Goal: Task Accomplishment & Management: Contribute content

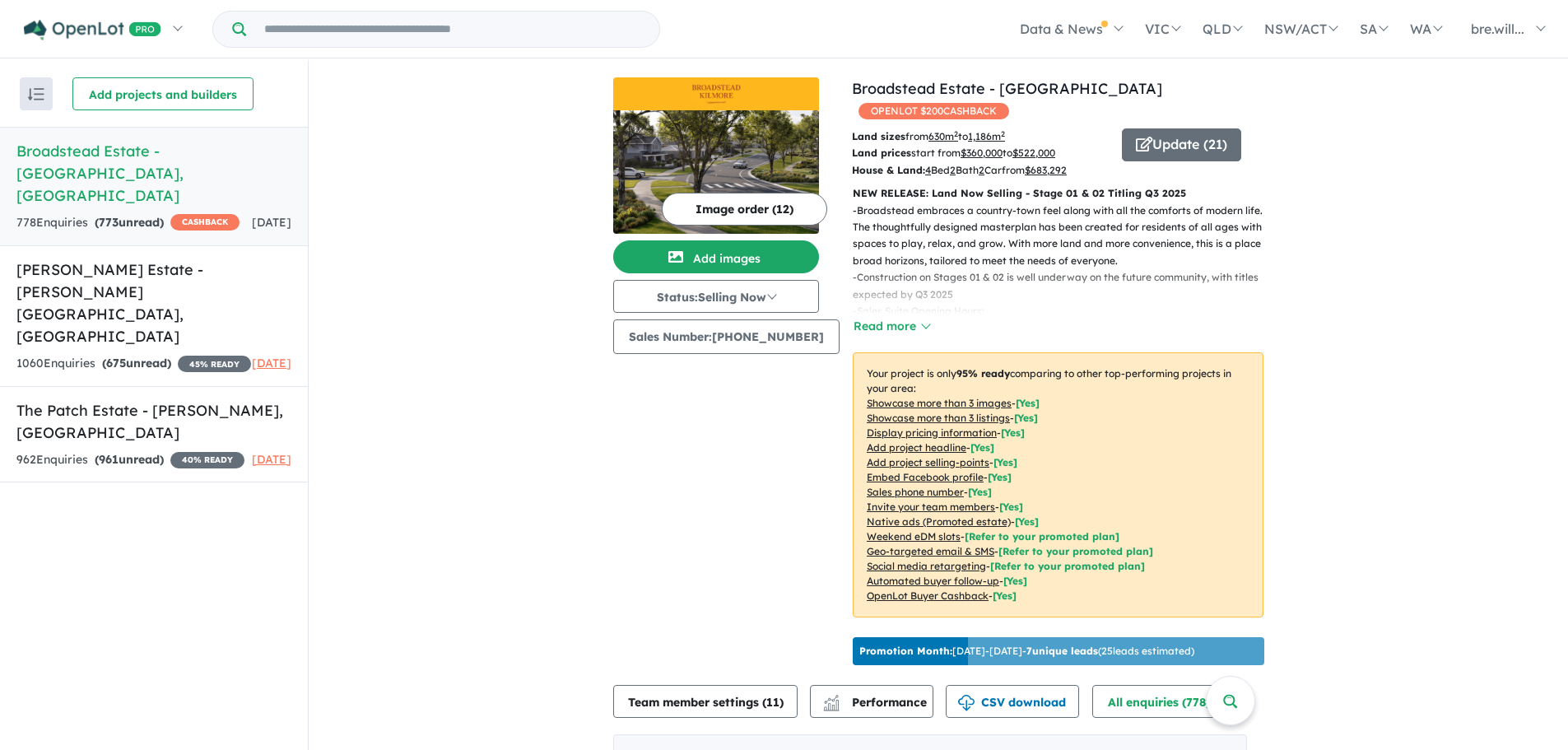
drag, startPoint x: 1060, startPoint y: 637, endPoint x: 1395, endPoint y: 568, distance: 342.0
click at [744, 379] on div "Image order ( 12 ) Add images Status: Selling Now In Planning Coming Soon Selli…" at bounding box center [733, 374] width 239 height 595
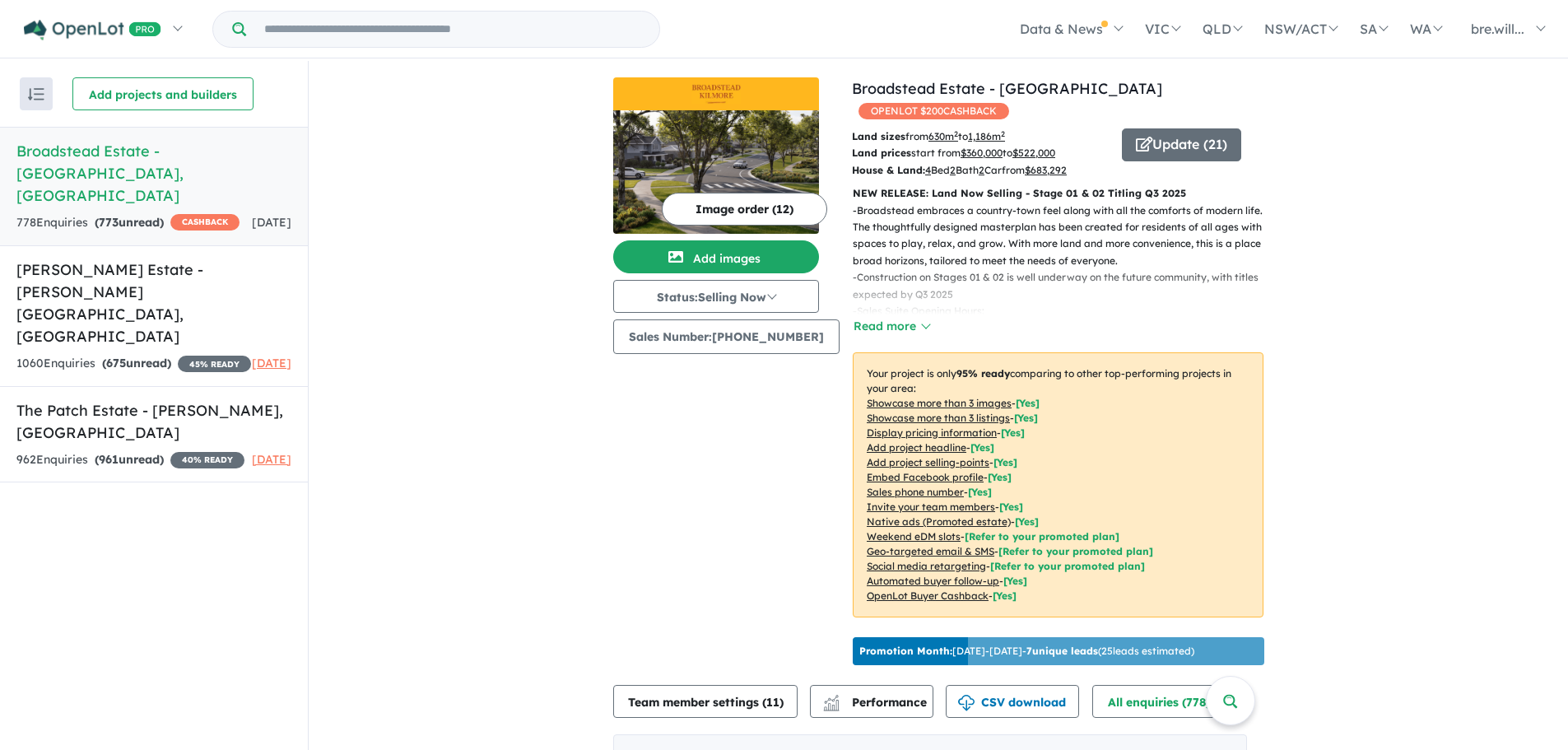
click at [894, 303] on p "- Sales Suite Opening Hours: [DATE] - [DATE], 11am - 5pm" at bounding box center [1064, 320] width 424 height 34
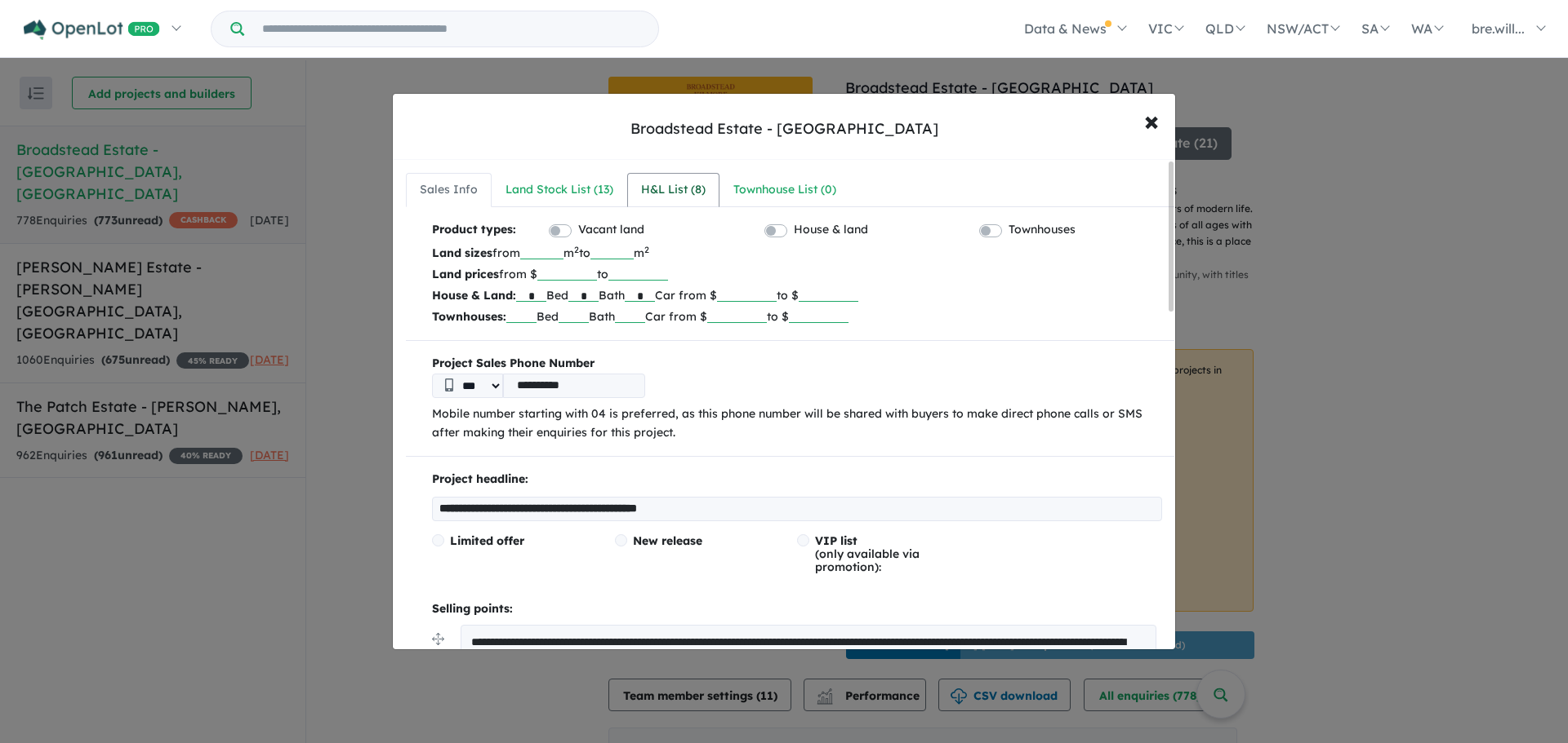
click at [664, 195] on div "H&L List ( 8 )" at bounding box center [673, 190] width 64 height 20
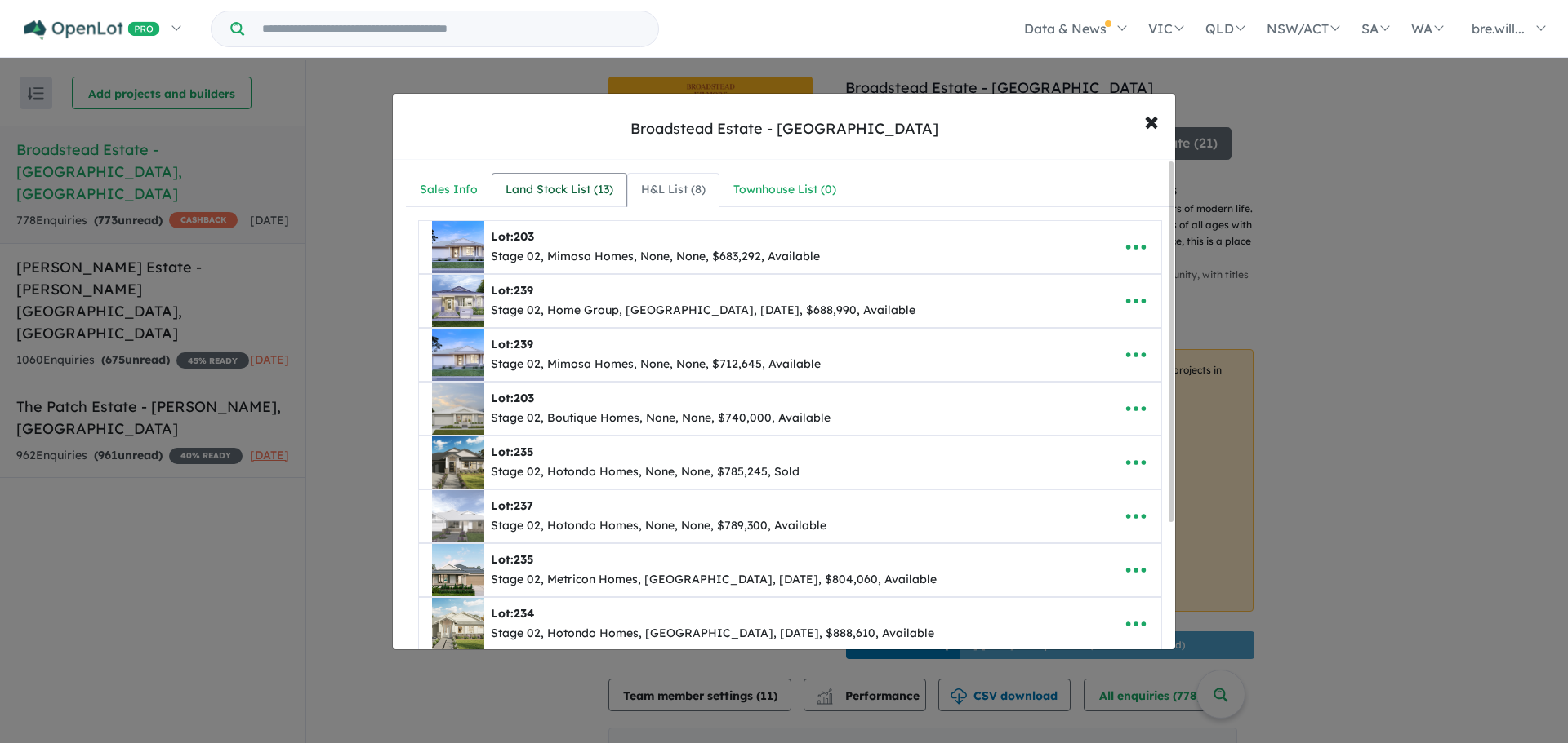
click at [530, 197] on div "Land Stock List ( 13 )" at bounding box center [559, 190] width 108 height 20
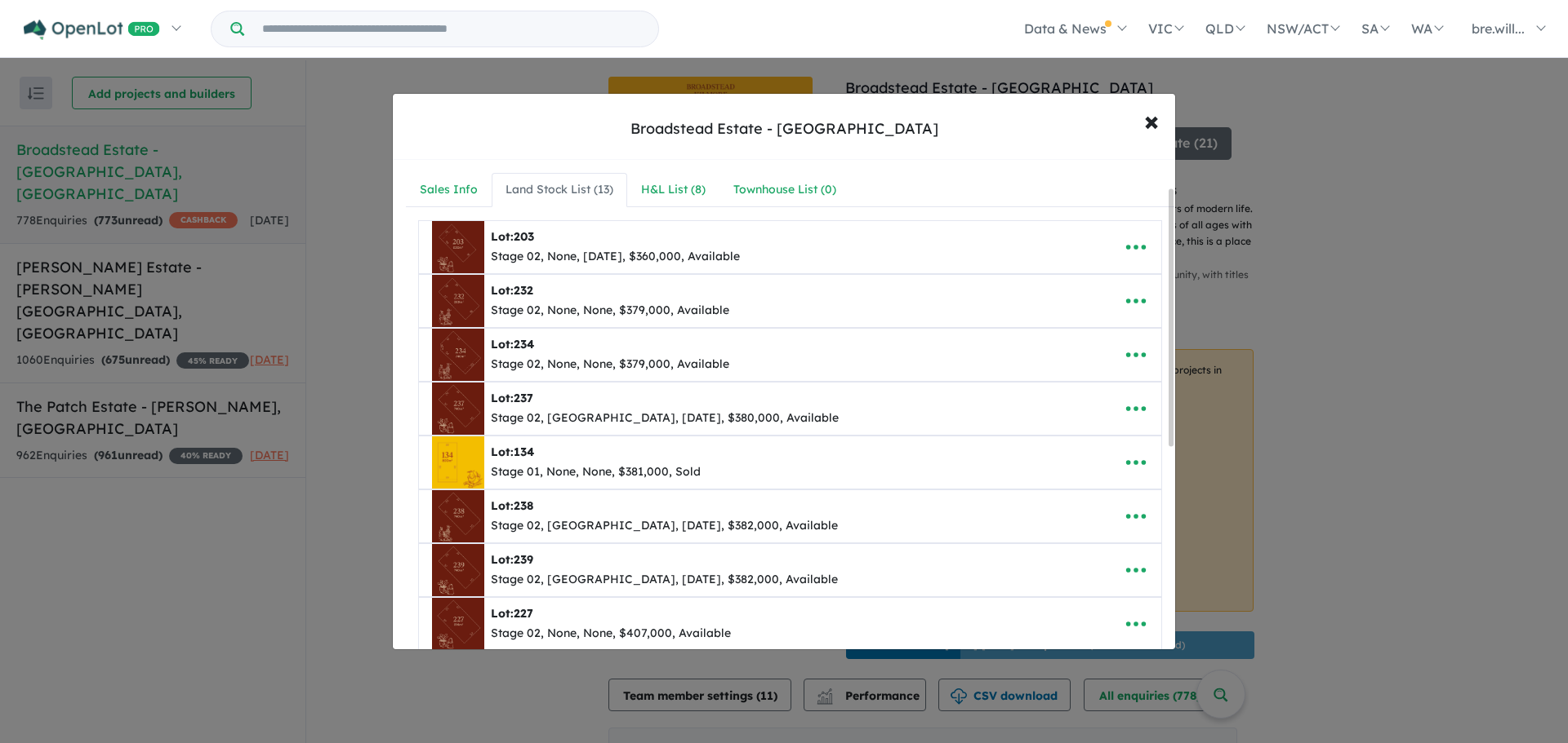
scroll to position [81, 0]
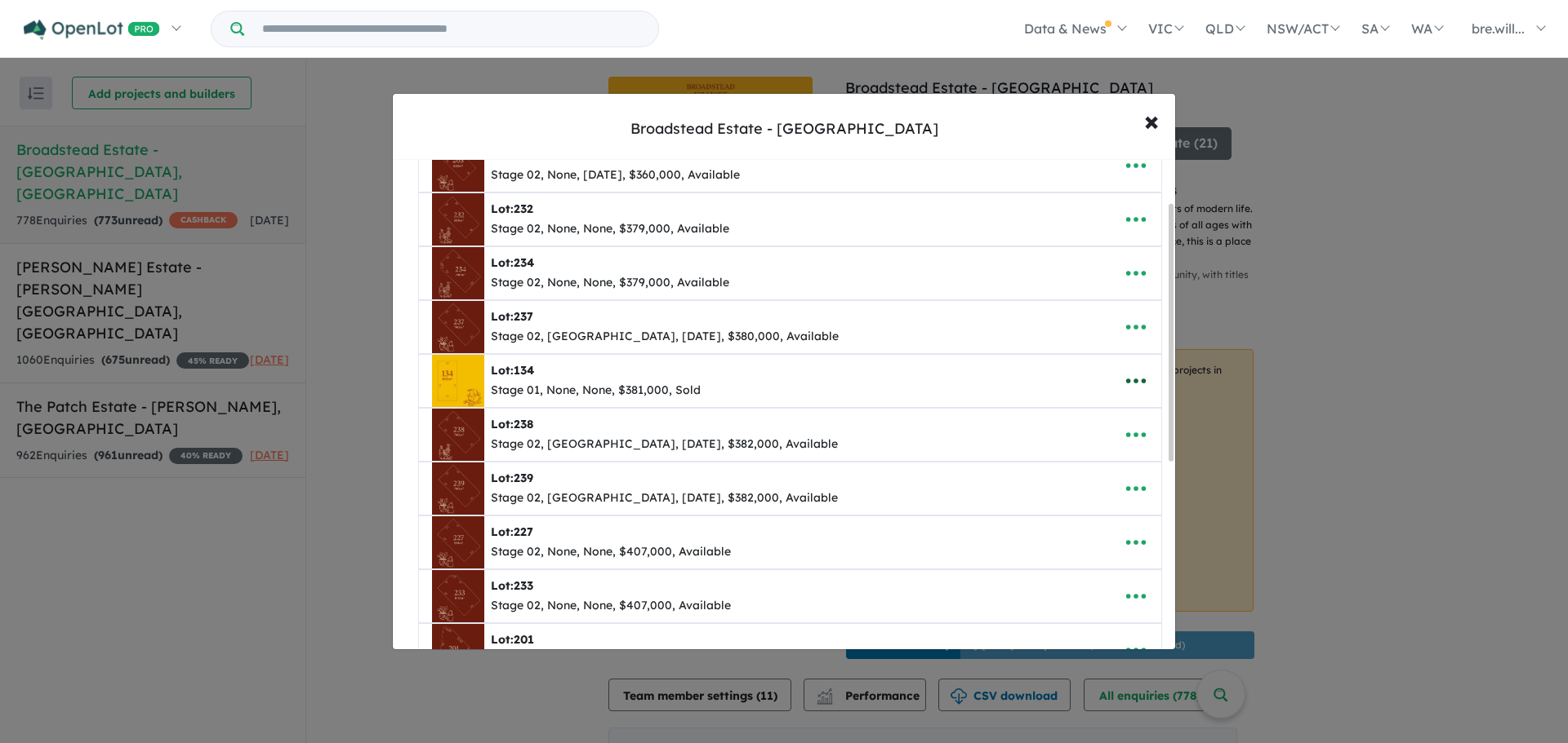
click at [1130, 391] on icon "button" at bounding box center [1135, 380] width 25 height 25
click at [1093, 417] on link "Edit" at bounding box center [1100, 421] width 121 height 38
select select "****"
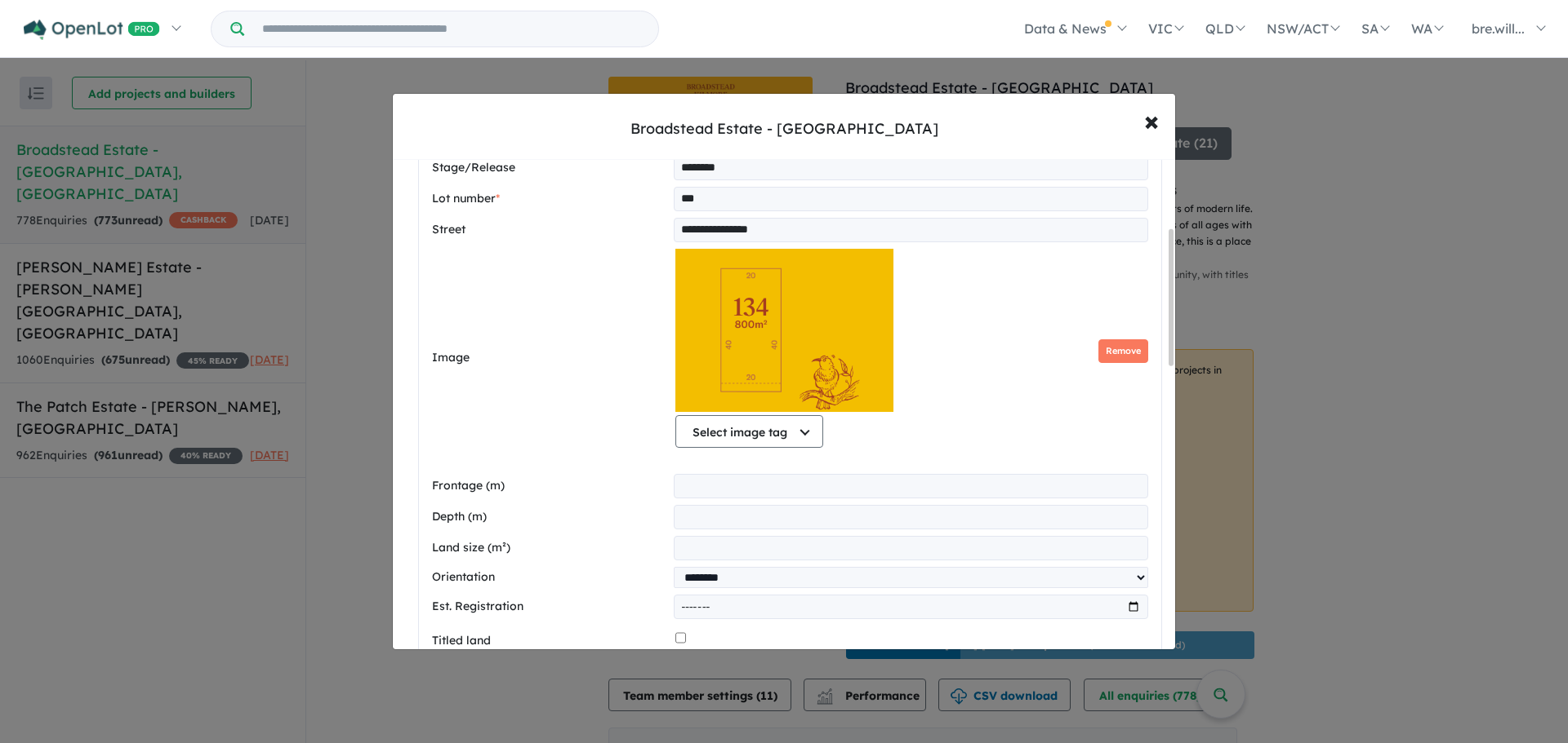
scroll to position [572, 0]
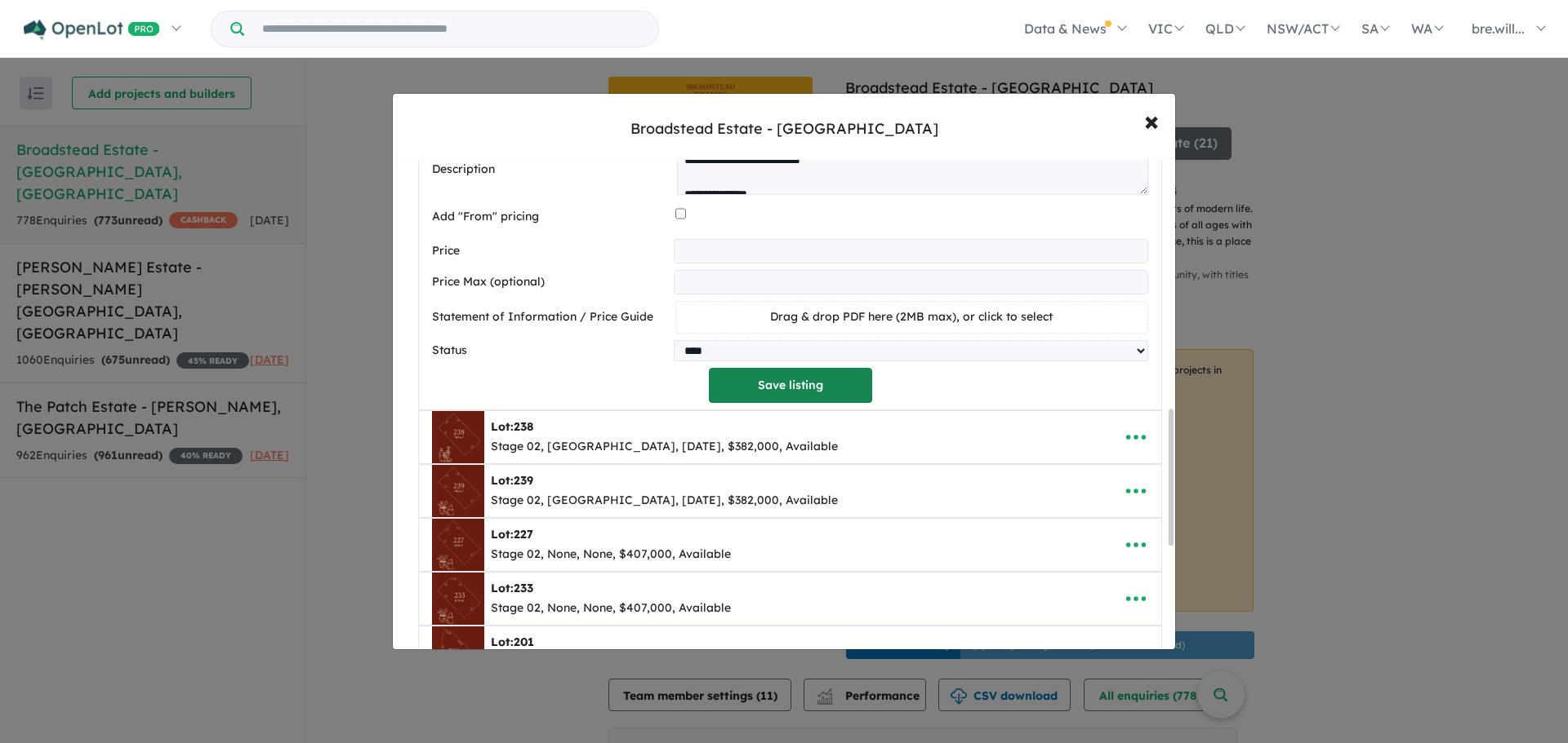
click at [822, 382] on button "Save listing" at bounding box center [790, 384] width 164 height 35
select select "****"
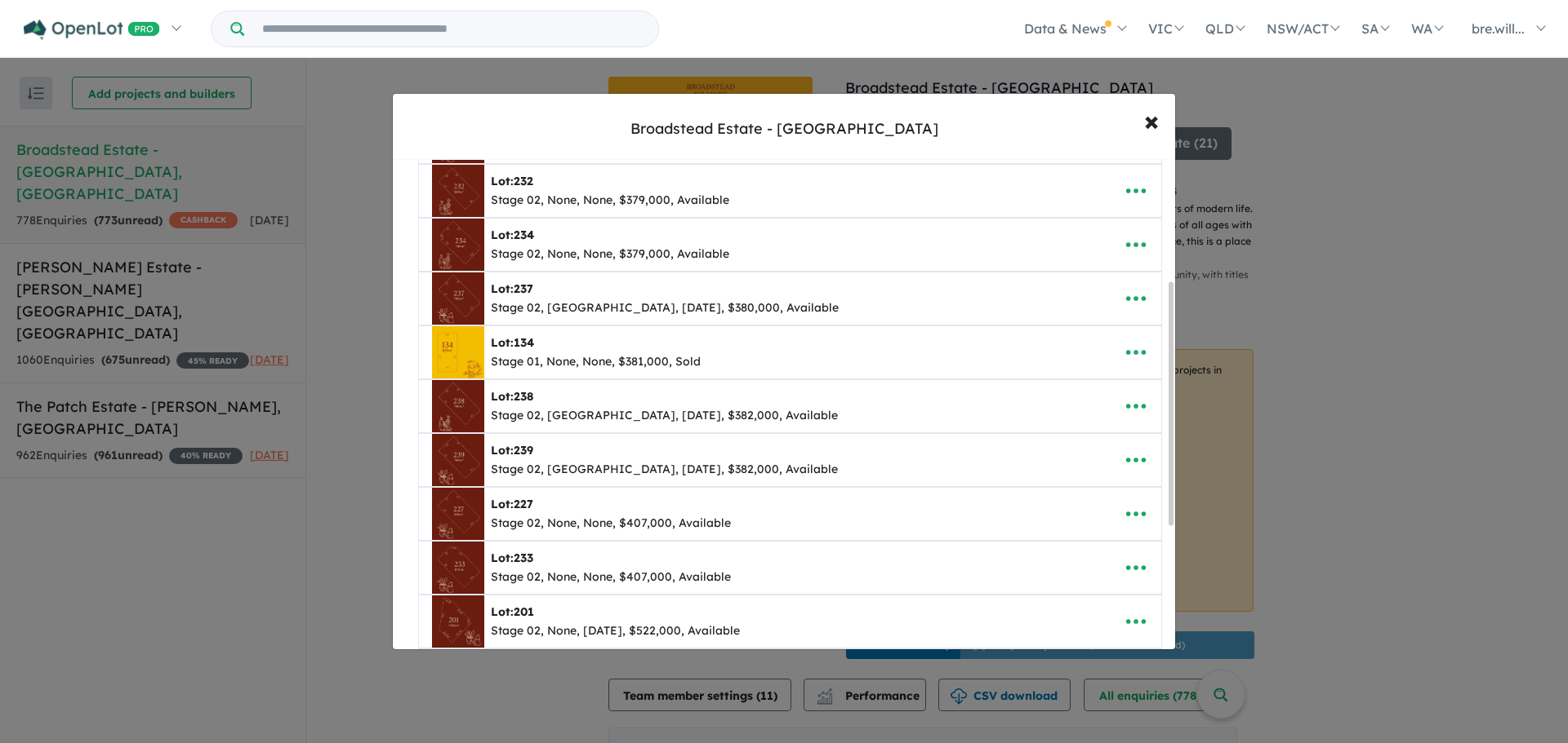
scroll to position [245, 0]
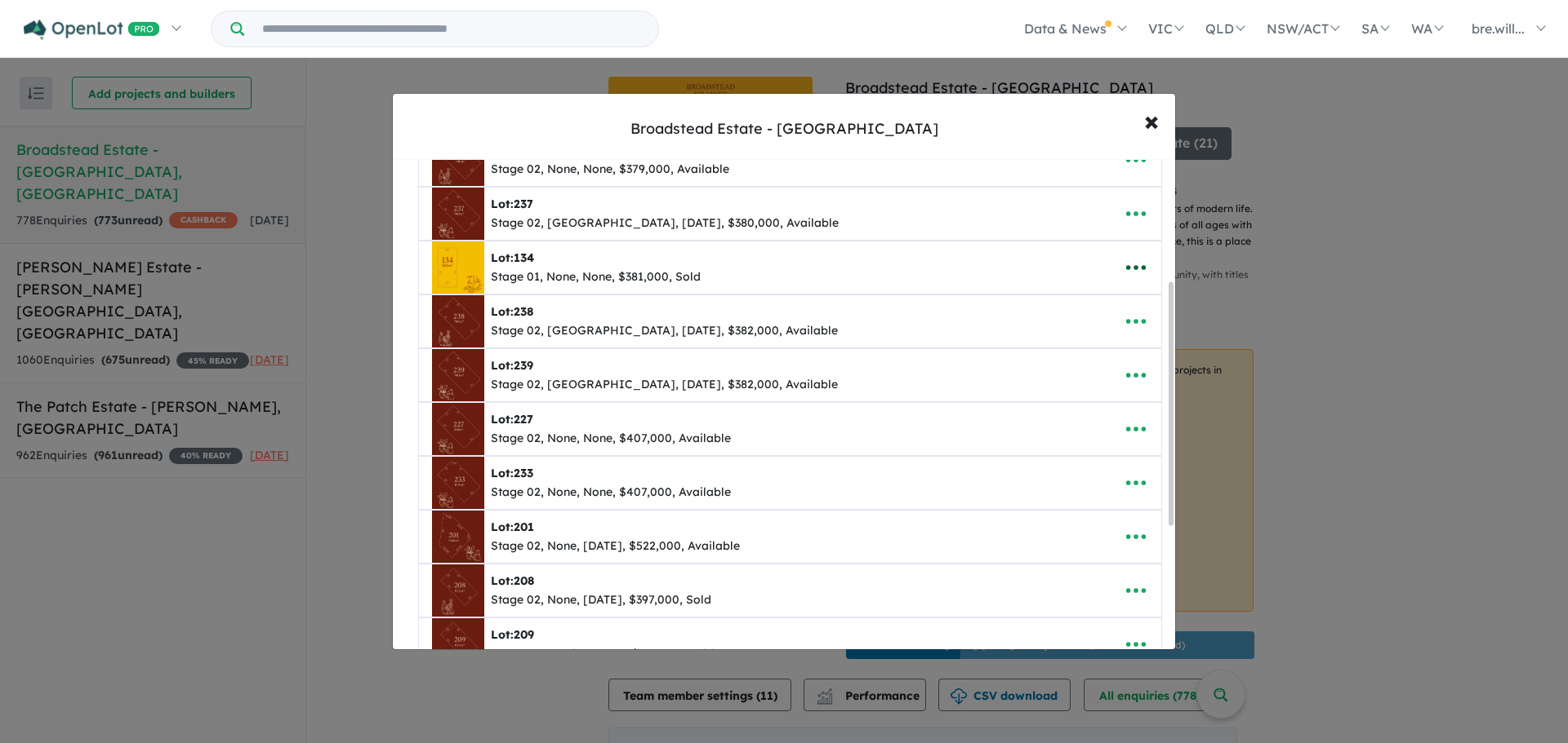
click at [1125, 269] on icon "button" at bounding box center [1135, 267] width 25 height 25
click at [1098, 289] on link "Edit" at bounding box center [1100, 308] width 121 height 38
select select "****"
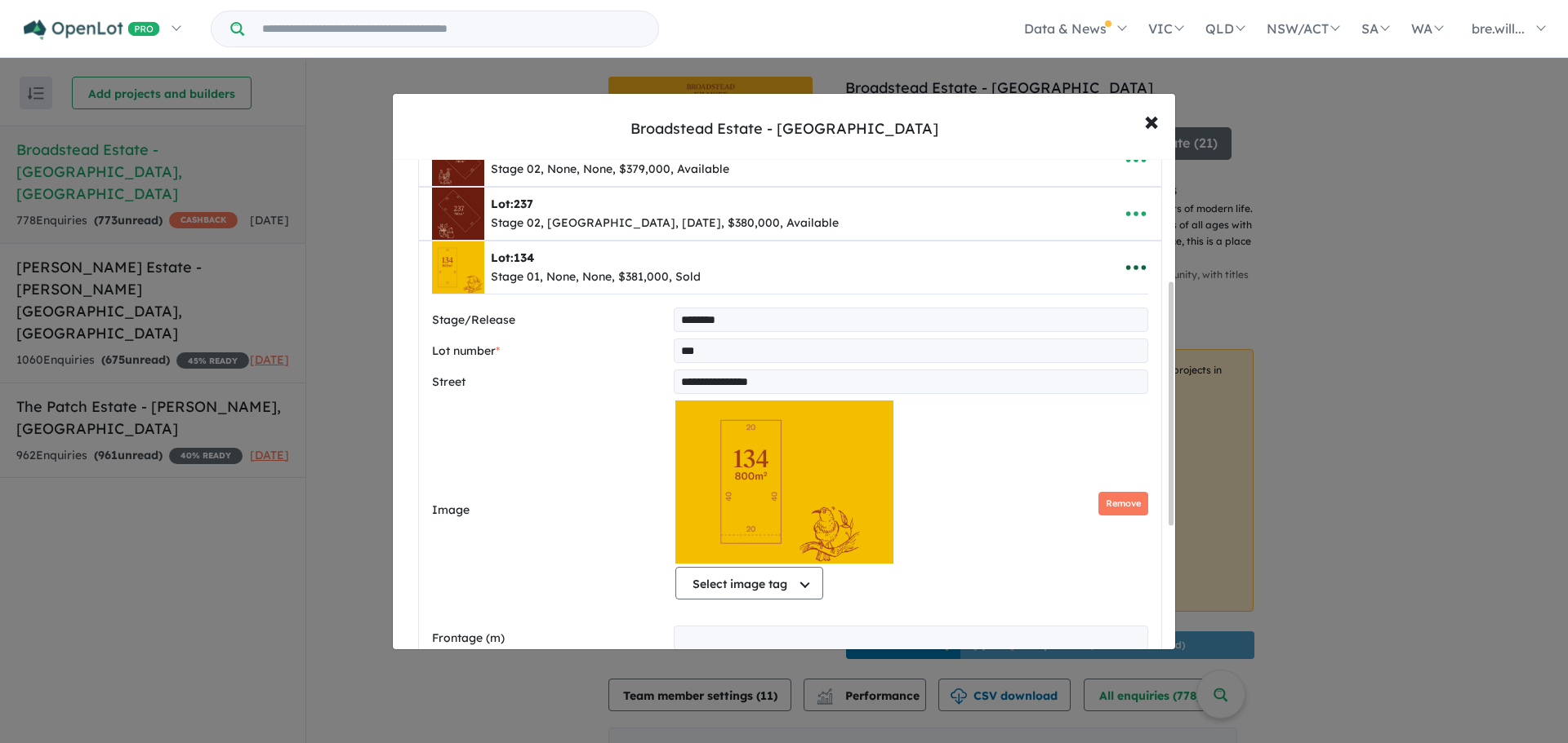
click at [1130, 262] on icon "button" at bounding box center [1135, 267] width 25 height 25
click at [1104, 301] on link "Close" at bounding box center [1100, 308] width 121 height 38
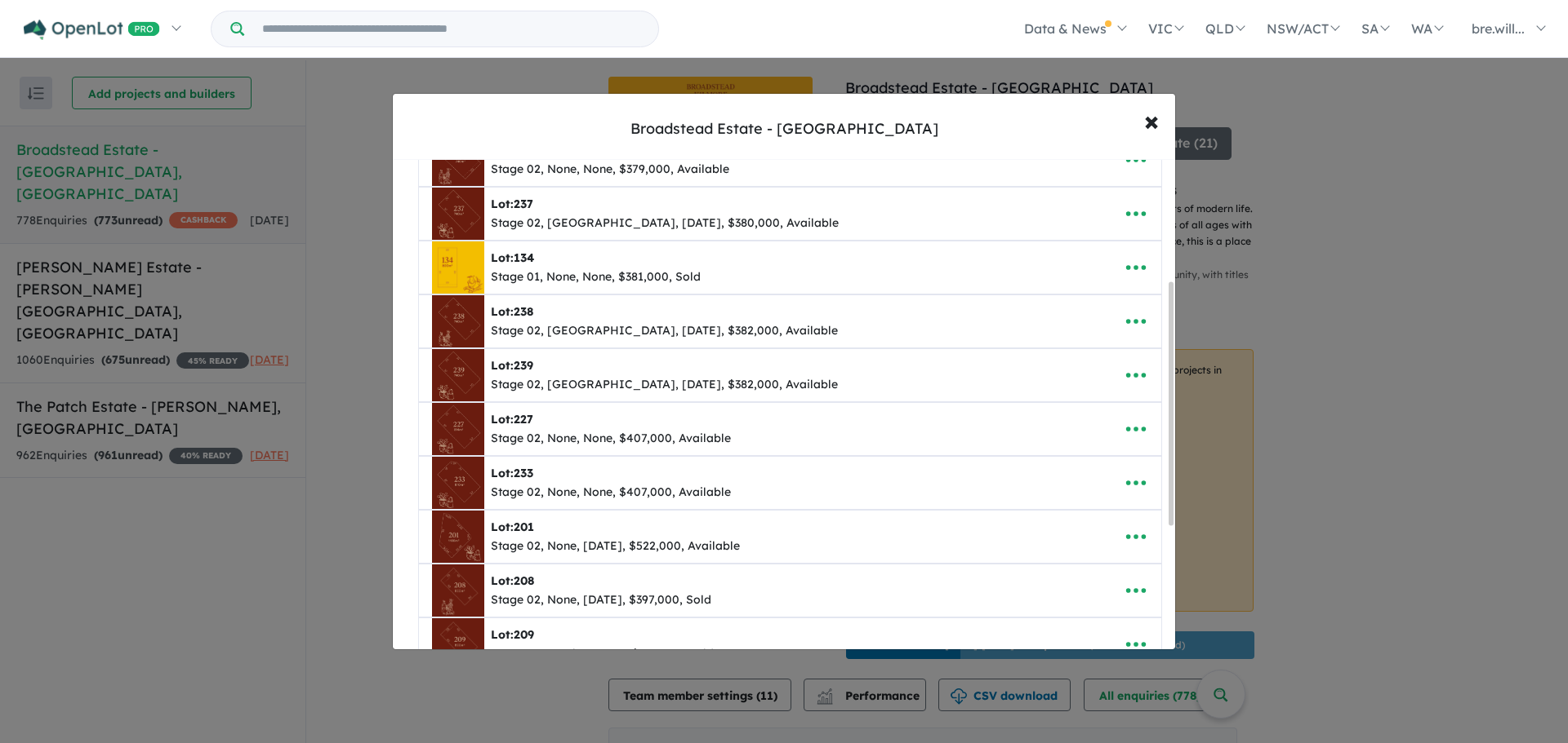
click at [440, 258] on img at bounding box center [458, 267] width 53 height 53
drag, startPoint x: 424, startPoint y: 260, endPoint x: 449, endPoint y: 326, distance: 70.6
click at [419, 333] on ul "**********" at bounding box center [790, 375] width 743 height 700
click at [757, 270] on div "Lot: 134 Stage 01, None, None, $381,000, Sold" at bounding box center [764, 267] width 665 height 53
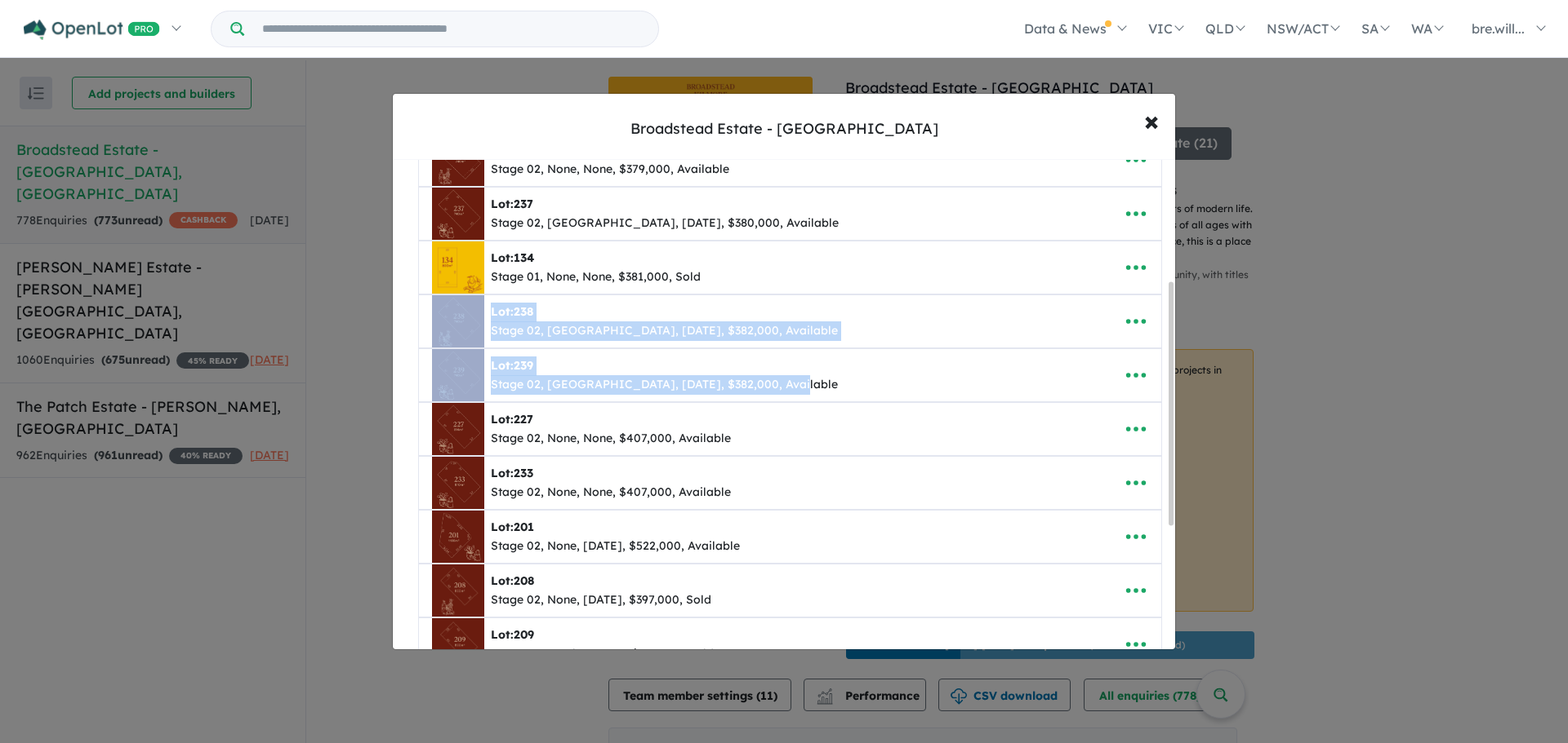
drag, startPoint x: 927, startPoint y: 277, endPoint x: 932, endPoint y: 381, distance: 104.1
click at [937, 395] on ul "**********" at bounding box center [790, 375] width 743 height 700
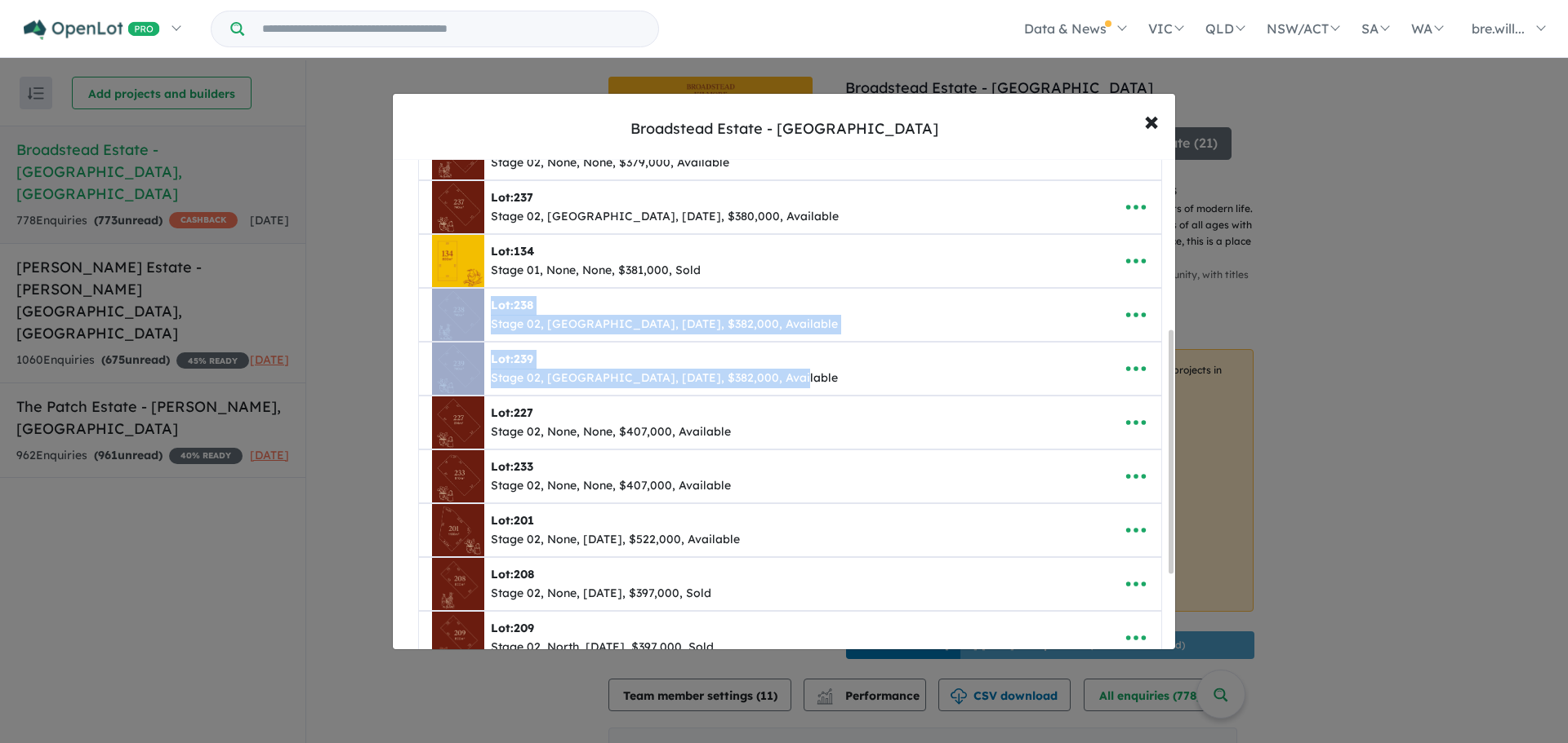
scroll to position [84, 0]
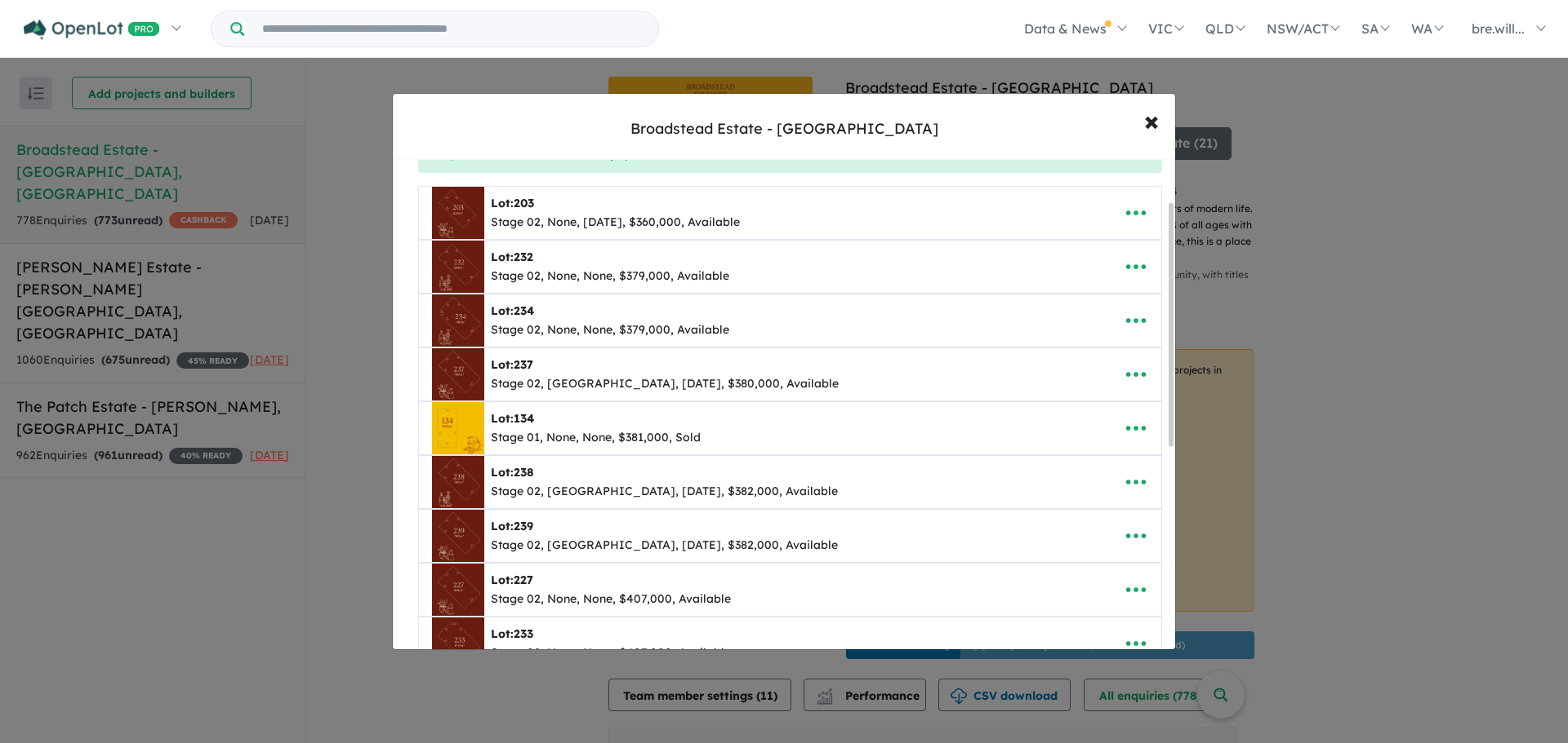
click at [402, 299] on div "**********" at bounding box center [789, 571] width 794 height 989
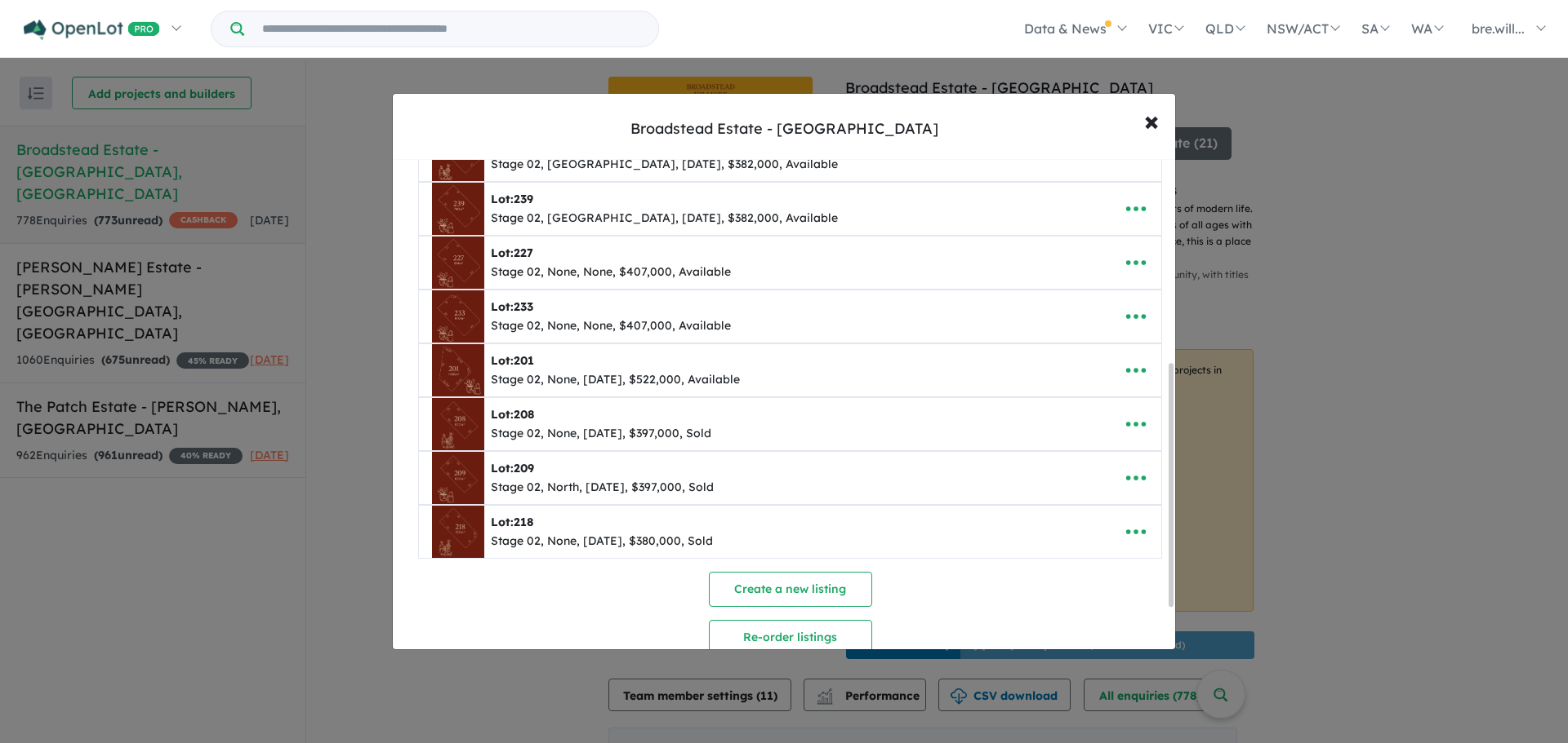
scroll to position [410, 0]
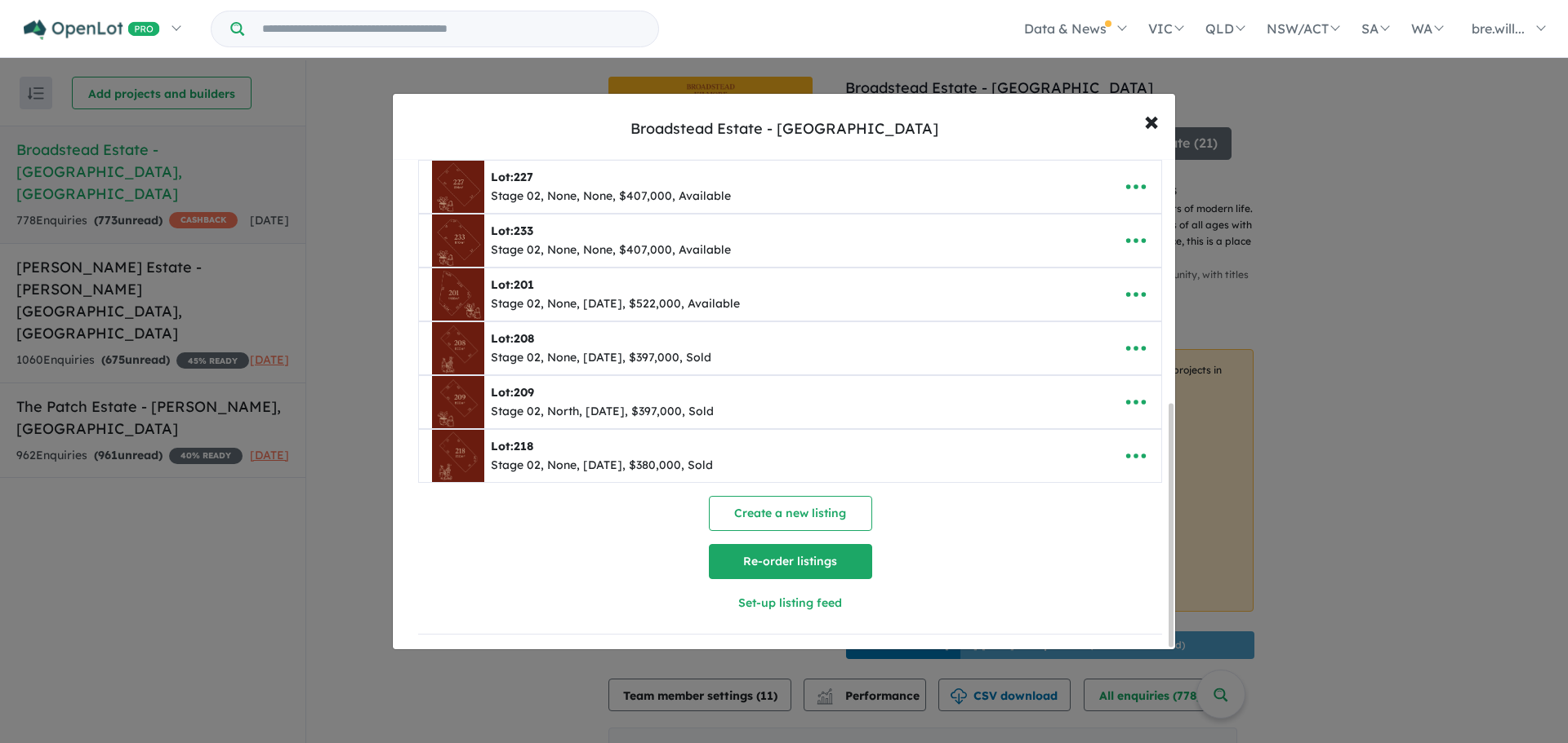
click at [764, 558] on button "Re-order listings" at bounding box center [790, 561] width 164 height 35
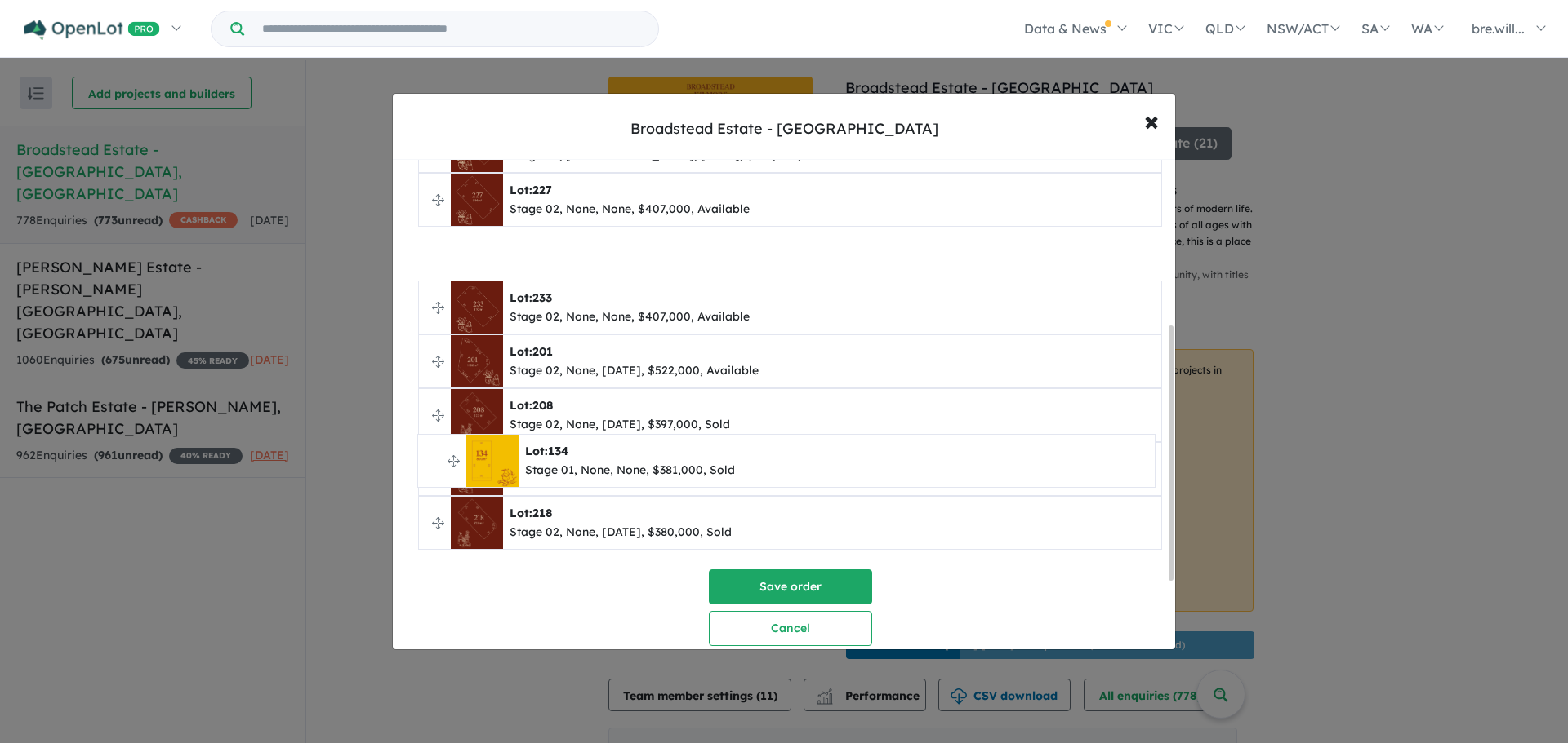
scroll to position [451, 0]
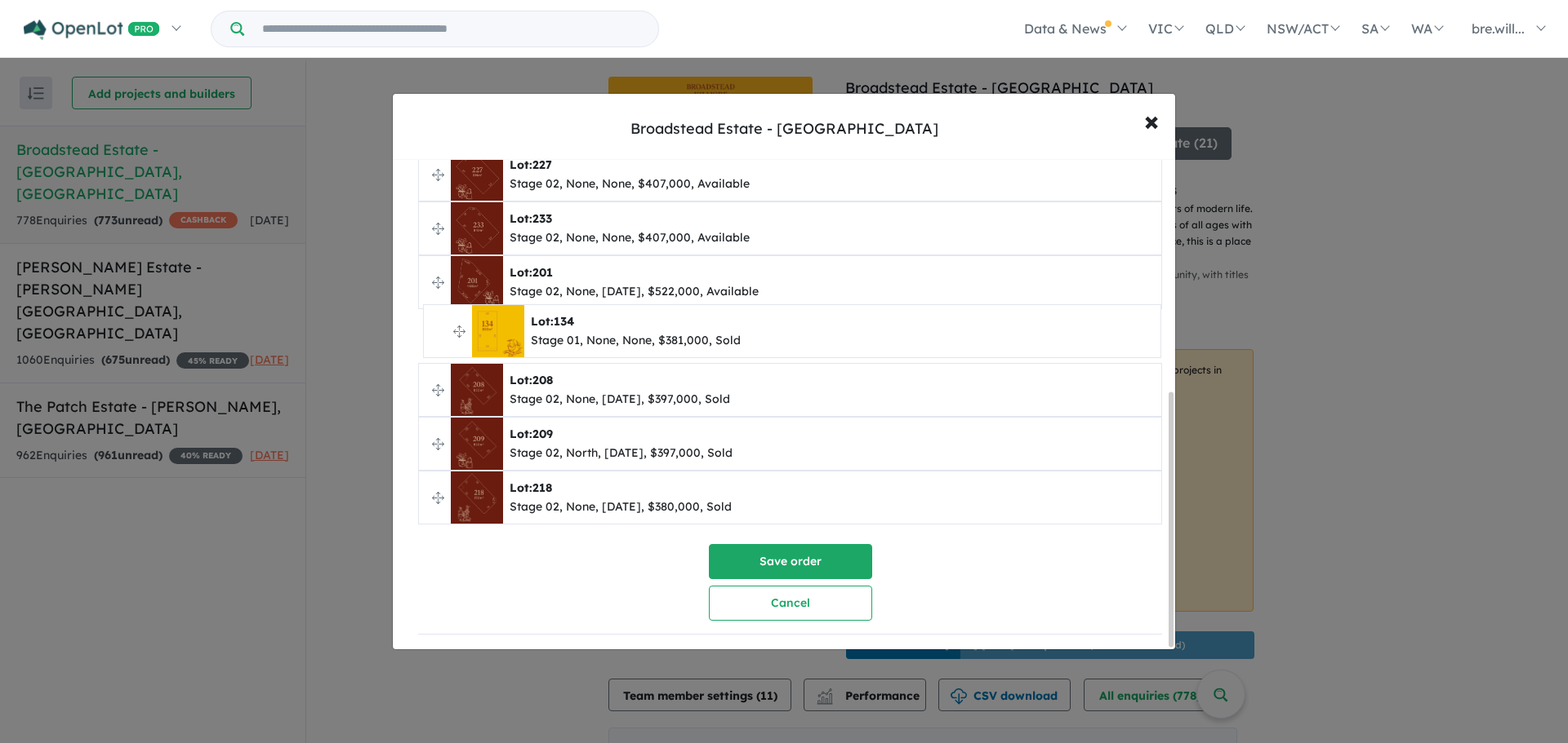
drag, startPoint x: 443, startPoint y: 381, endPoint x: 448, endPoint y: 325, distance: 56.2
drag, startPoint x: 434, startPoint y: 378, endPoint x: 428, endPoint y: 329, distance: 49.4
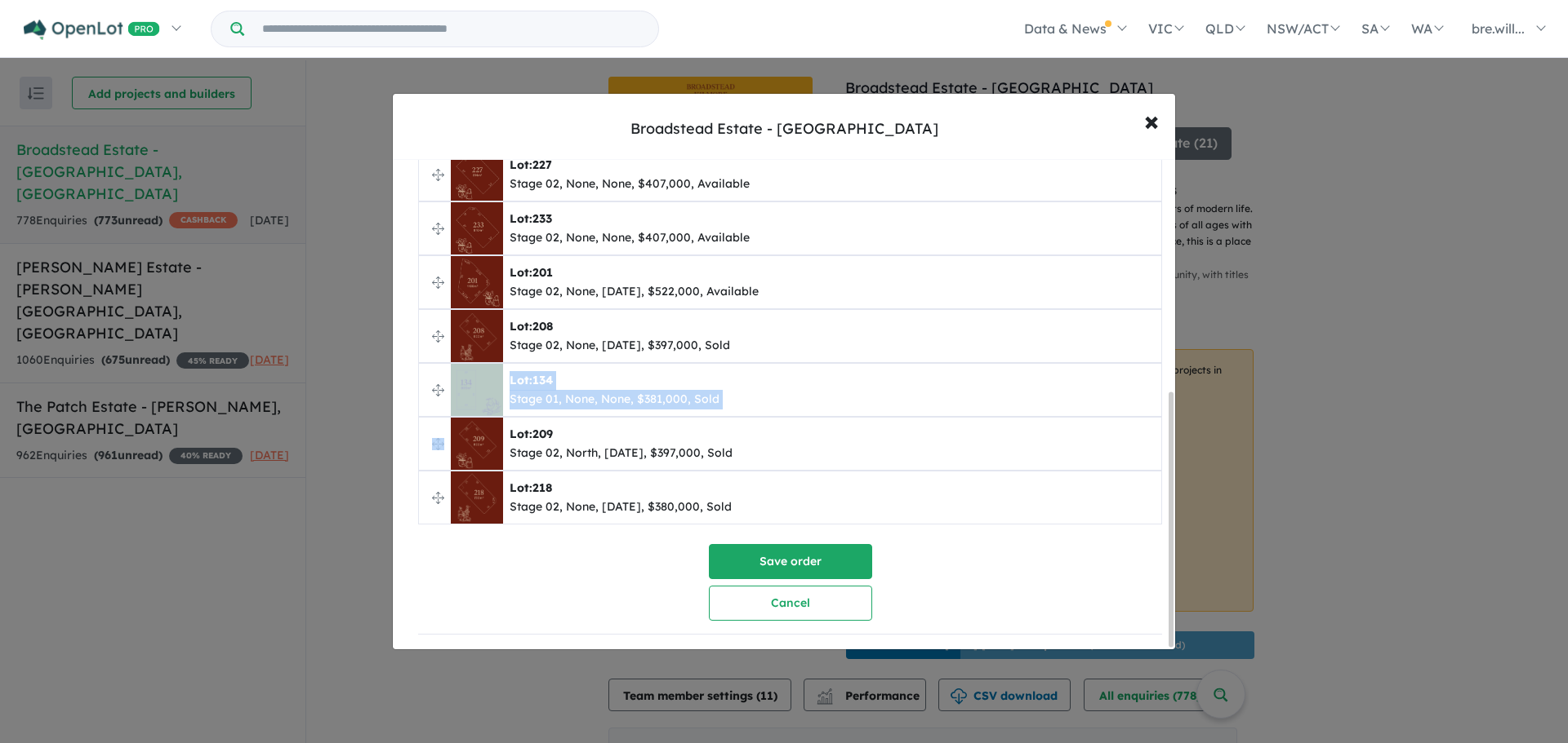
drag, startPoint x: 431, startPoint y: 433, endPoint x: 438, endPoint y: 364, distance: 69.4
click at [438, 364] on ul "**********" at bounding box center [790, 174] width 743 height 700
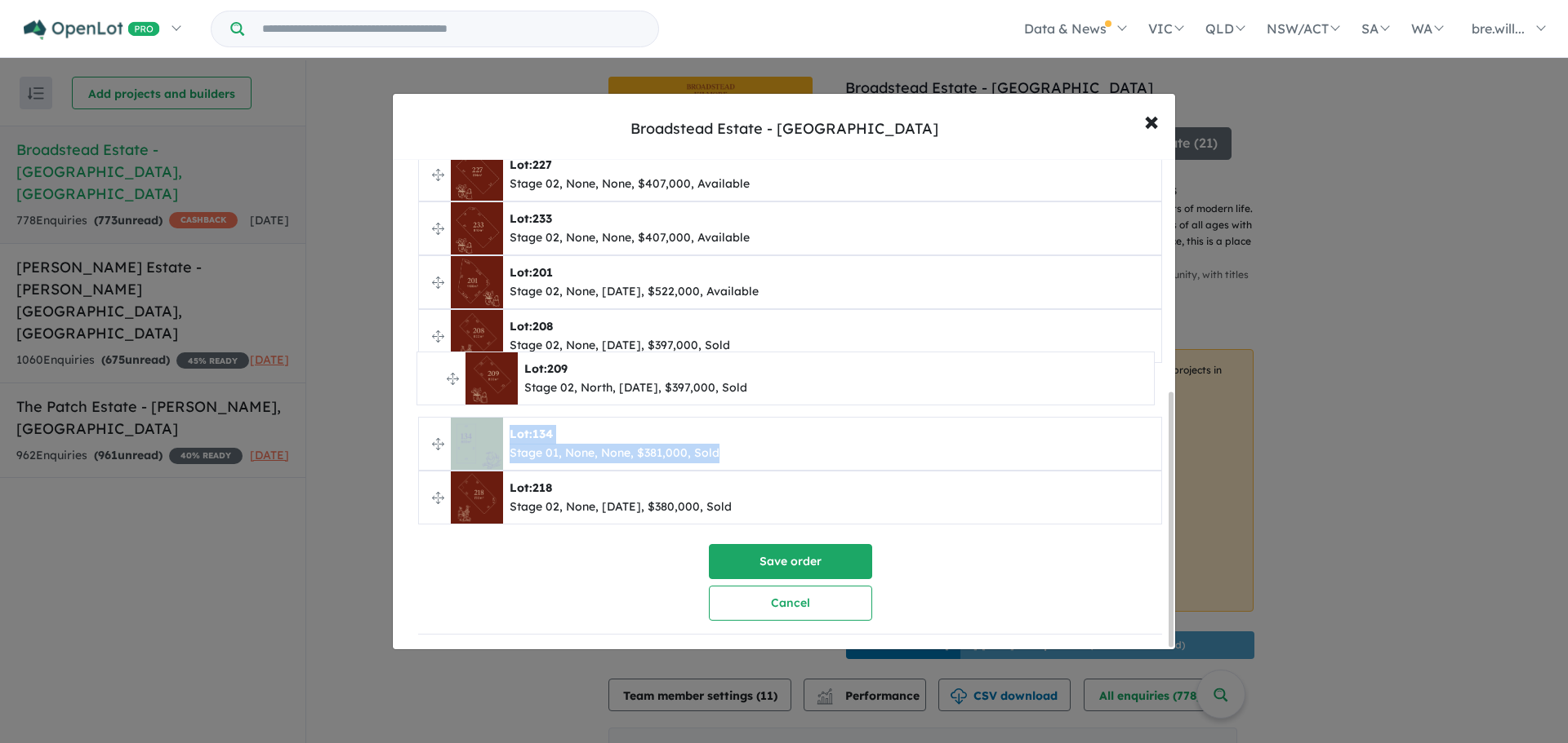
drag, startPoint x: 439, startPoint y: 435, endPoint x: 439, endPoint y: 386, distance: 49.0
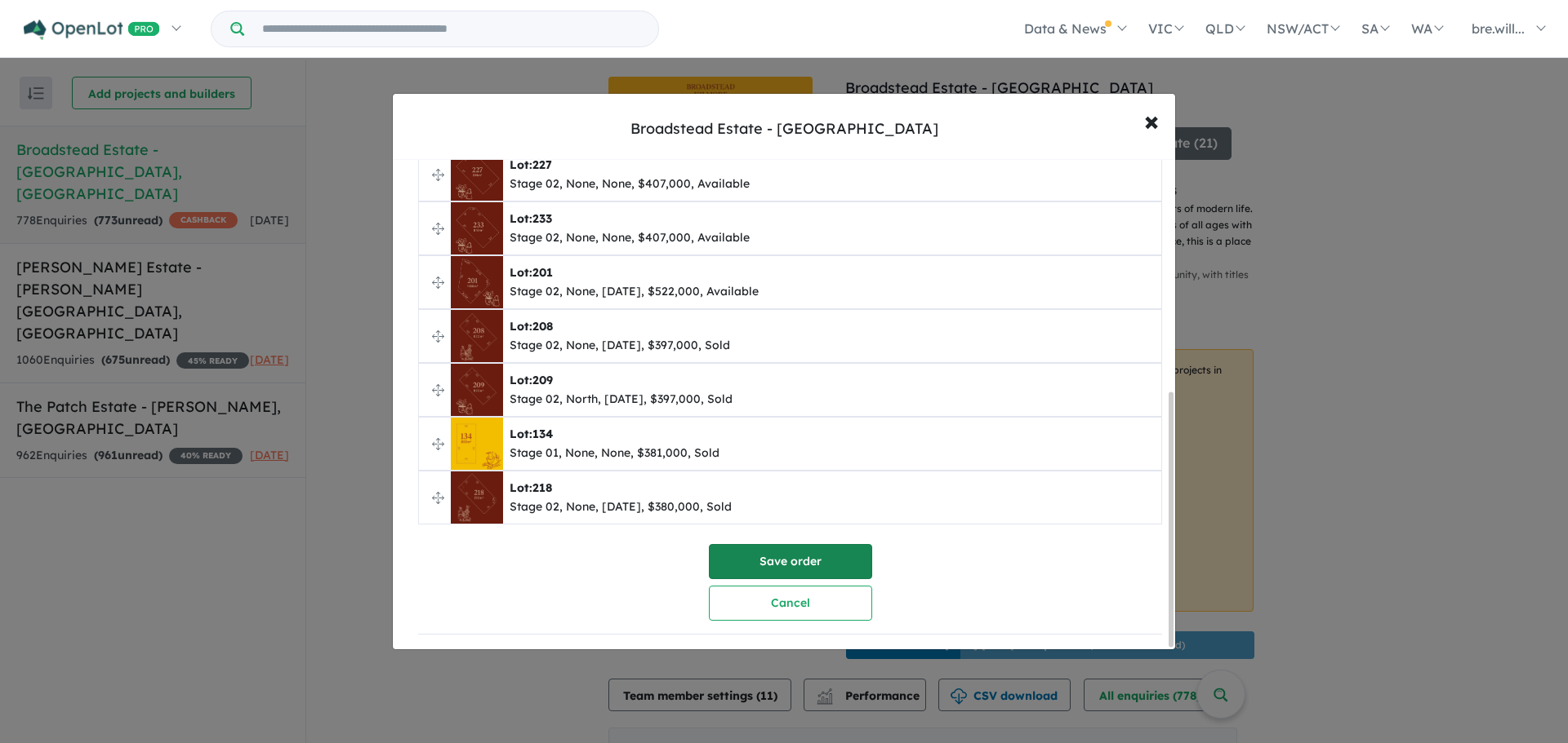
click at [769, 555] on button "Save order" at bounding box center [790, 561] width 164 height 35
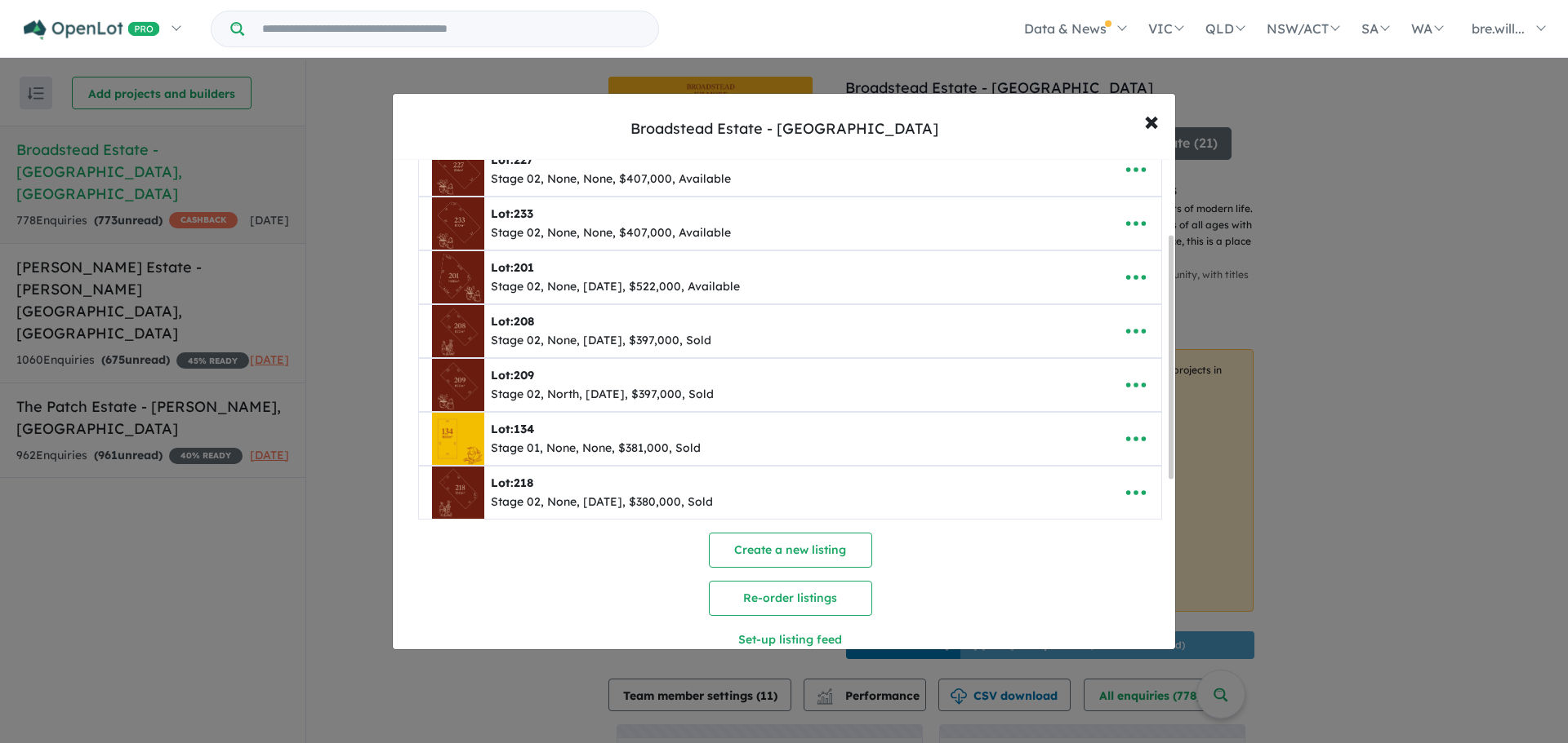
scroll to position [0, 0]
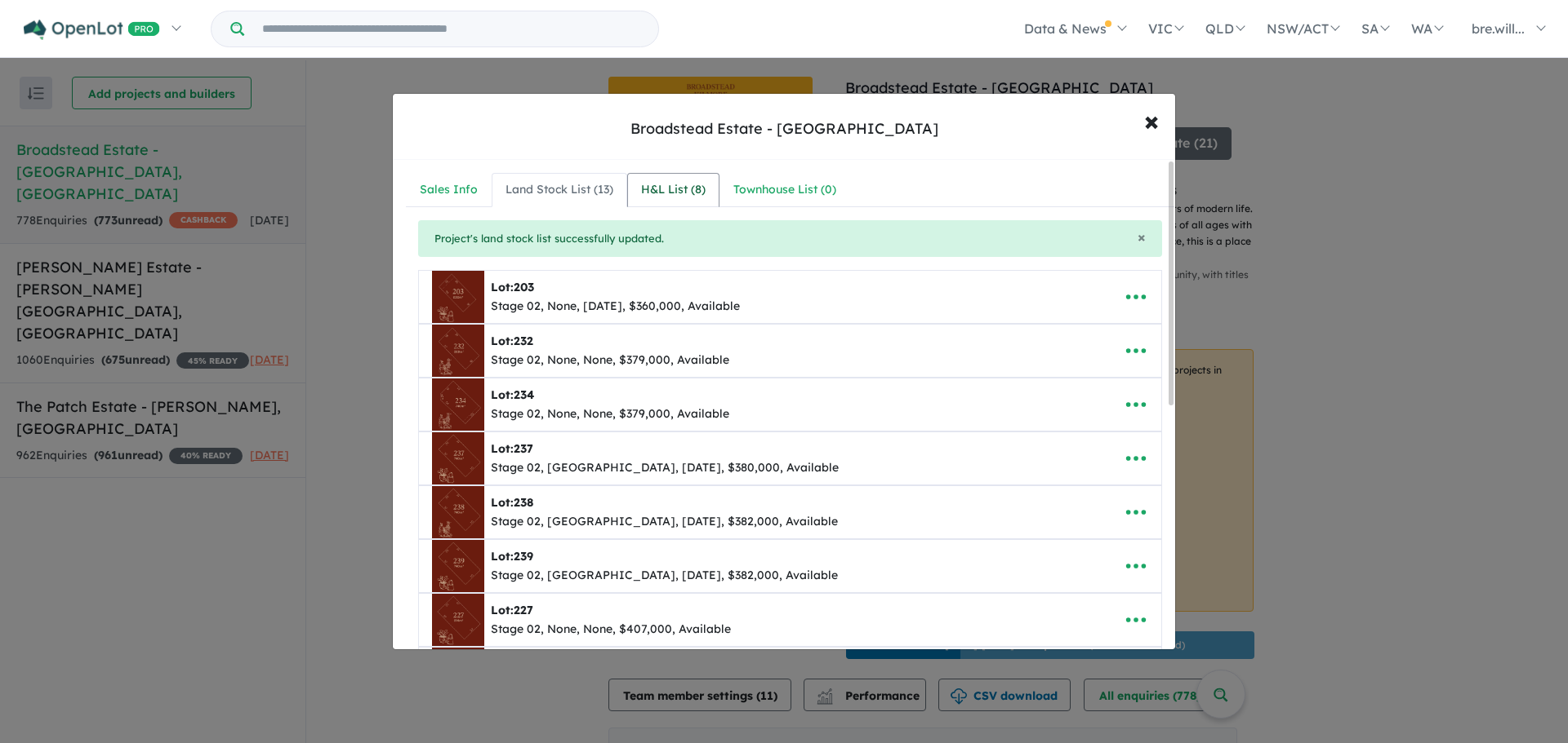
click at [667, 183] on div "H&L List ( 8 )" at bounding box center [673, 190] width 64 height 20
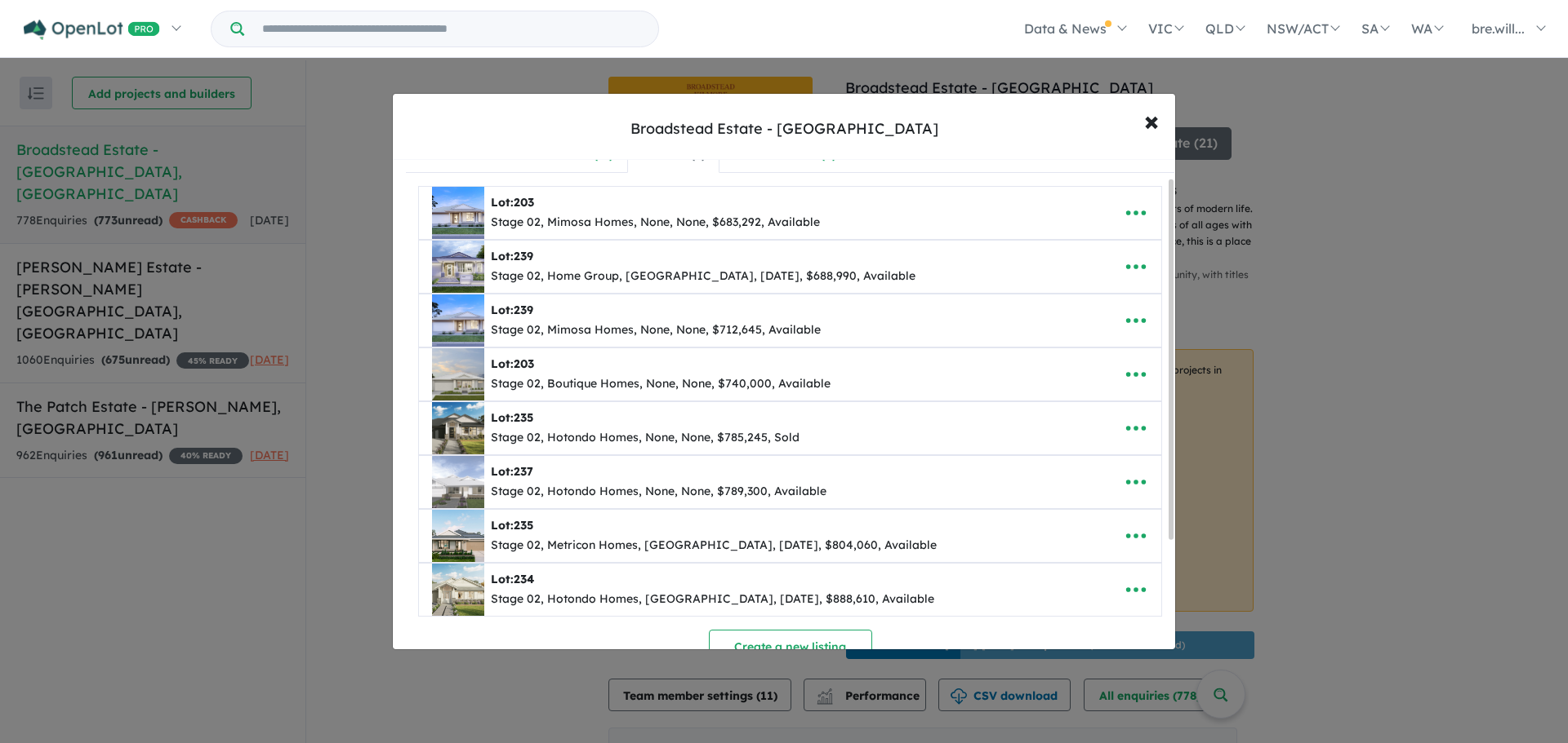
scroll to position [10, 0]
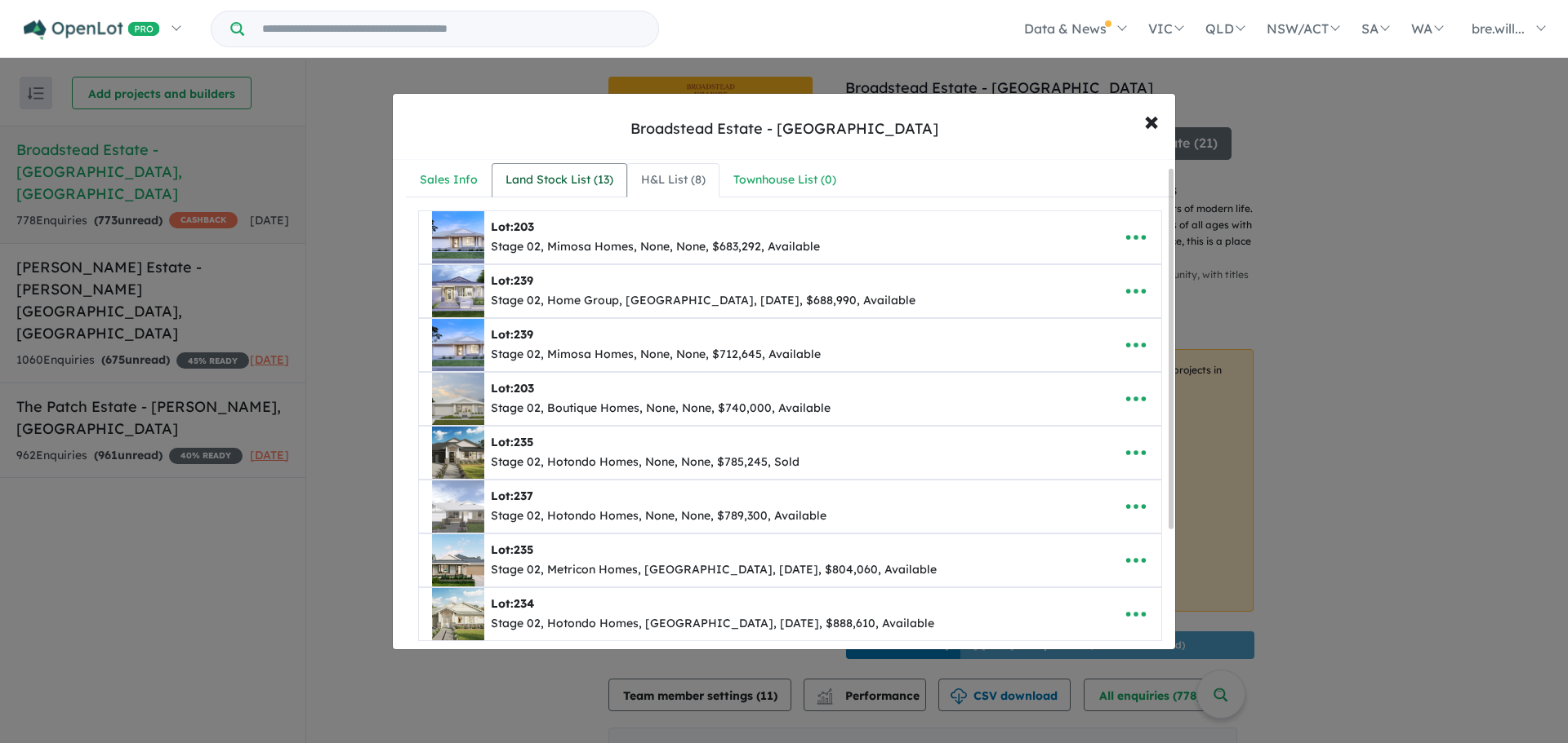
click at [534, 173] on div "Land Stock List ( 13 )" at bounding box center [559, 180] width 108 height 20
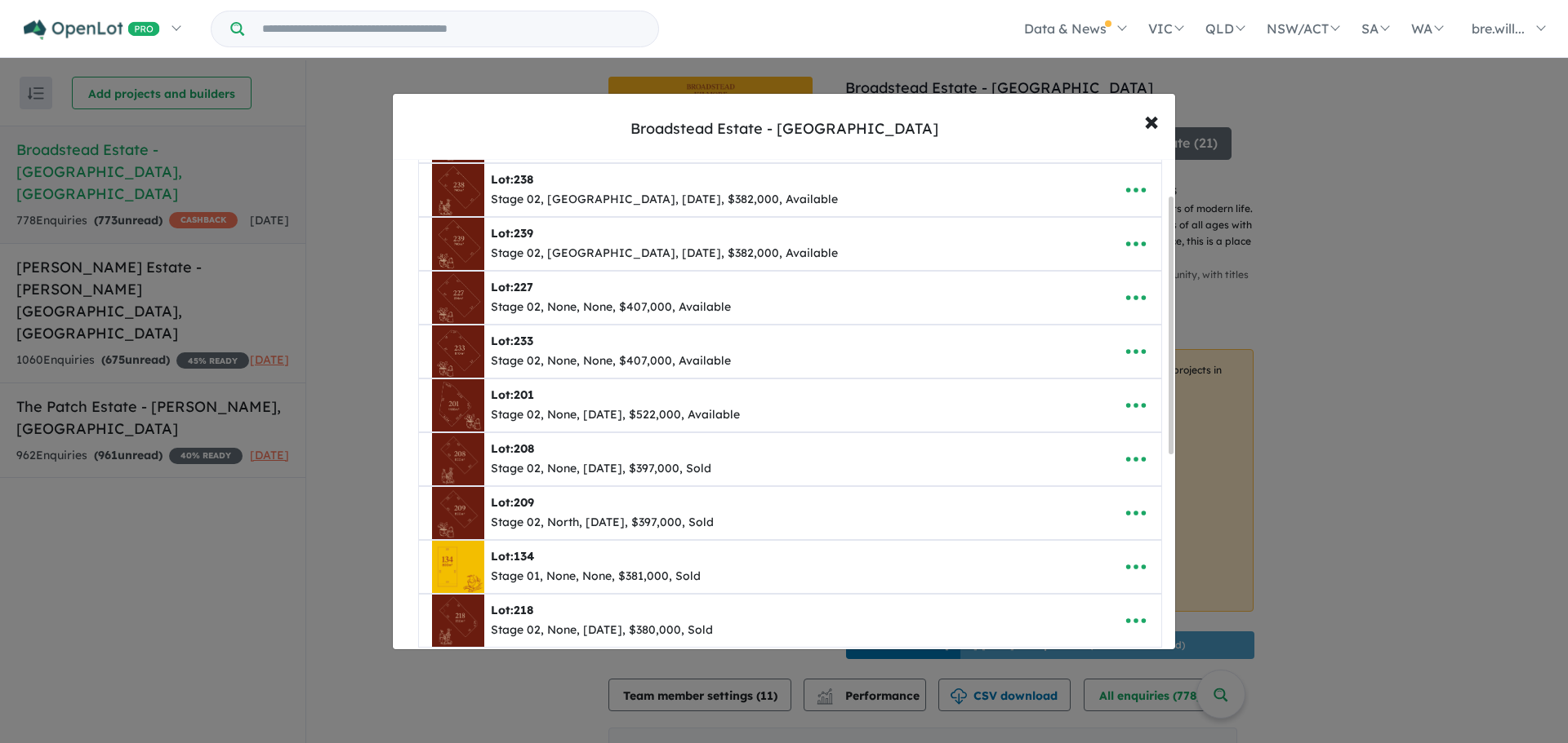
scroll to position [0, 0]
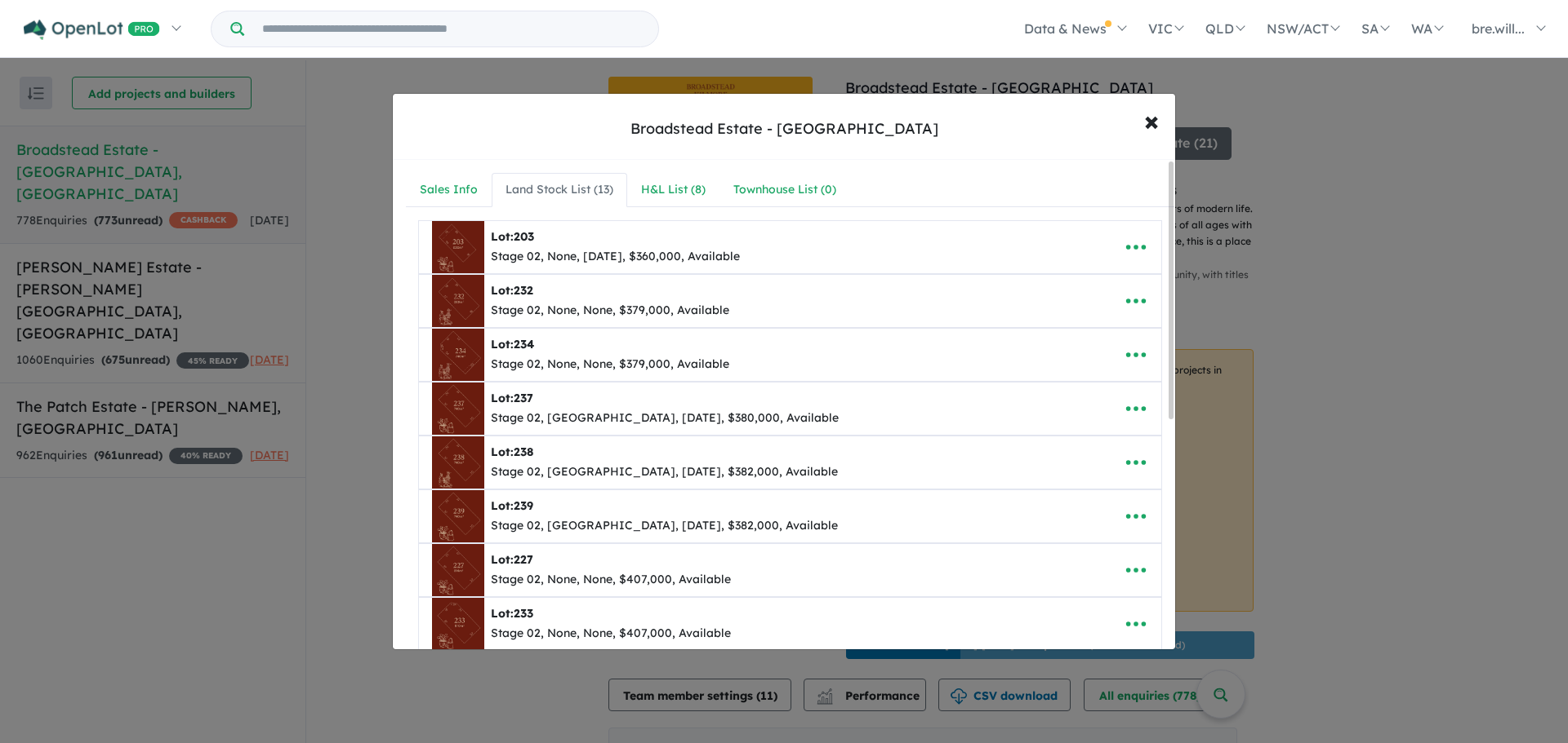
click at [642, 171] on div "**********" at bounding box center [789, 628] width 794 height 938
click at [653, 190] on div "H&L List ( 8 )" at bounding box center [673, 190] width 64 height 20
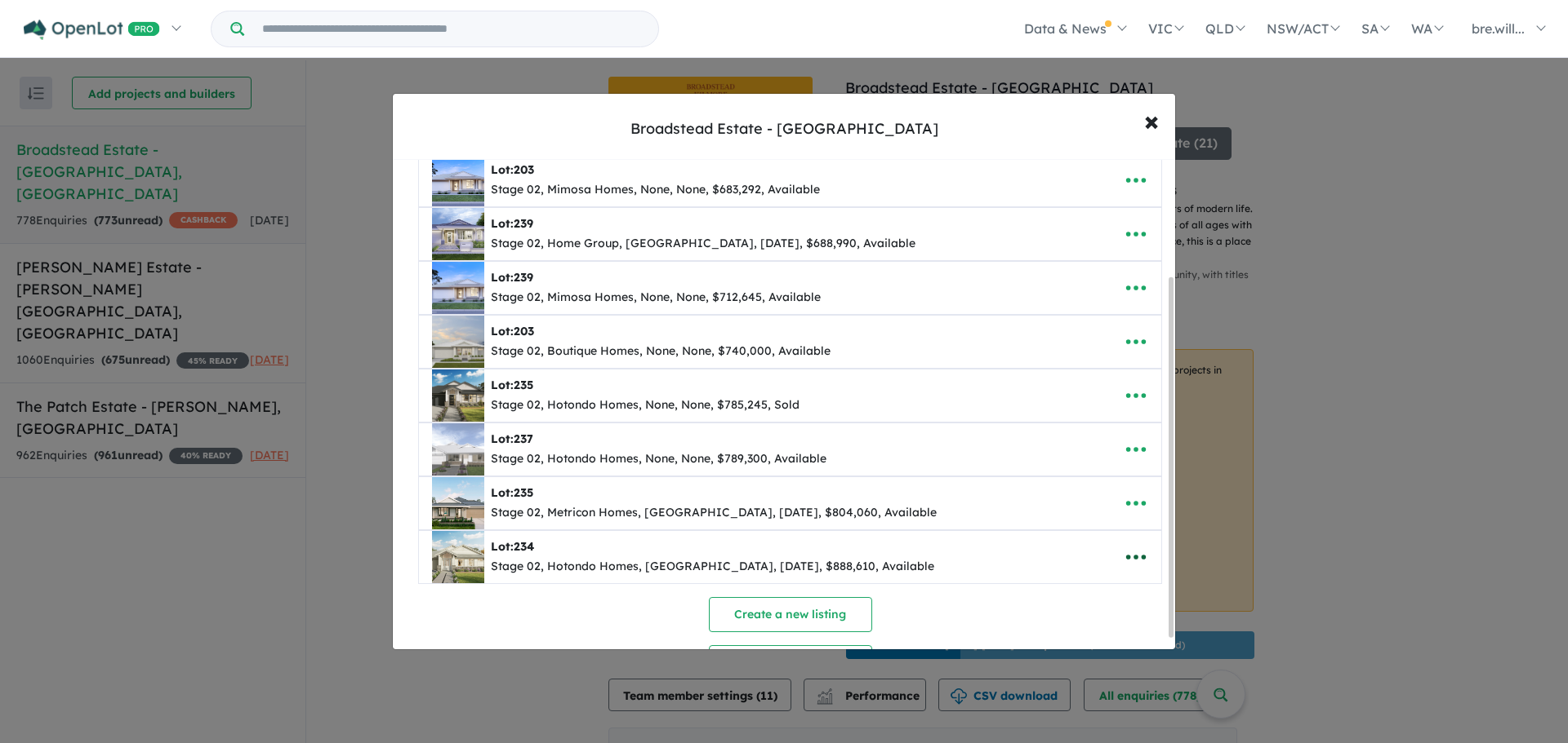
scroll to position [163, 0]
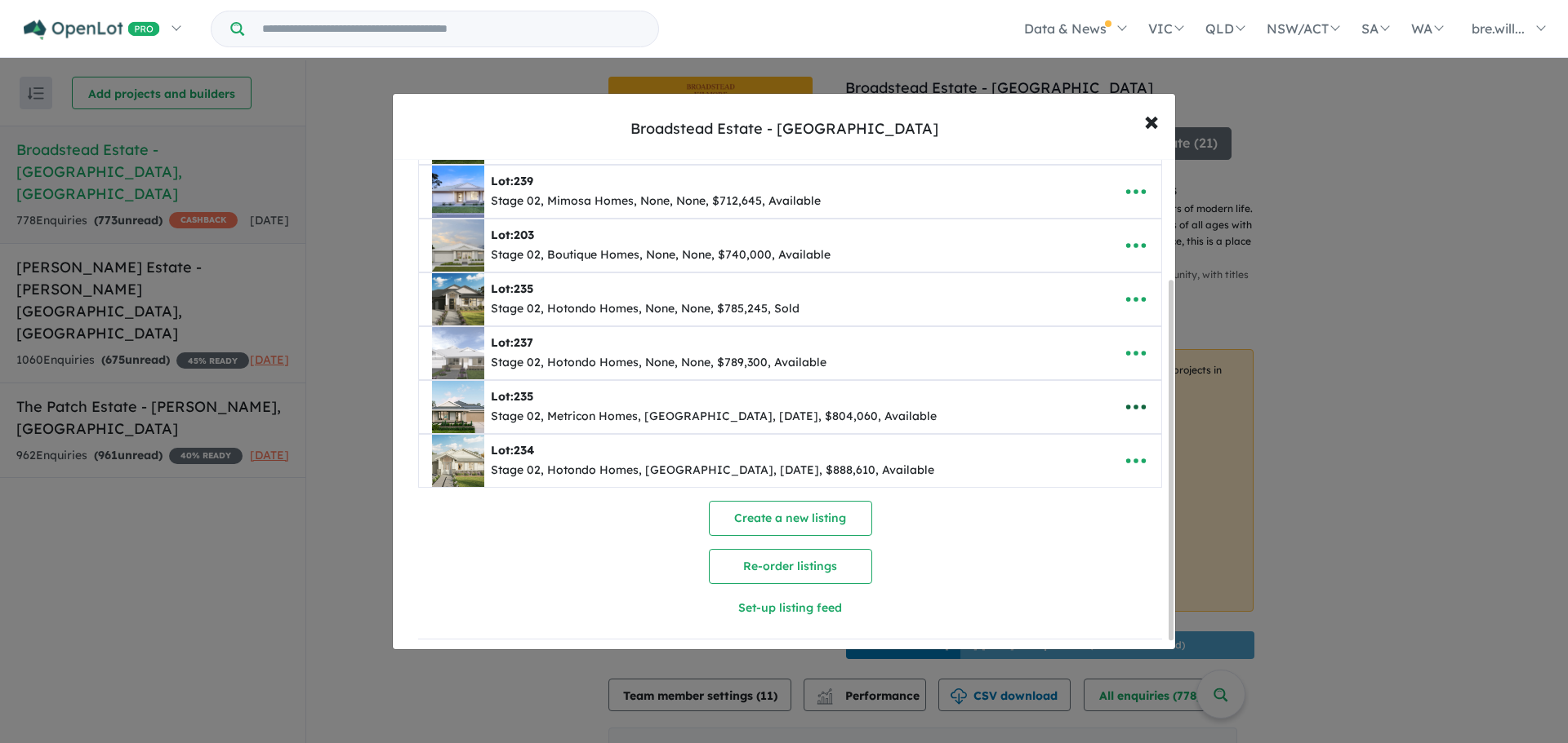
click at [1137, 404] on icon "button" at bounding box center [1135, 407] width 25 height 25
click at [1128, 290] on icon "button" at bounding box center [1135, 299] width 25 height 25
click at [1082, 335] on link "Edit" at bounding box center [1100, 340] width 121 height 38
select select "**"
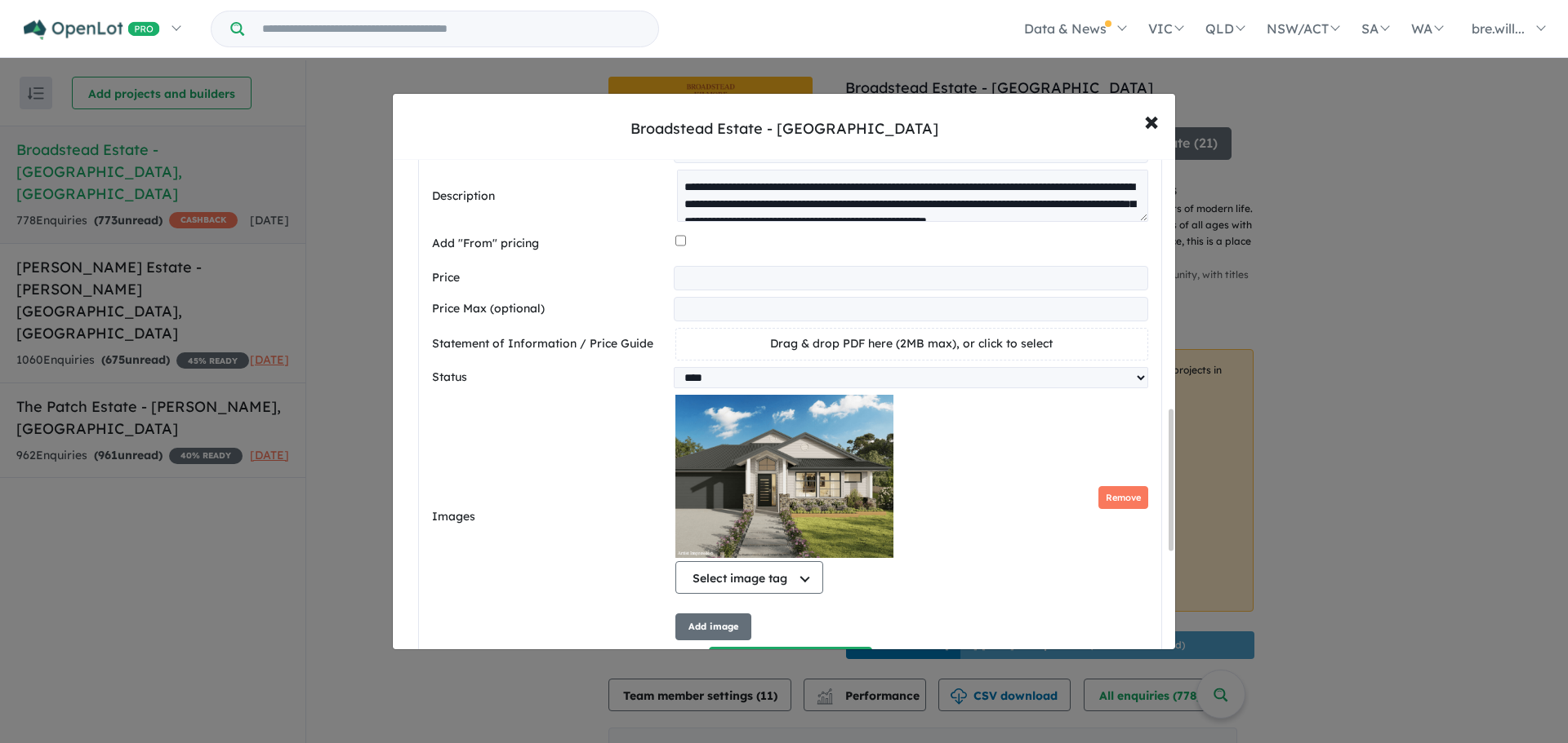
scroll to position [923, 0]
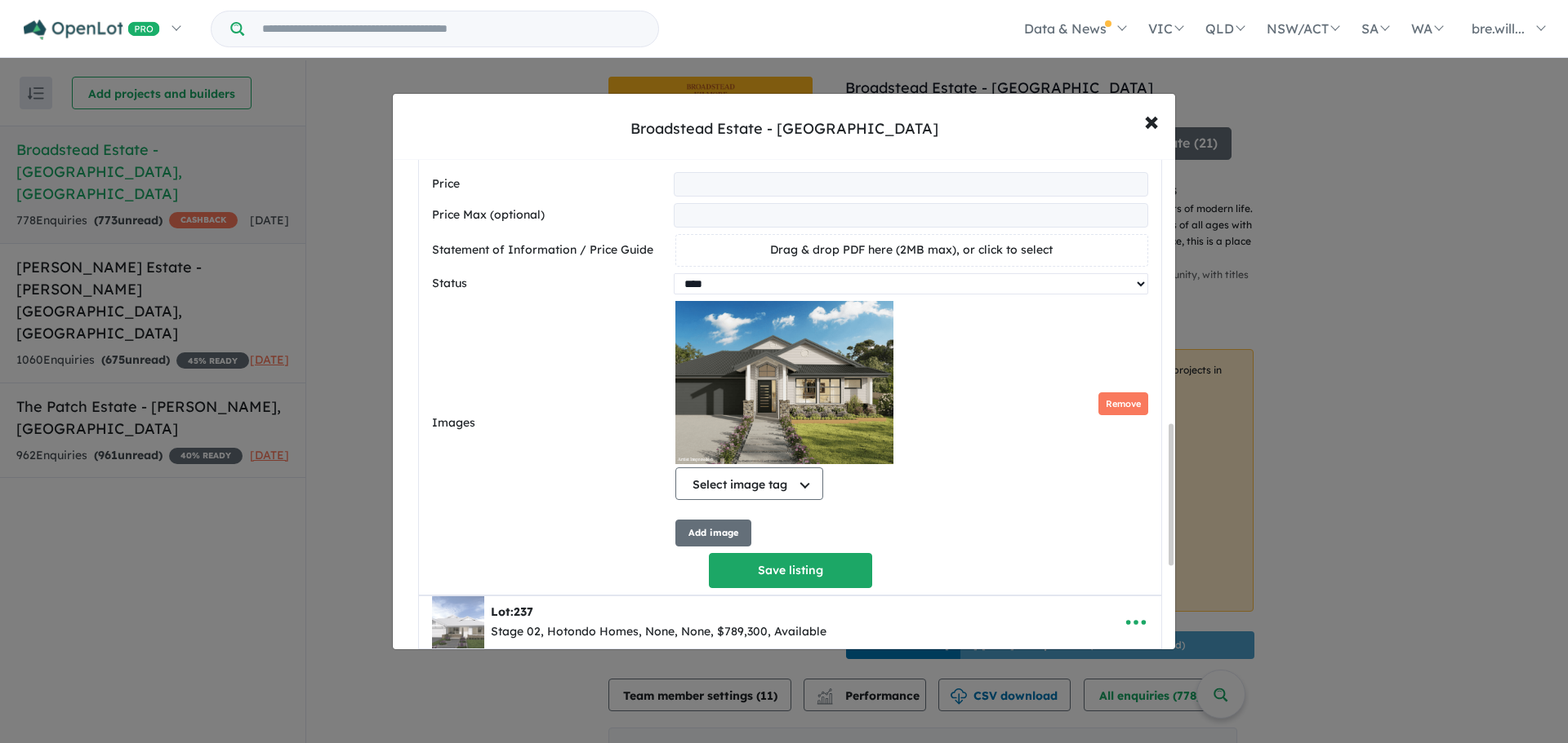
click at [748, 294] on select "********* ******** **** ******" at bounding box center [911, 283] width 475 height 21
select select "*********"
click at [674, 280] on select "********* ******** **** ******" at bounding box center [911, 283] width 475 height 21
click at [814, 584] on button "Save listing" at bounding box center [790, 570] width 164 height 35
select select "**"
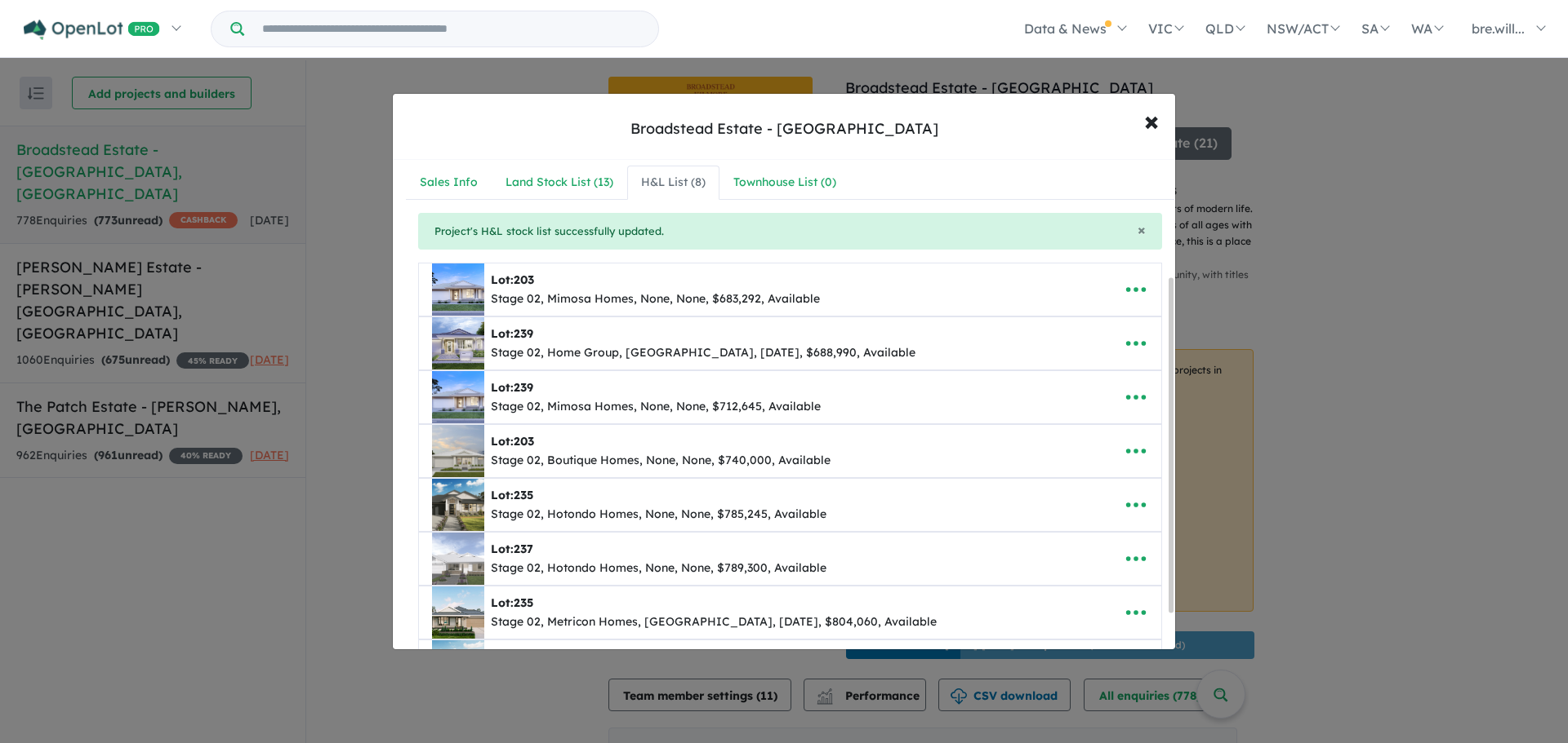
scroll to position [0, 0]
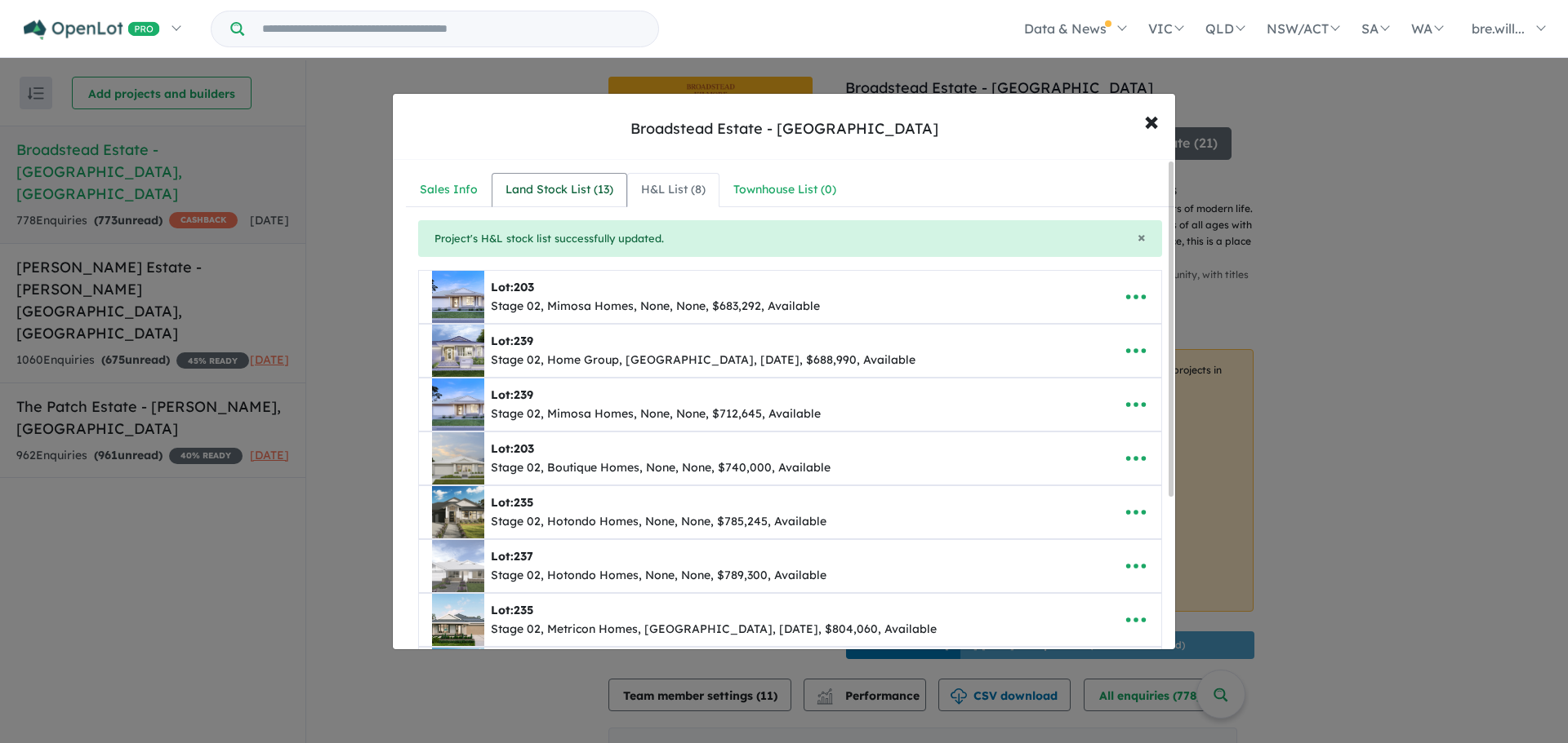
click at [530, 195] on div "Land Stock List ( 13 )" at bounding box center [559, 190] width 108 height 20
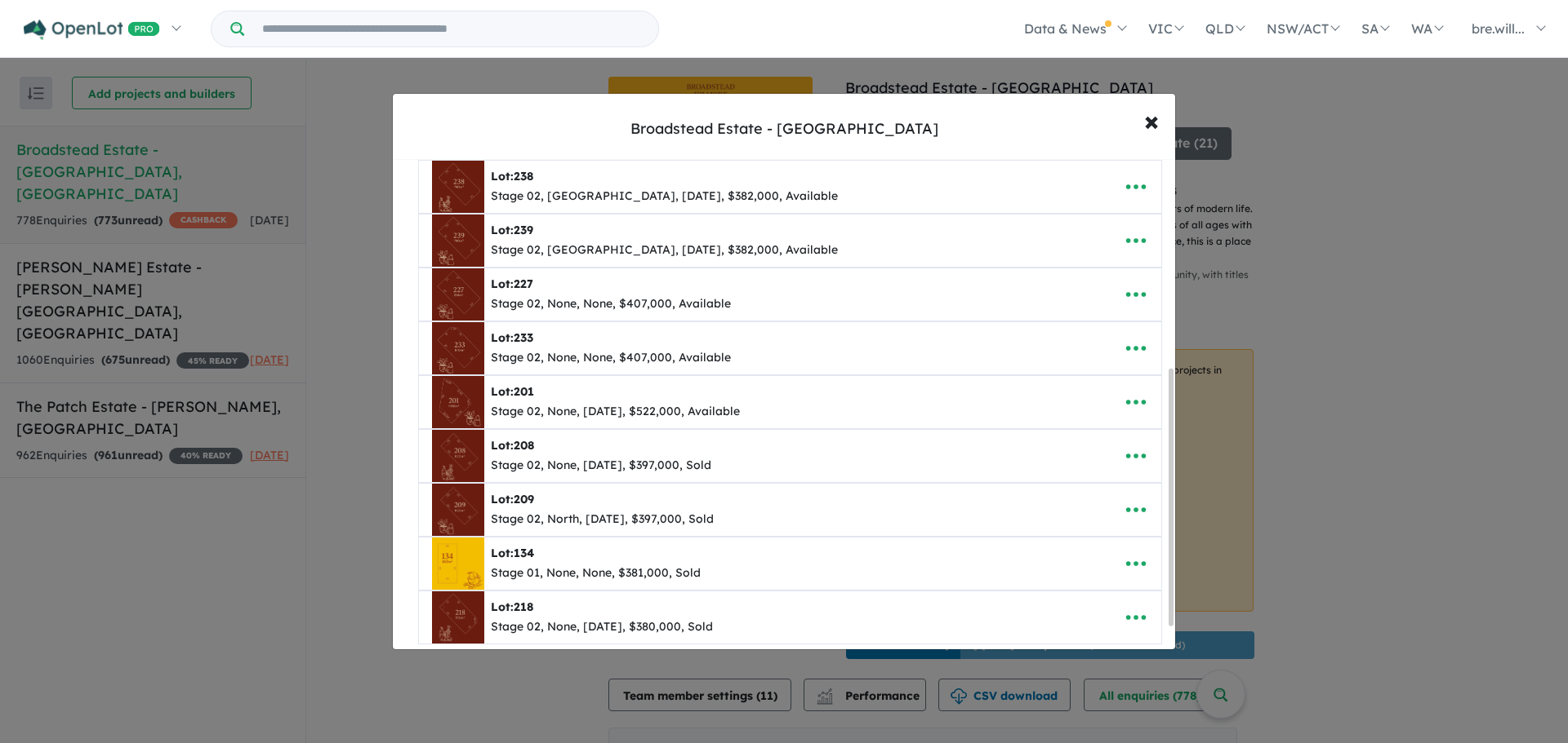
scroll to position [116, 0]
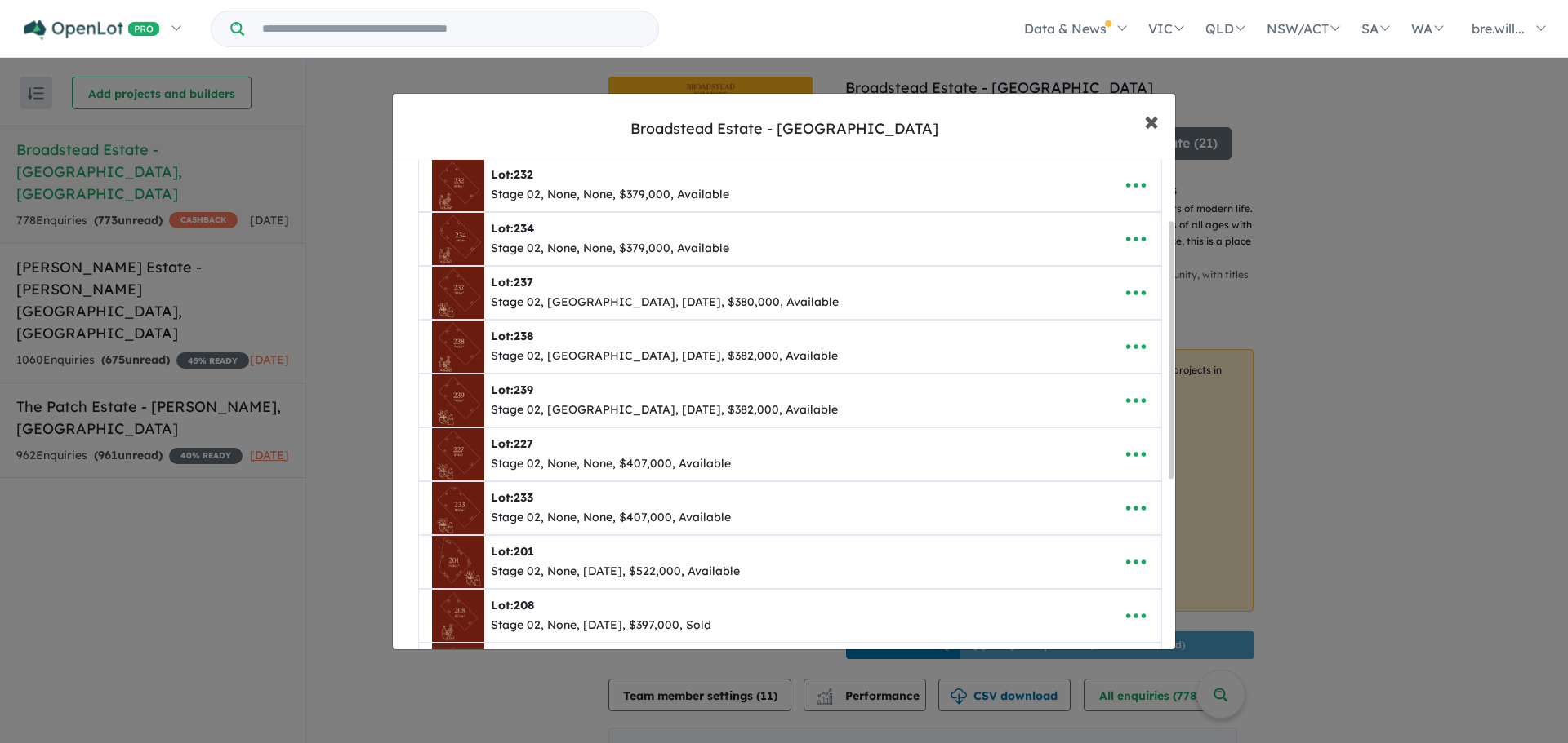
click at [1156, 128] on span "×" at bounding box center [1151, 120] width 15 height 35
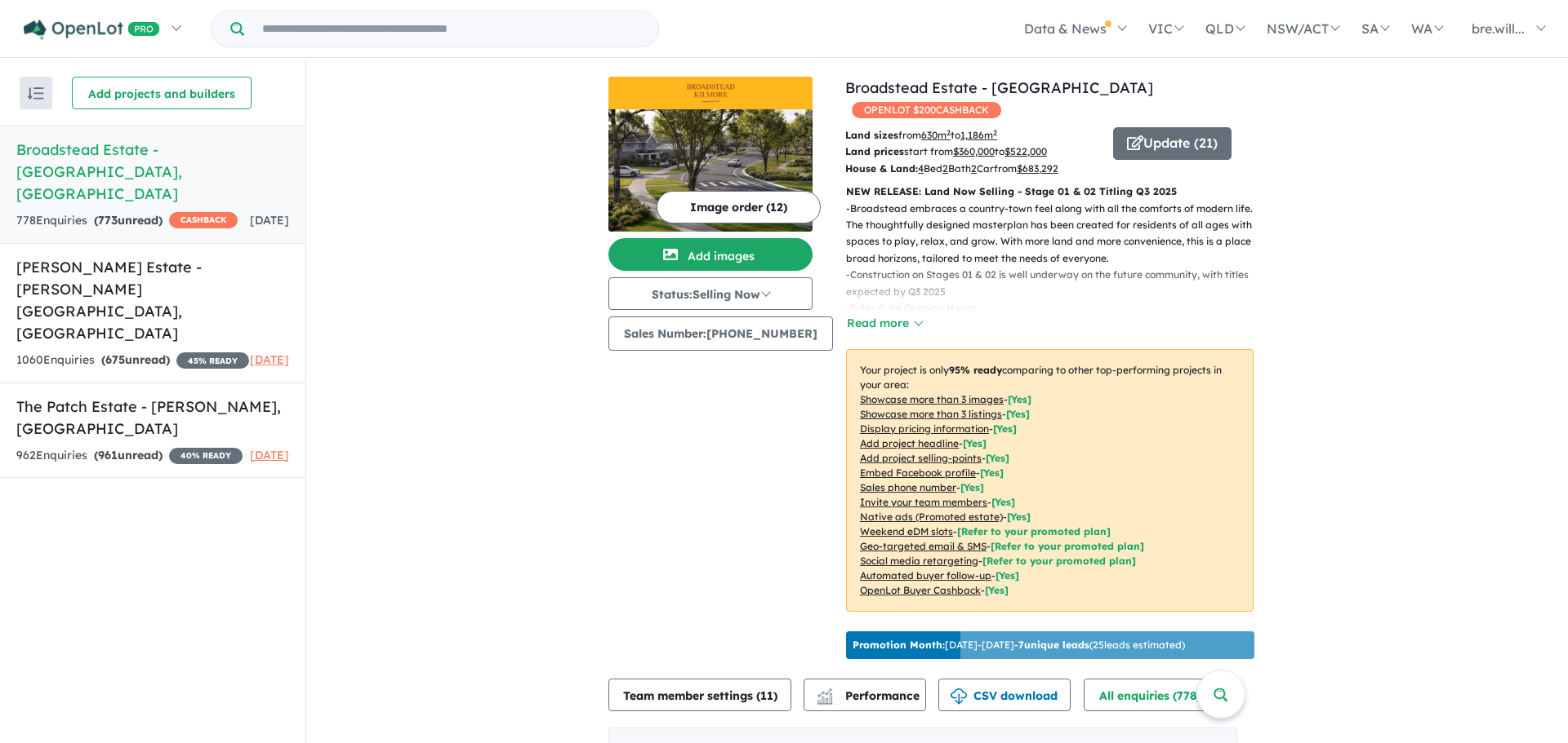
scroll to position [0, 0]
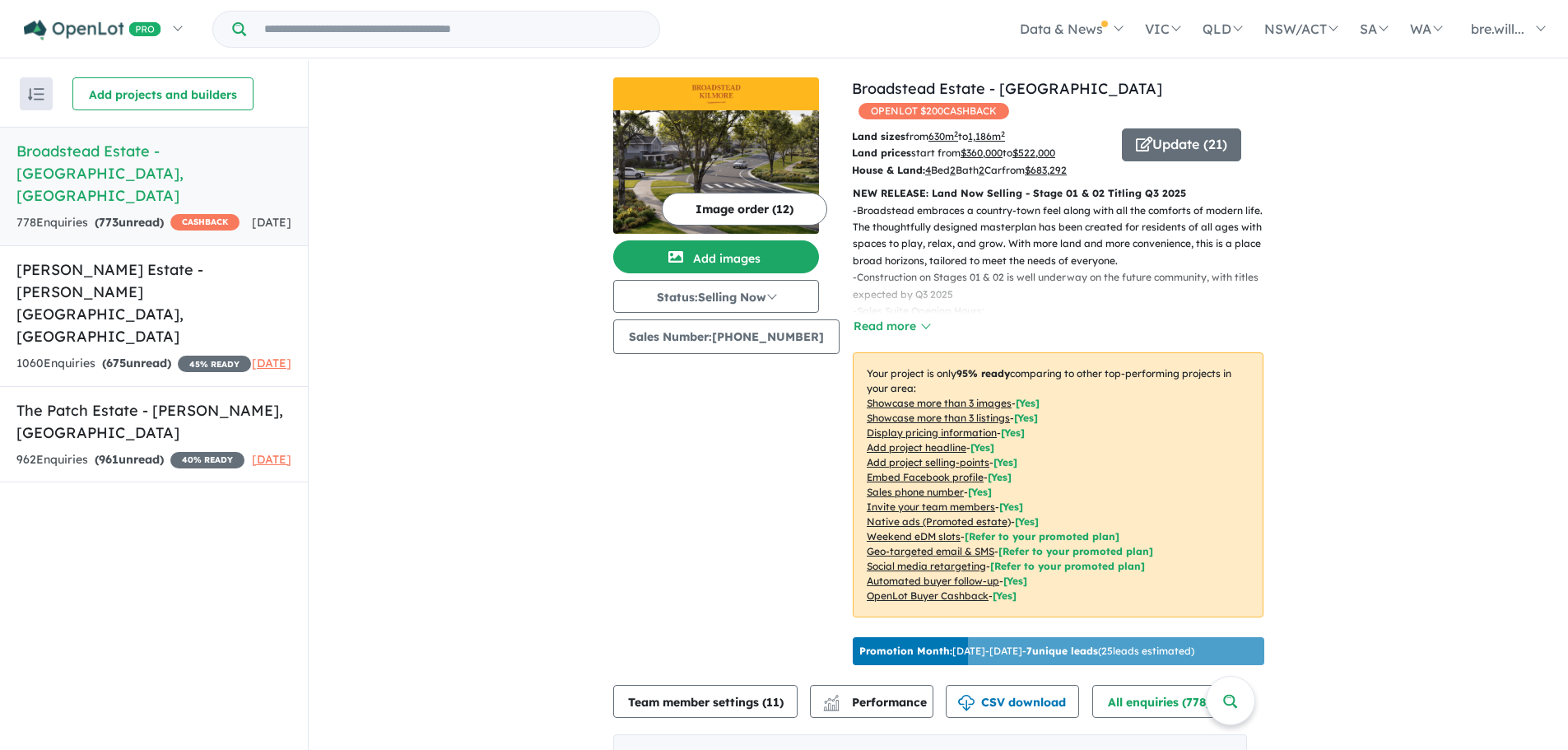
click at [722, 208] on button "Image order ( 12 )" at bounding box center [745, 209] width 166 height 33
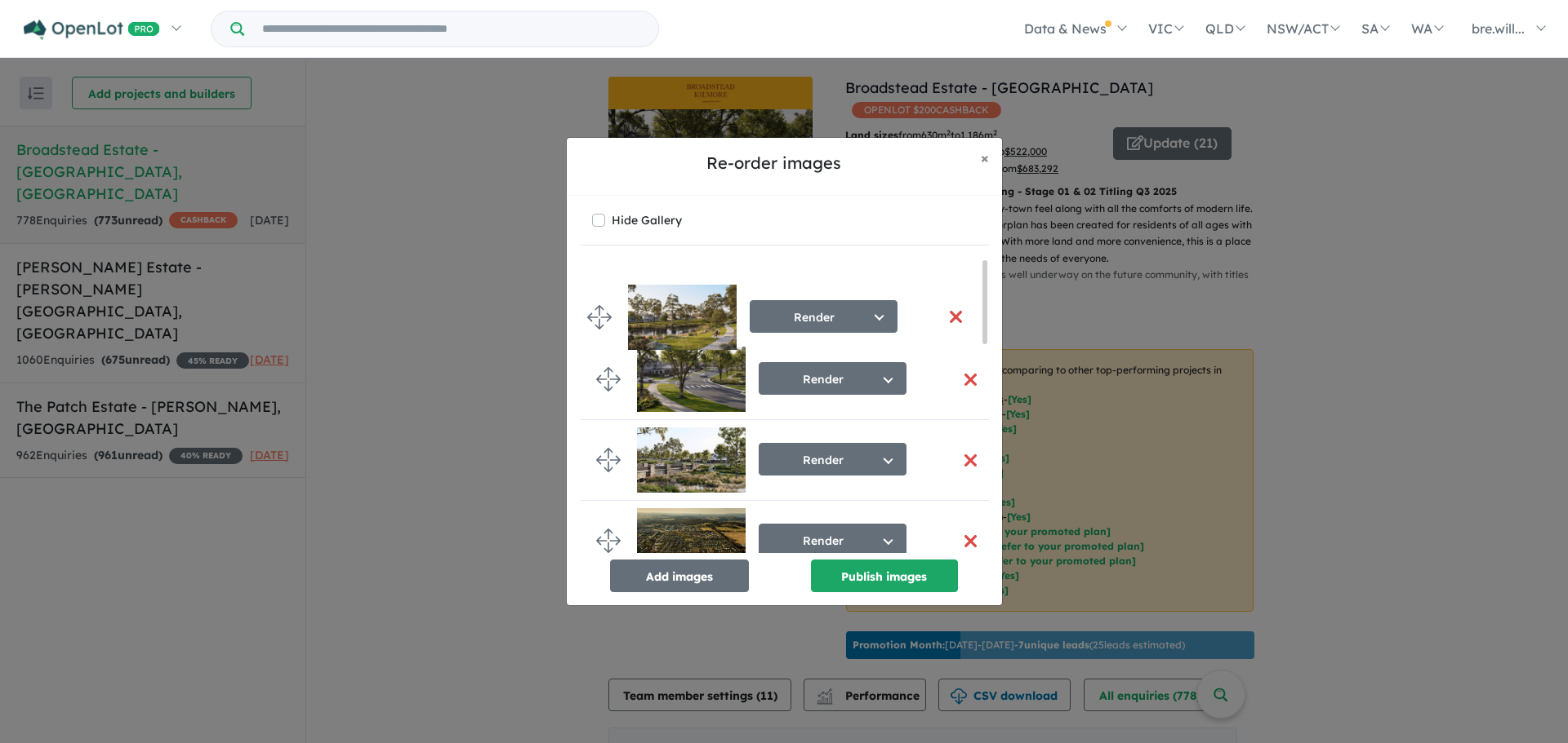
drag, startPoint x: 609, startPoint y: 460, endPoint x: 600, endPoint y: 316, distance: 144.3
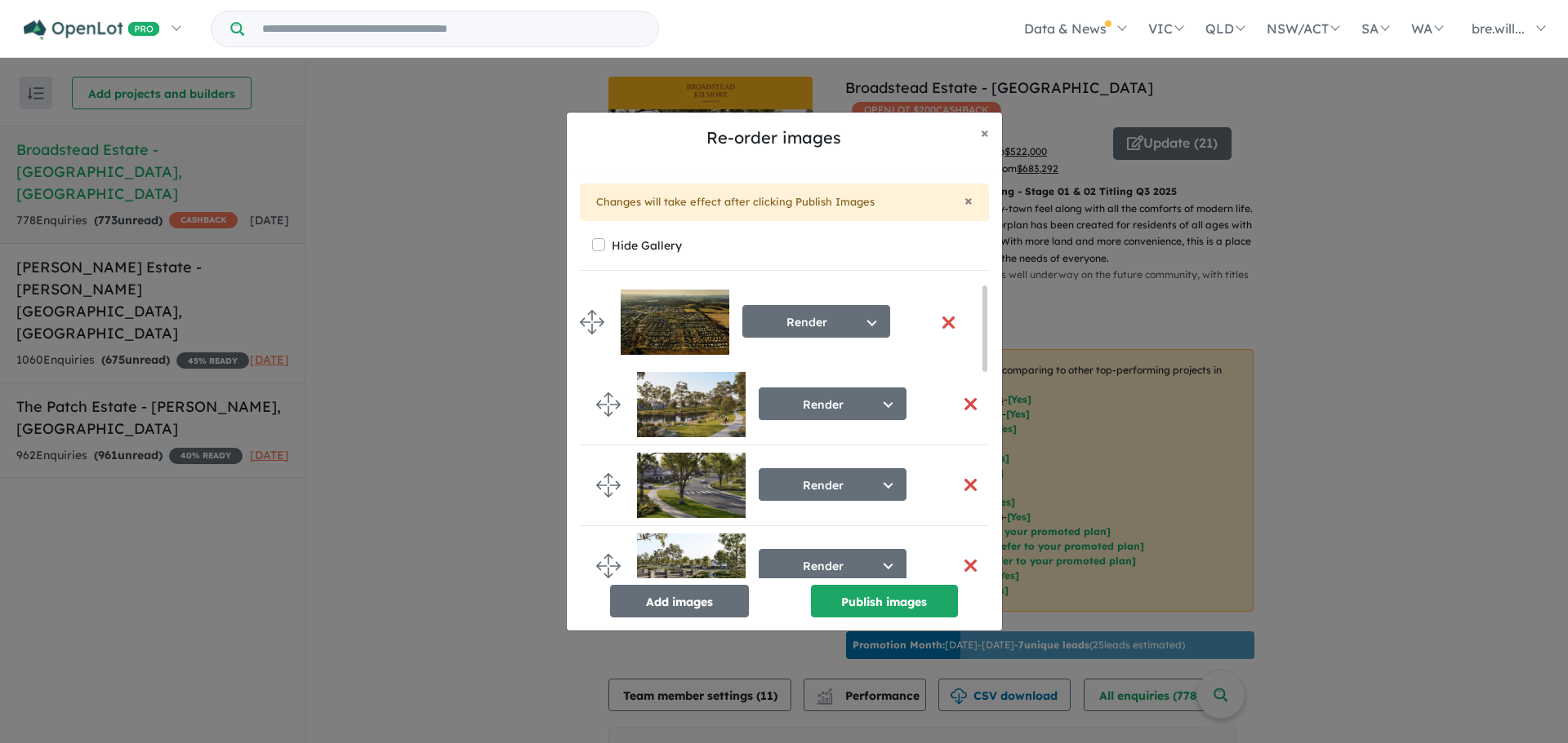
drag, startPoint x: 607, startPoint y: 562, endPoint x: 591, endPoint y: 317, distance: 245.5
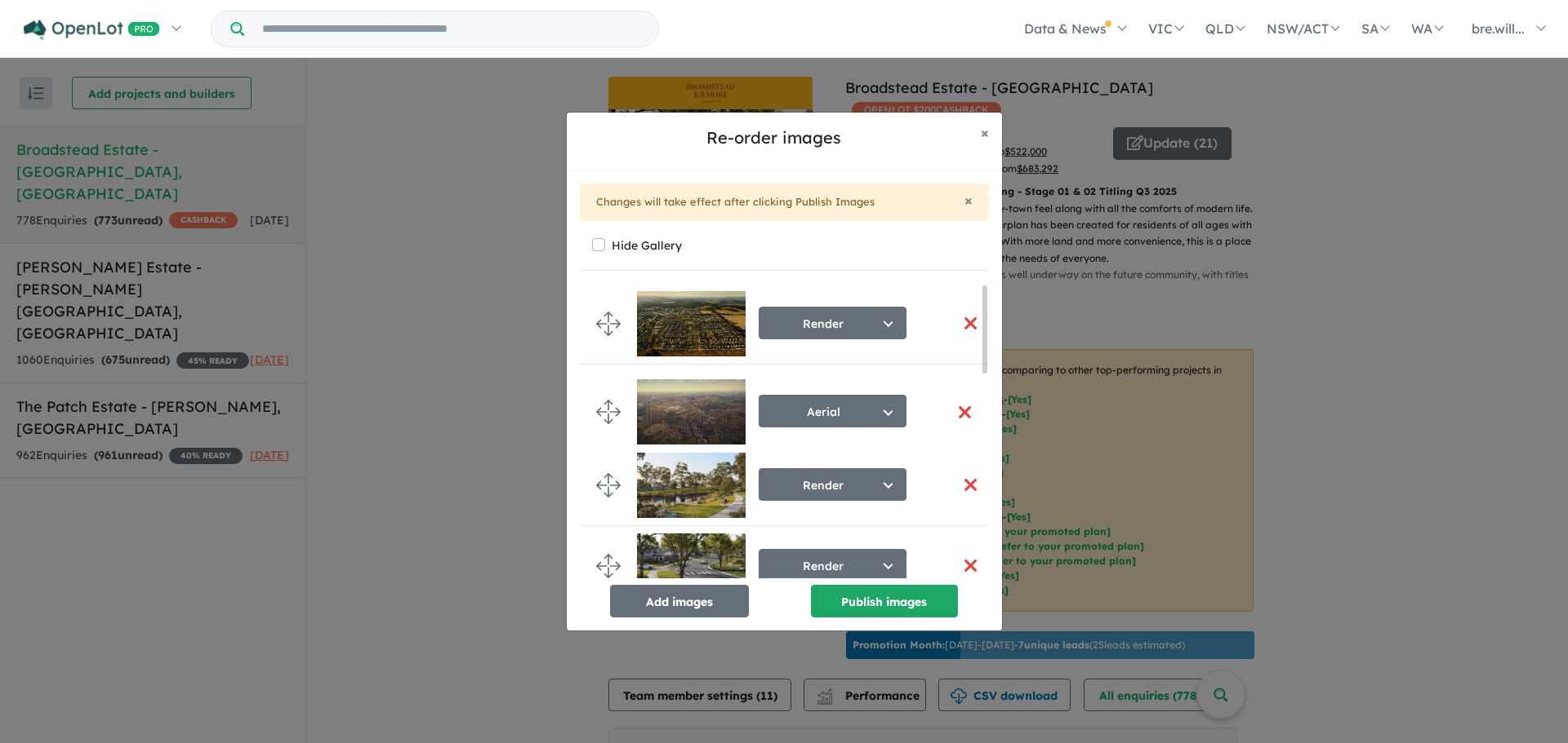
drag, startPoint x: 606, startPoint y: 490, endPoint x: 606, endPoint y: 419, distance: 71.0
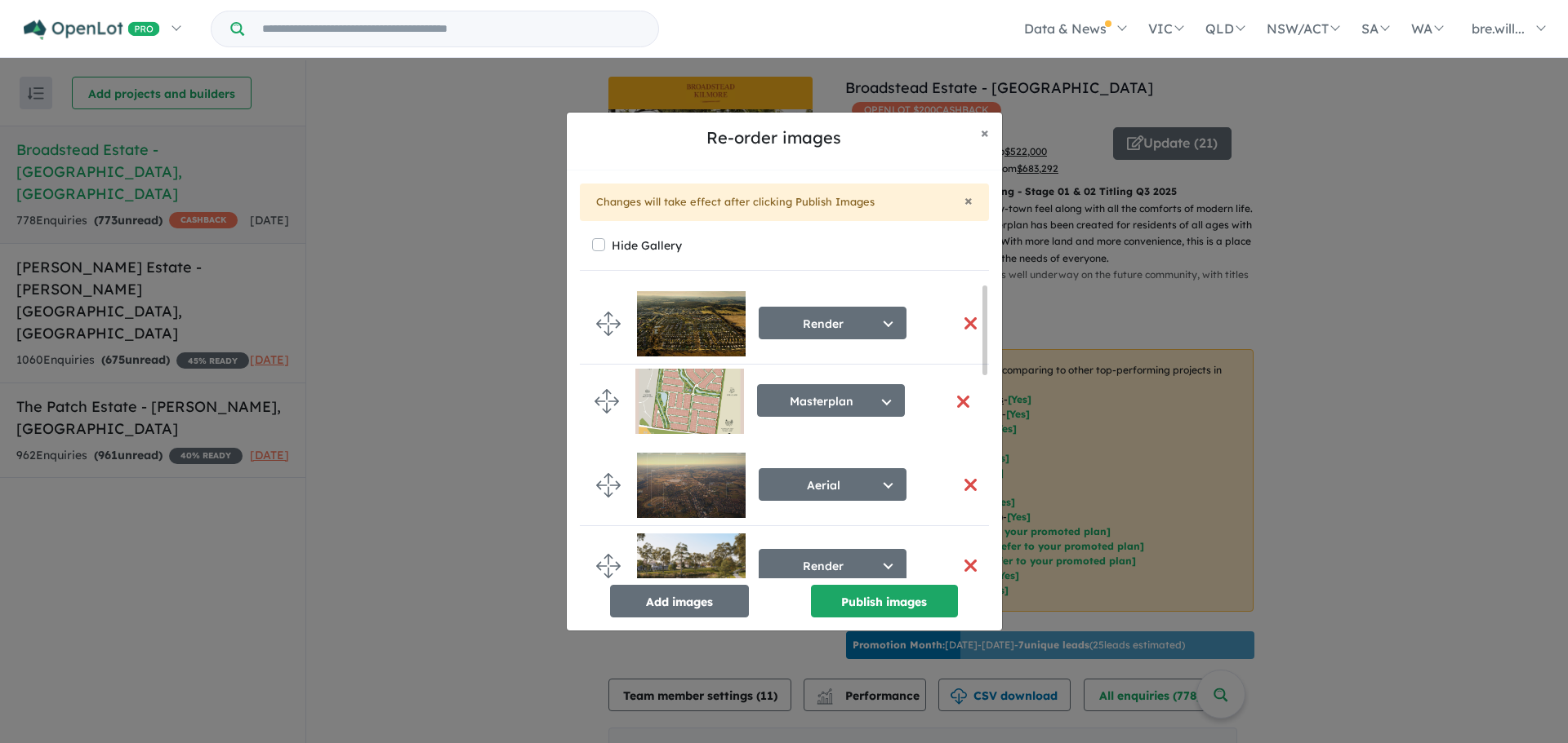
drag, startPoint x: 603, startPoint y: 475, endPoint x: 601, endPoint y: 395, distance: 80.0
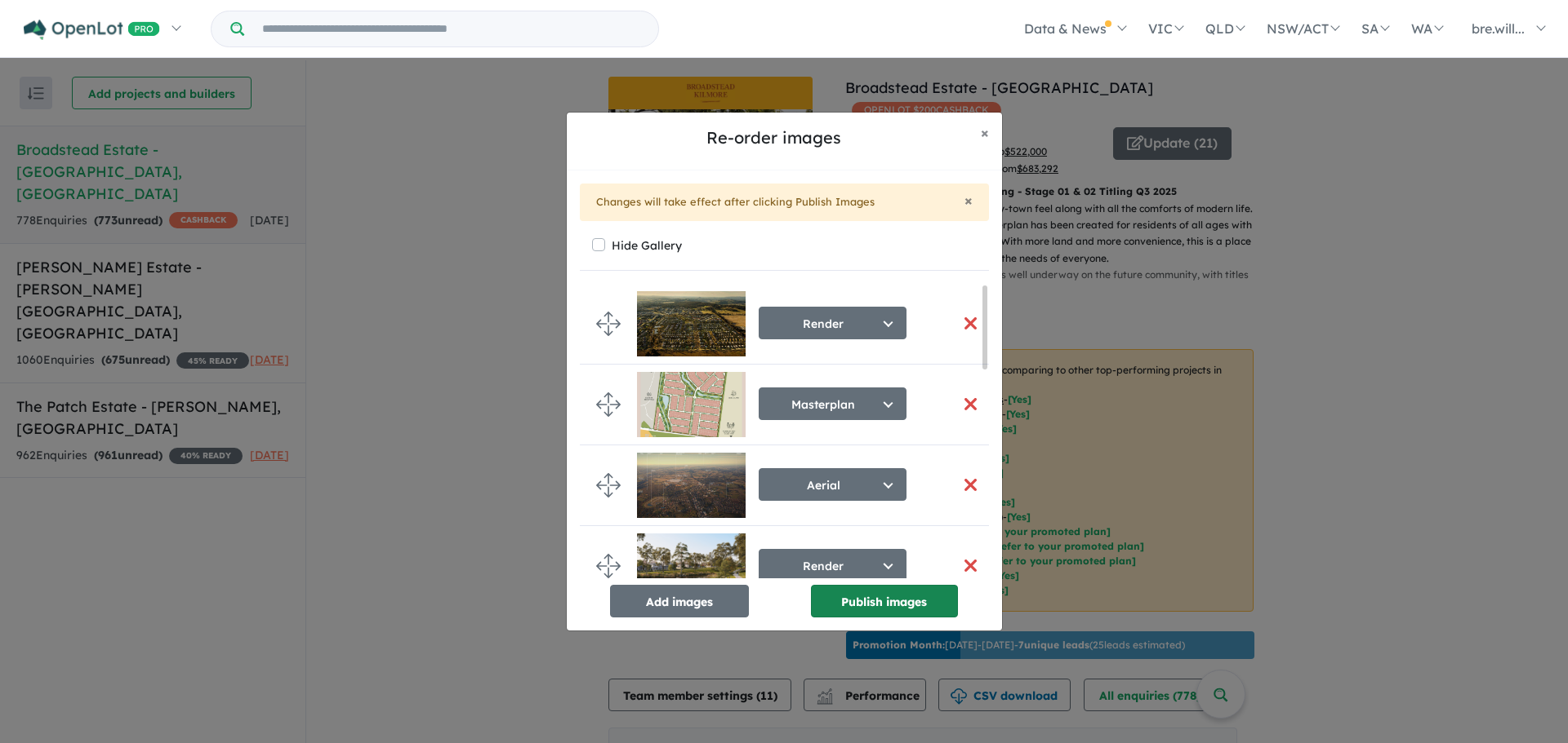
click at [862, 605] on button "Publish images" at bounding box center [884, 601] width 147 height 33
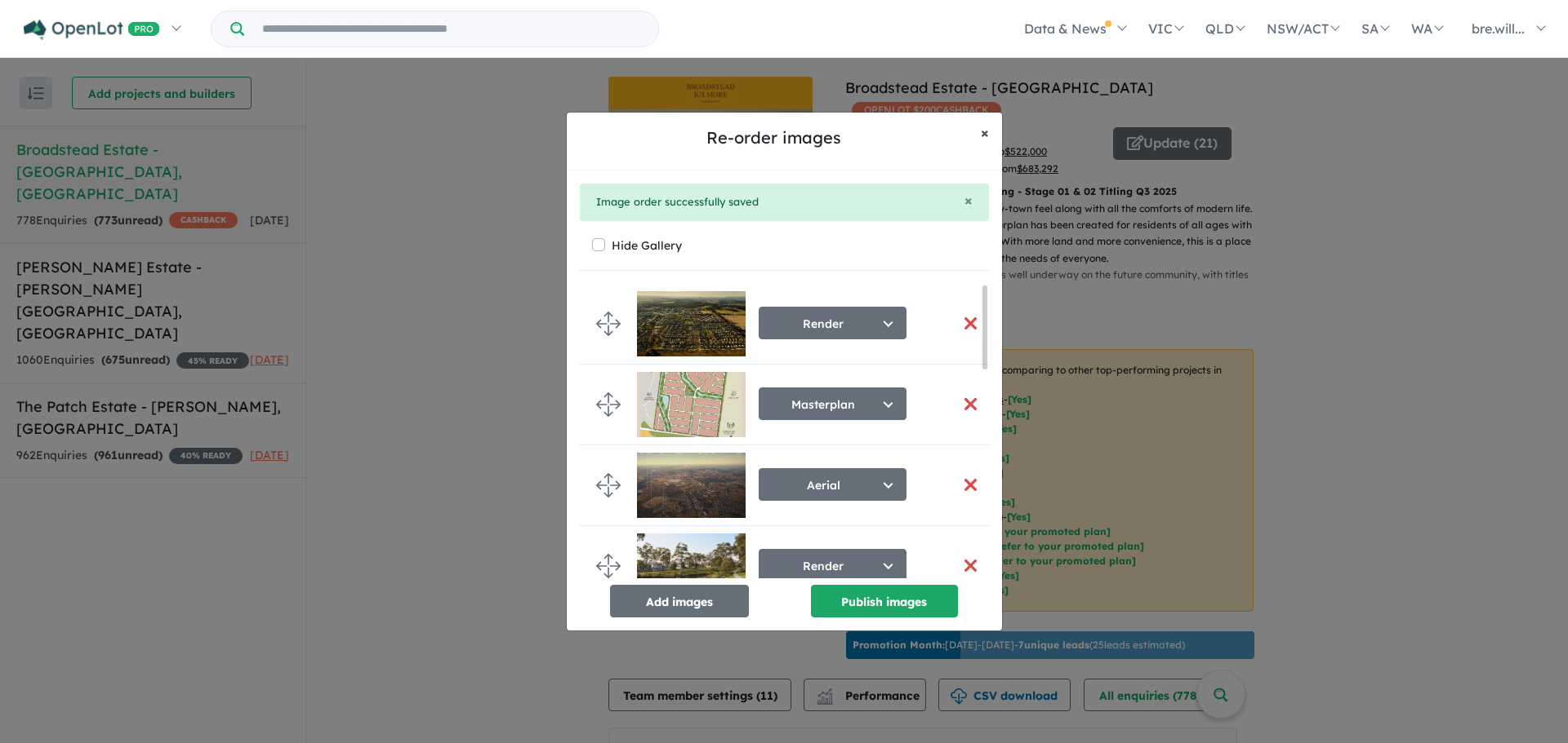
click at [991, 131] on button "× Close" at bounding box center [984, 133] width 35 height 41
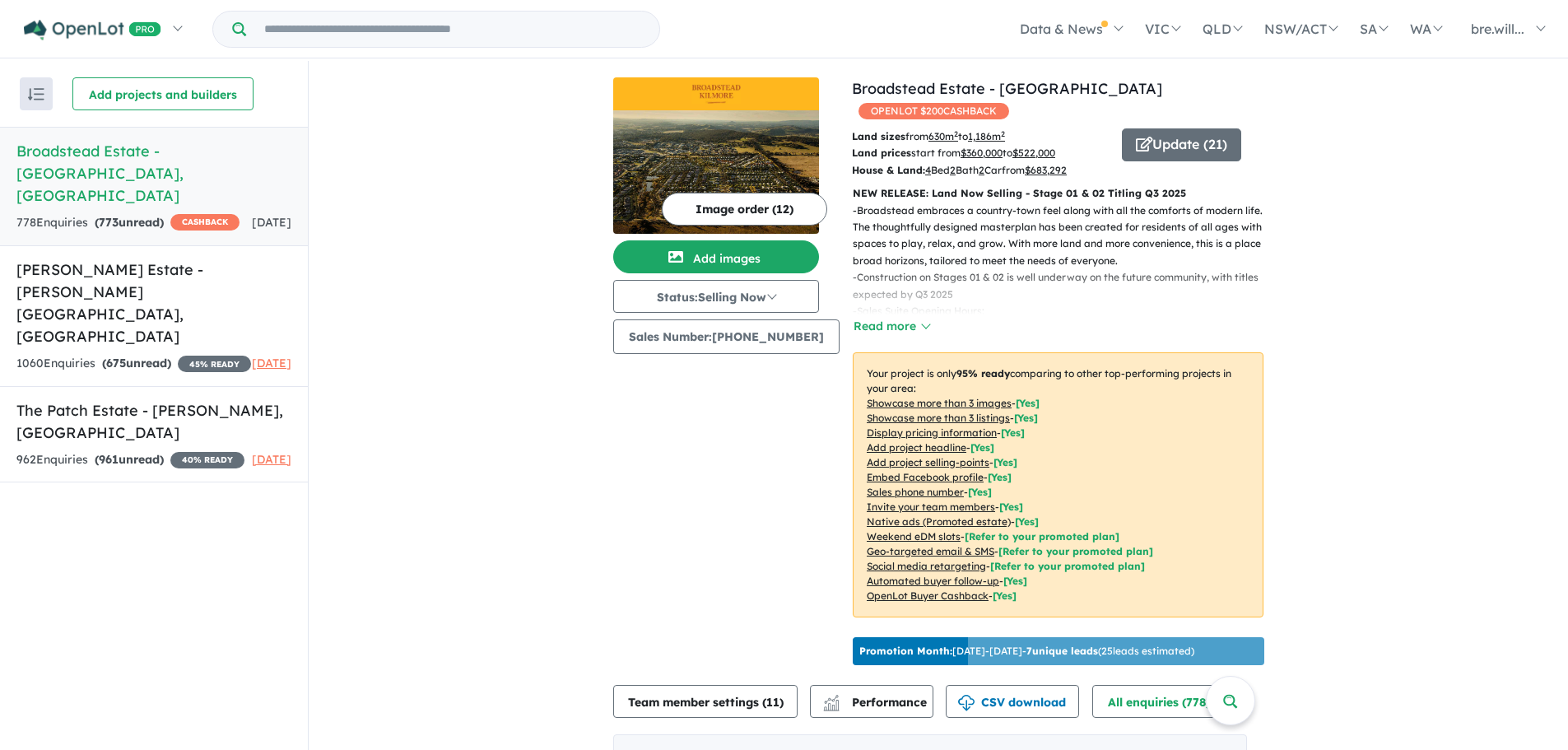
click at [798, 120] on img at bounding box center [717, 172] width 206 height 124
click at [174, 259] on h5 "[PERSON_NAME] Estate - [PERSON_NAME][GEOGRAPHIC_DATA] , [GEOGRAPHIC_DATA]" at bounding box center [153, 303] width 275 height 89
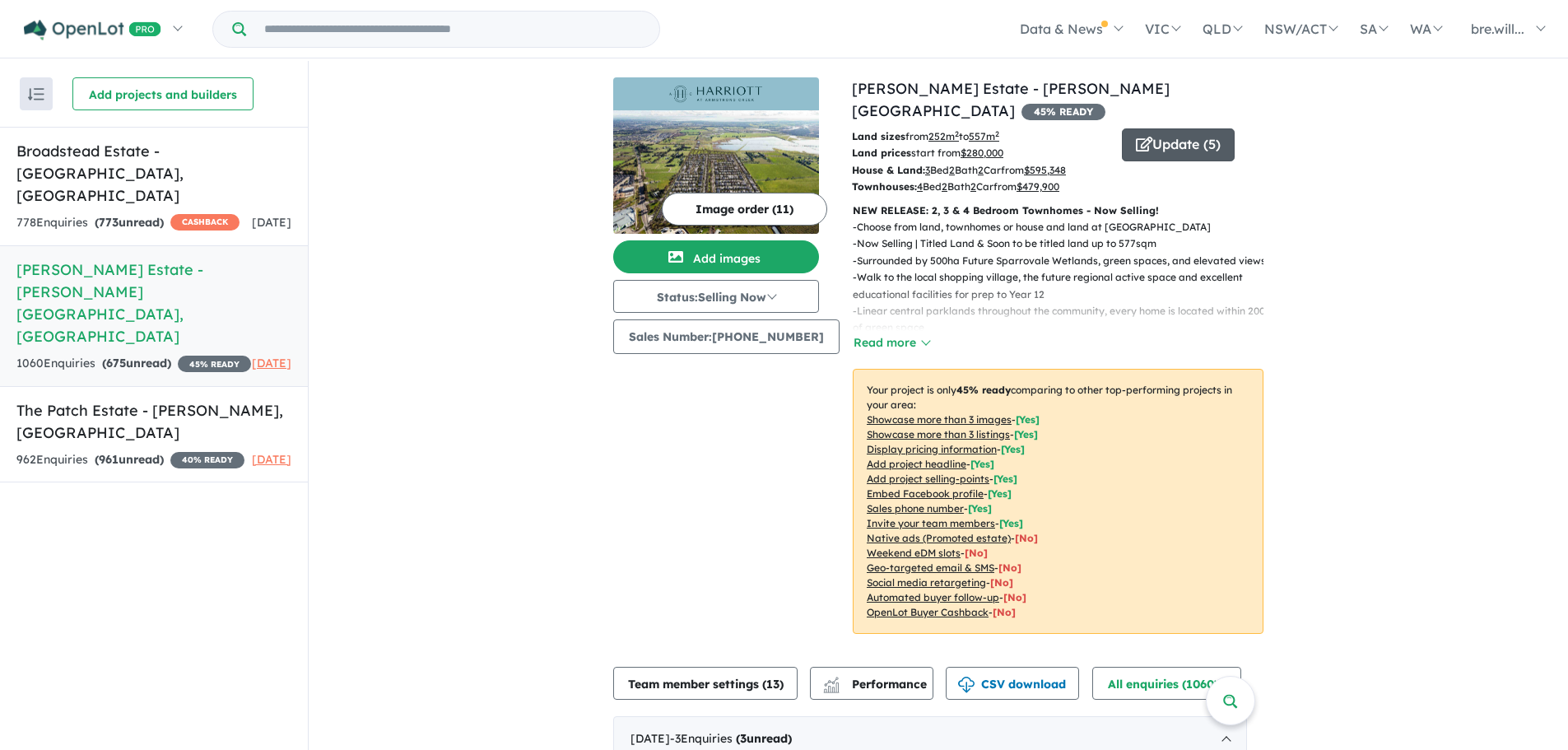
click at [1169, 128] on button "Update ( 5 )" at bounding box center [1178, 144] width 113 height 33
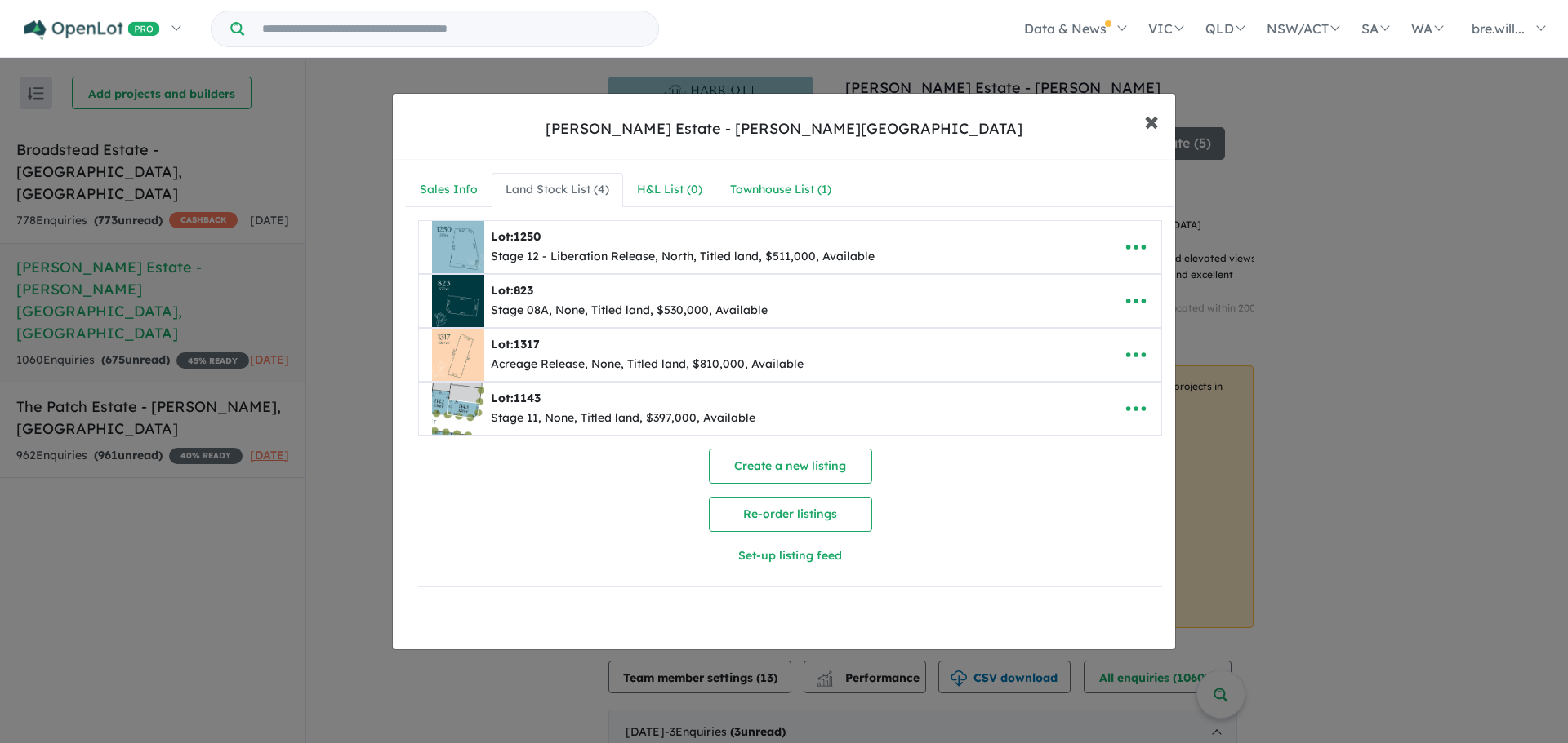
click at [1151, 113] on span "×" at bounding box center [1151, 120] width 15 height 35
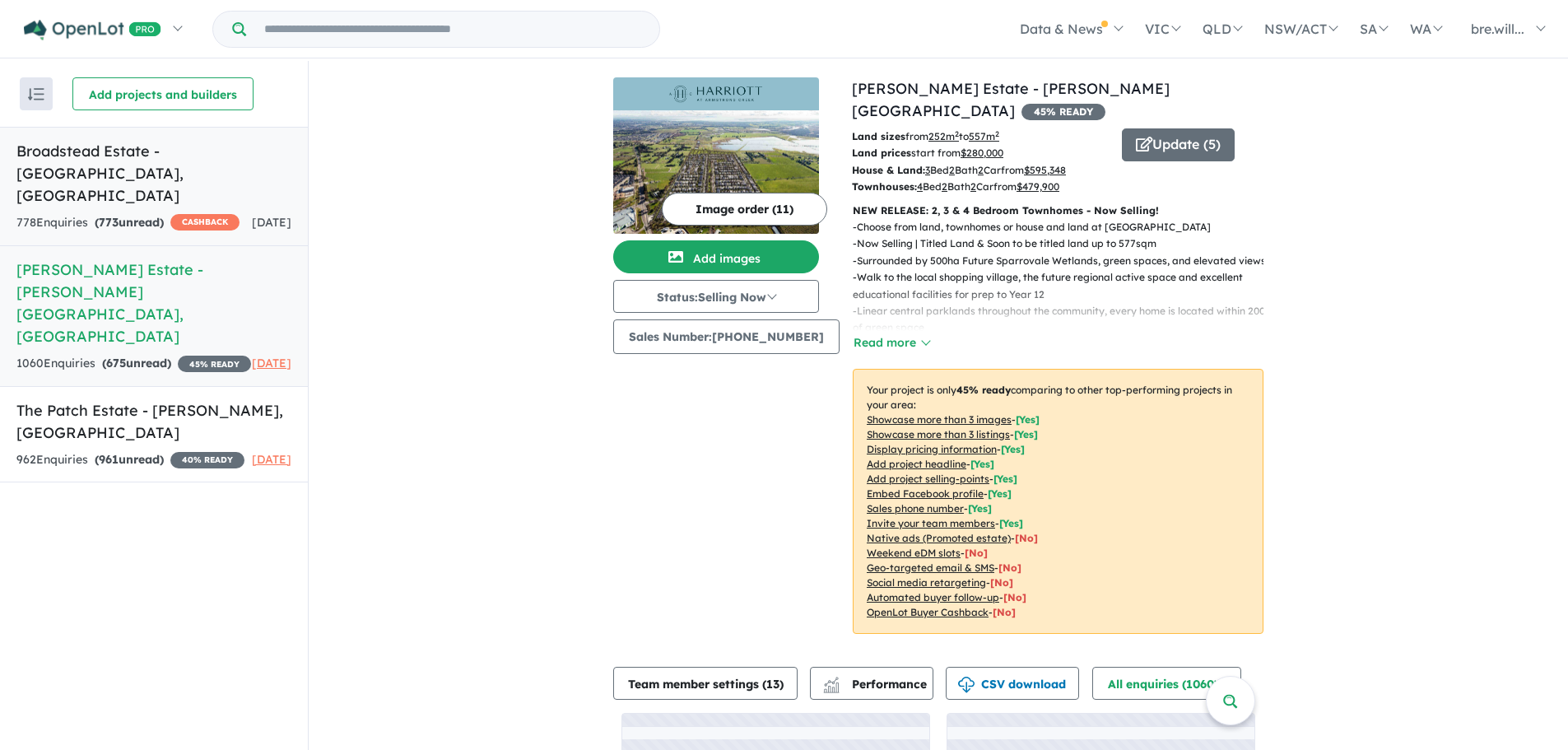
click at [147, 141] on h5 "[GEOGRAPHIC_DATA] - [GEOGRAPHIC_DATA] , [GEOGRAPHIC_DATA]" at bounding box center [153, 173] width 275 height 67
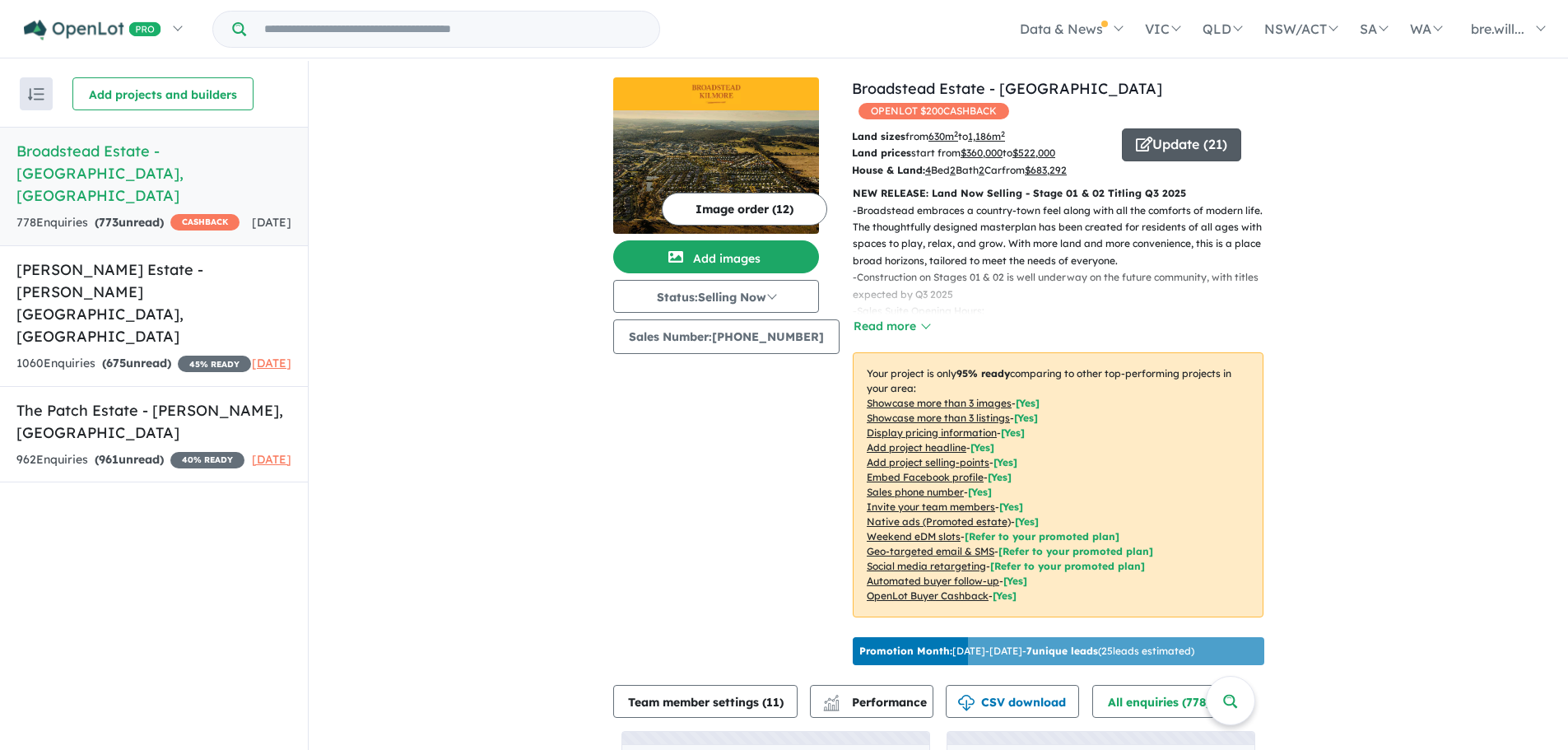
click at [1148, 128] on button "Update ( 21 )" at bounding box center [1181, 144] width 119 height 33
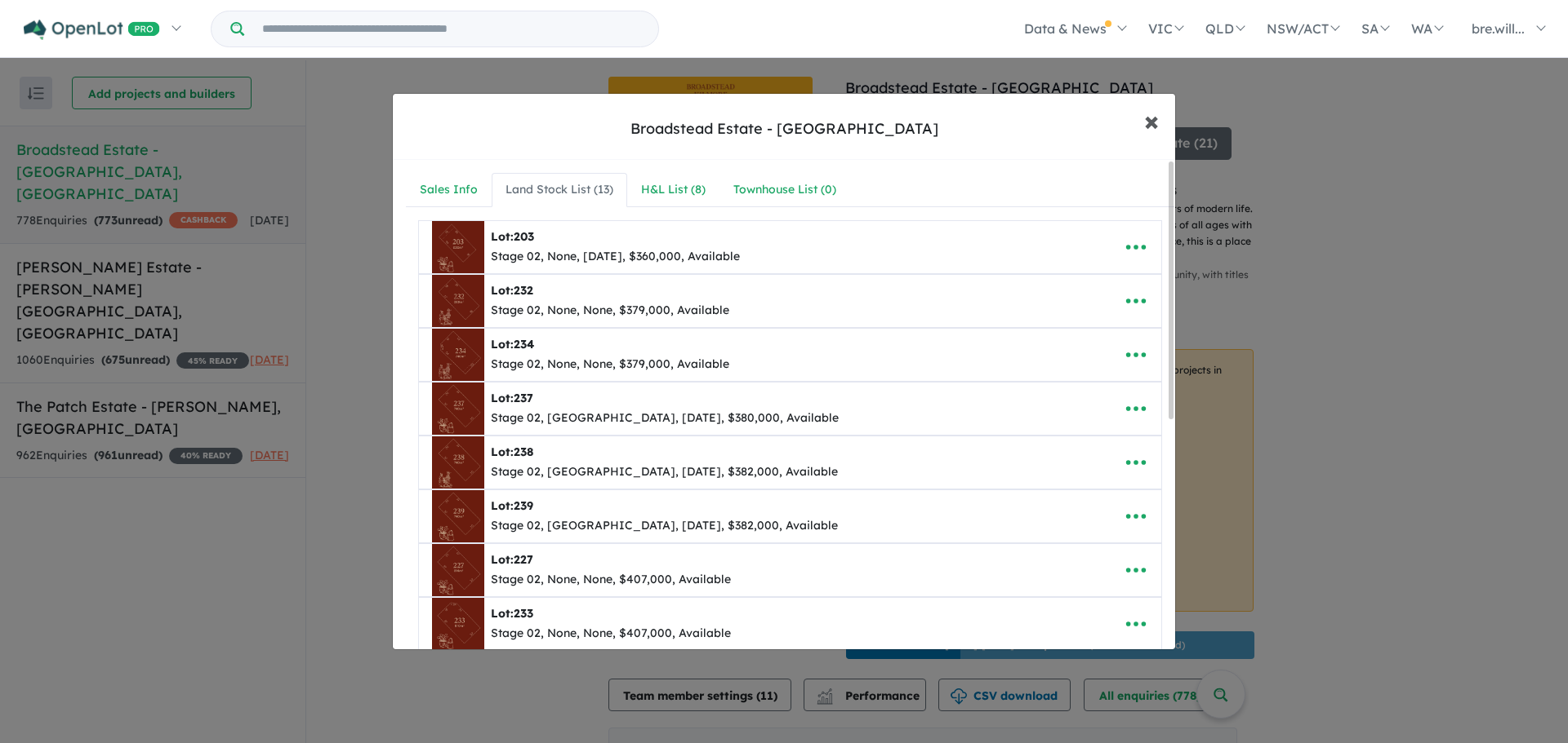
click at [1169, 125] on button "× Close" at bounding box center [1152, 121] width 48 height 44
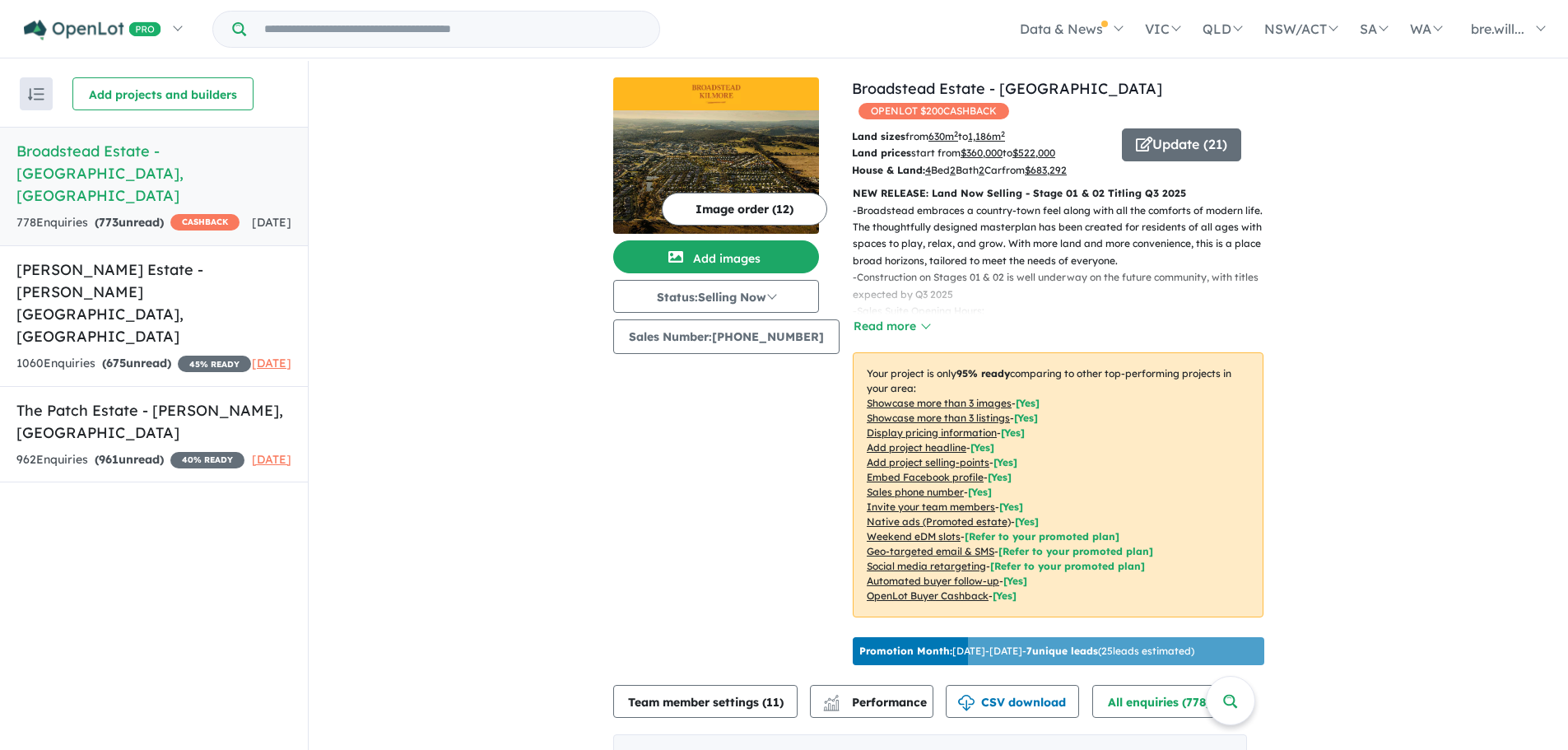
click at [923, 298] on div "- Broadstead embraces a country-town feel along with all the comforts of modern…" at bounding box center [1051, 270] width 424 height 134
click at [902, 292] on div "- Broadstead embraces a country-town feel along with all the comforts of modern…" at bounding box center [1051, 270] width 424 height 134
click at [898, 317] on button "Read more" at bounding box center [890, 326] width 77 height 19
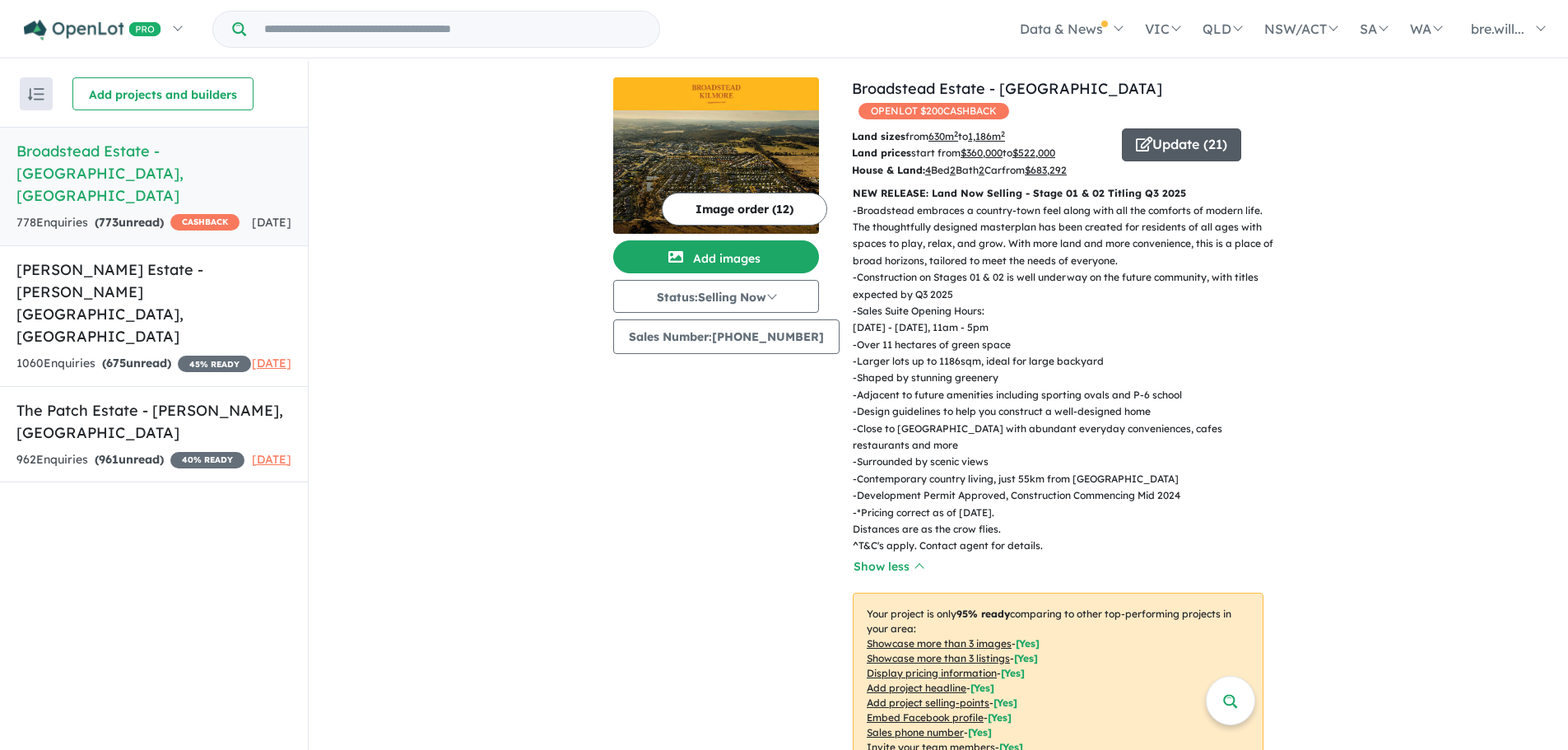
click at [1160, 128] on button "Update ( 21 )" at bounding box center [1181, 144] width 119 height 33
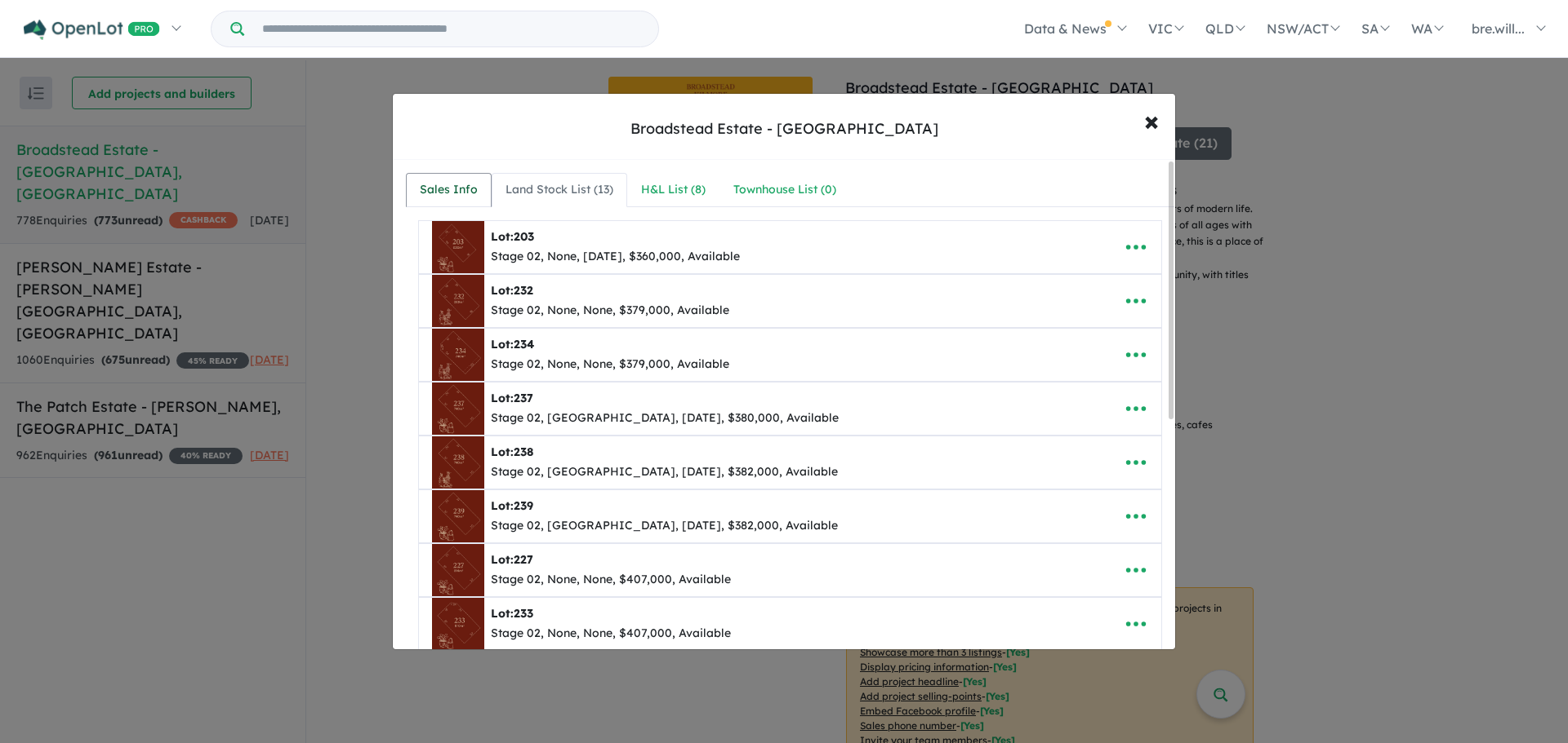
click at [460, 187] on div "Sales Info" at bounding box center [448, 190] width 57 height 20
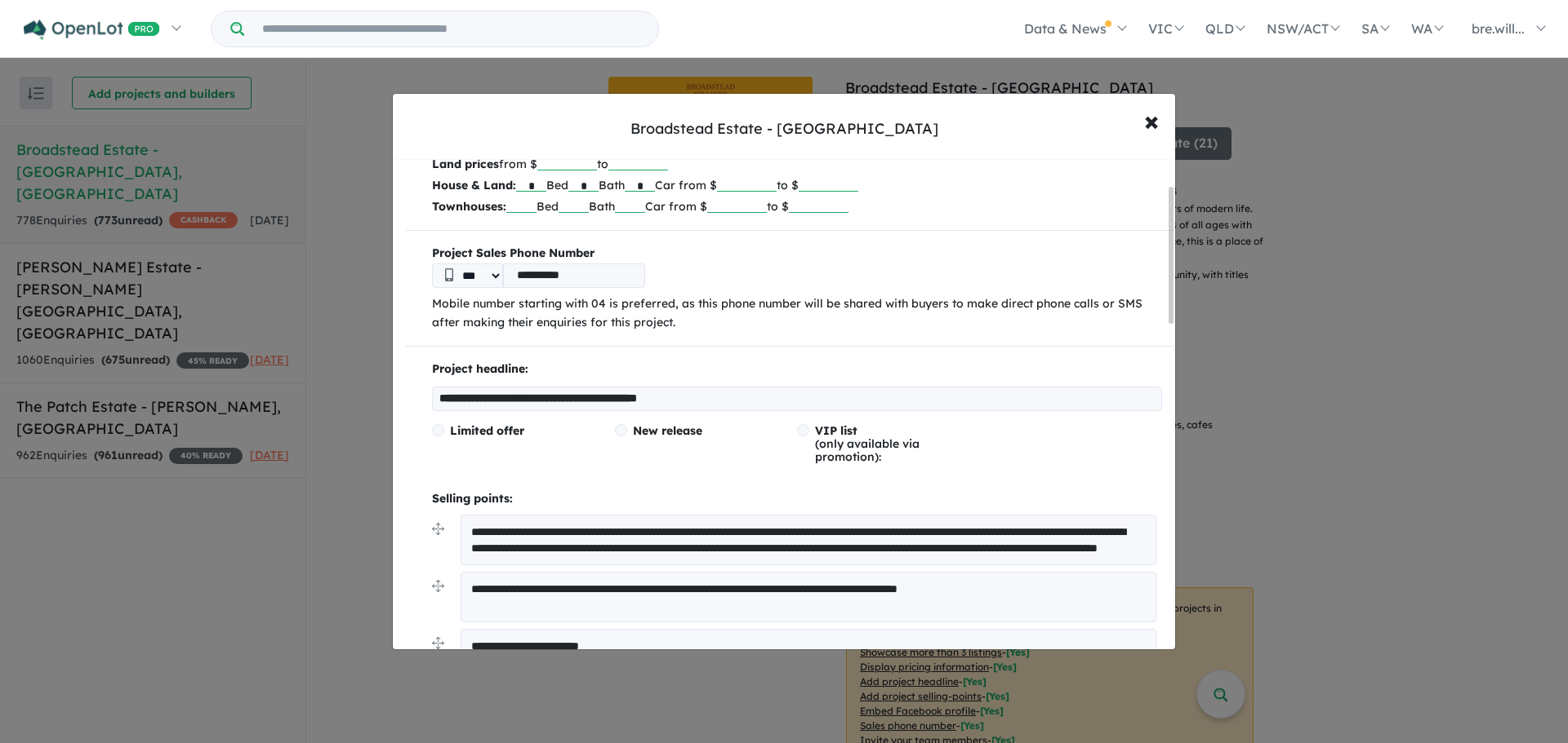
scroll to position [81, 0]
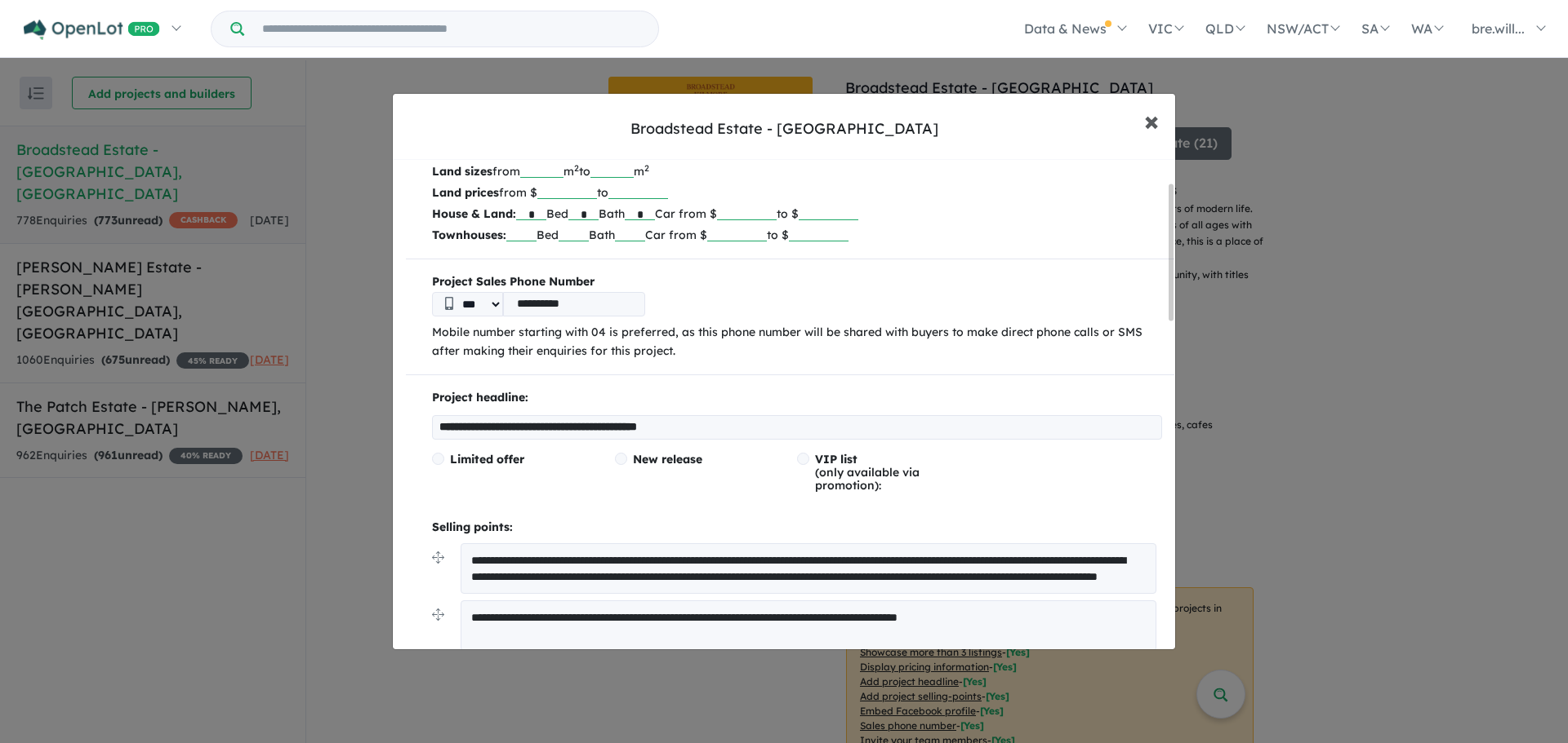
click at [1153, 124] on span "×" at bounding box center [1151, 120] width 15 height 35
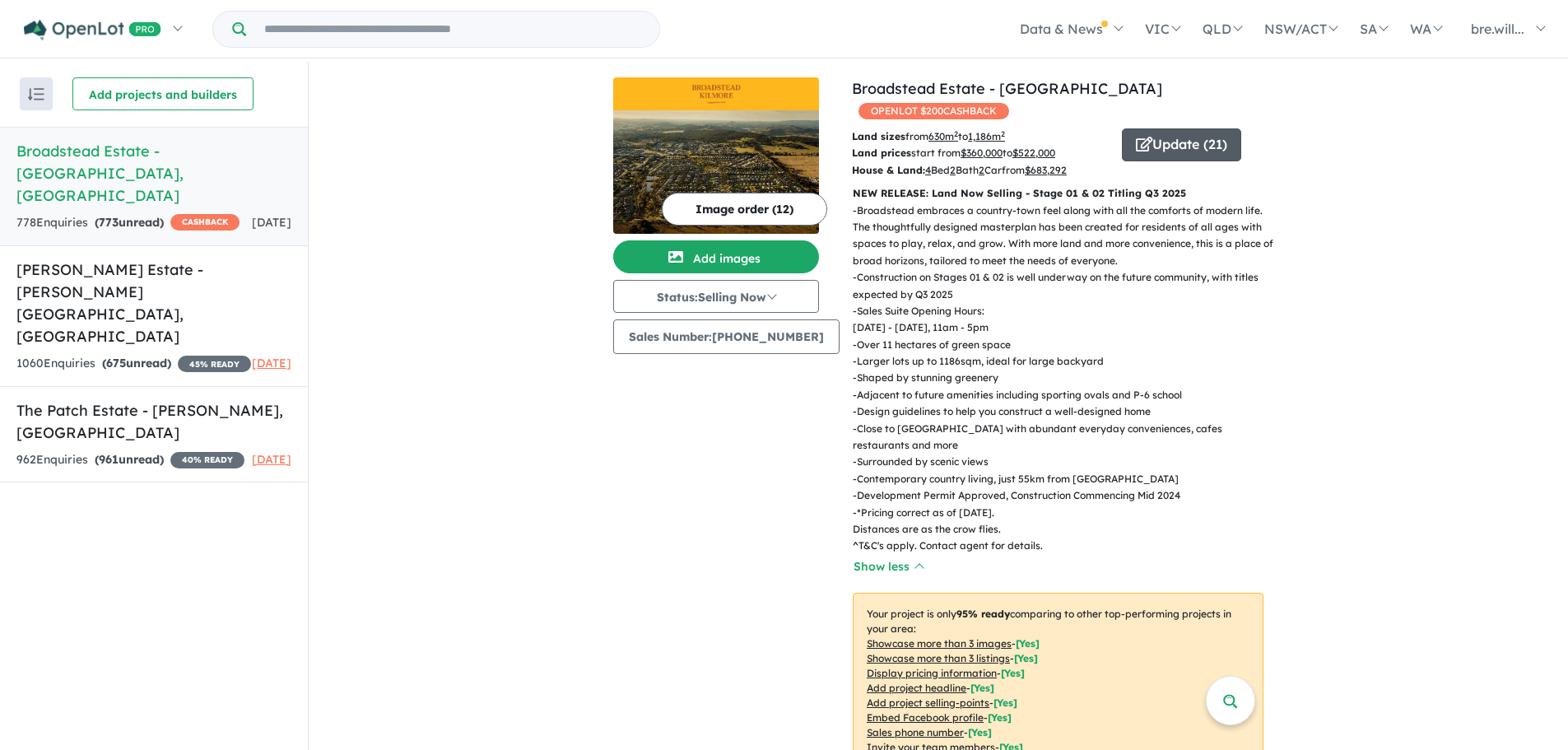
click at [1138, 128] on button "Update ( 21 )" at bounding box center [1181, 144] width 119 height 33
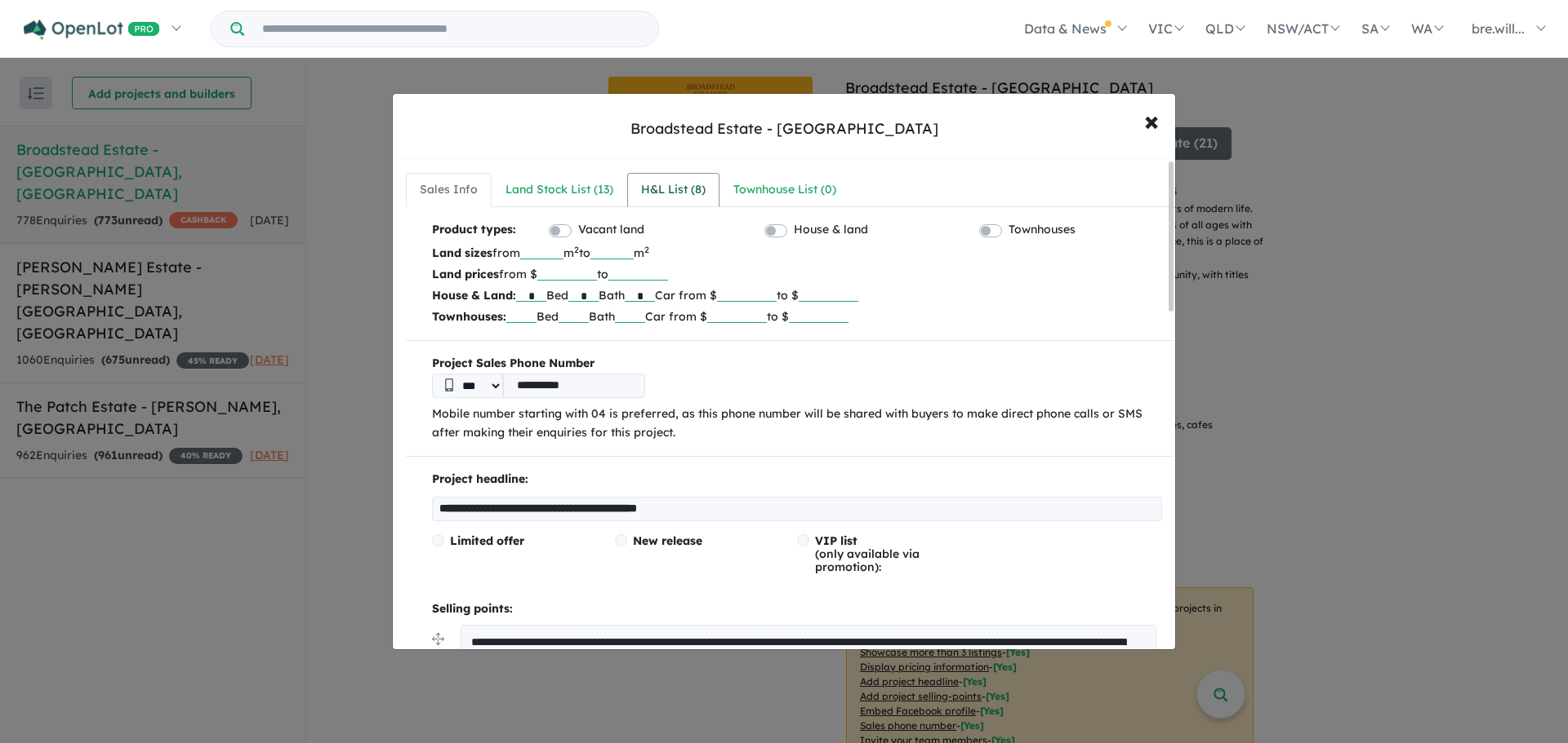
click at [660, 199] on div "H&L List ( 8 )" at bounding box center [673, 190] width 64 height 20
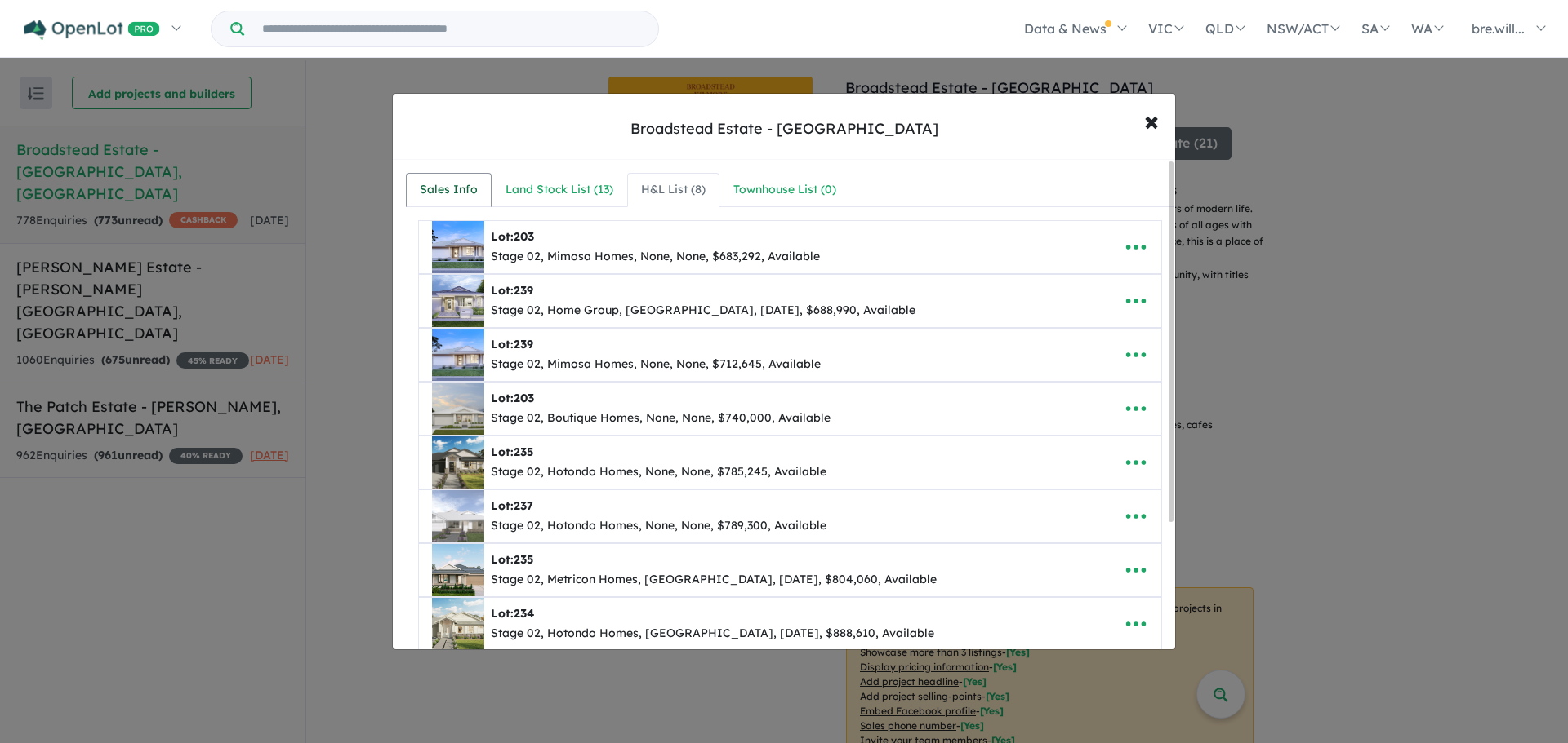
click at [461, 187] on div "Sales Info" at bounding box center [448, 190] width 57 height 20
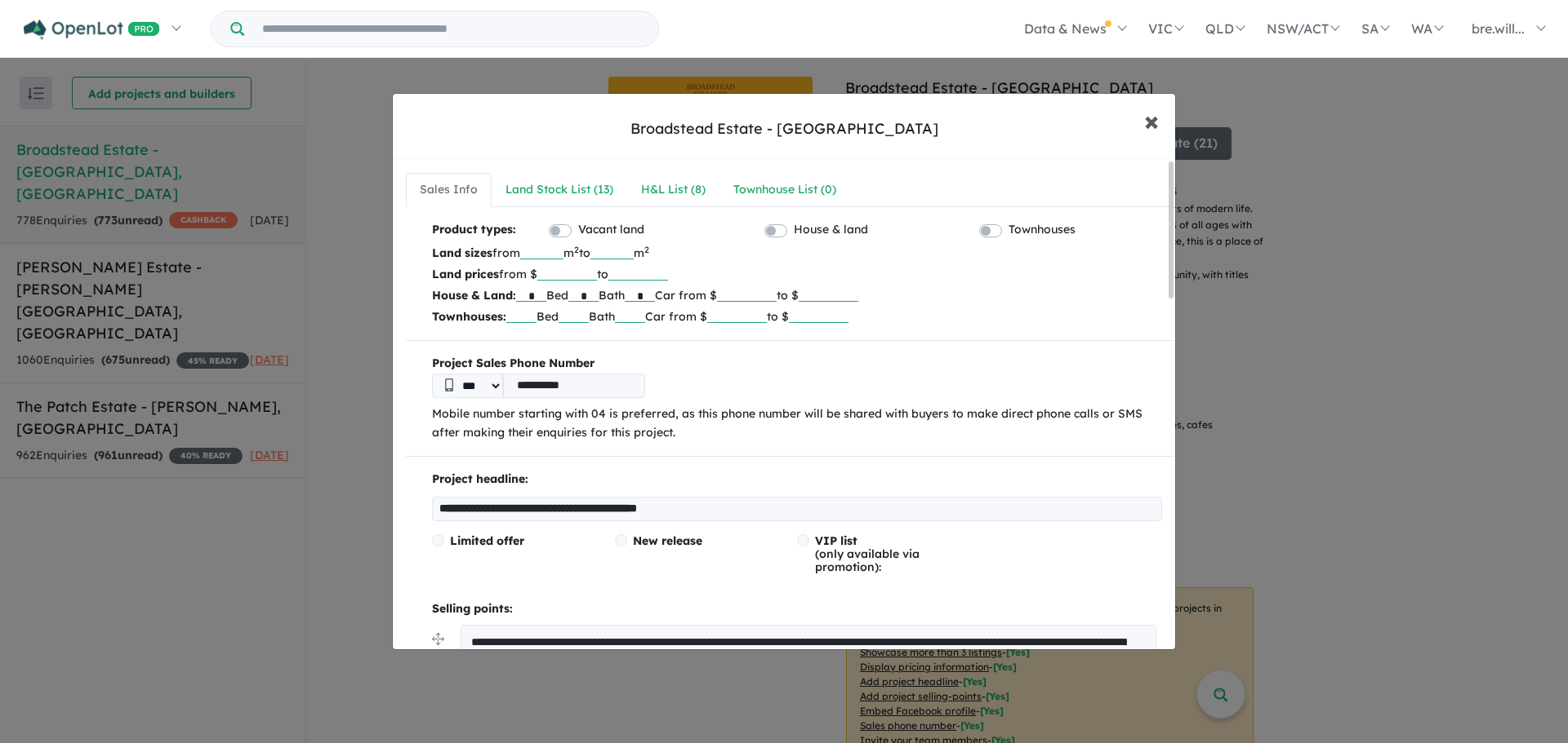
click at [1151, 123] on span "×" at bounding box center [1151, 120] width 15 height 35
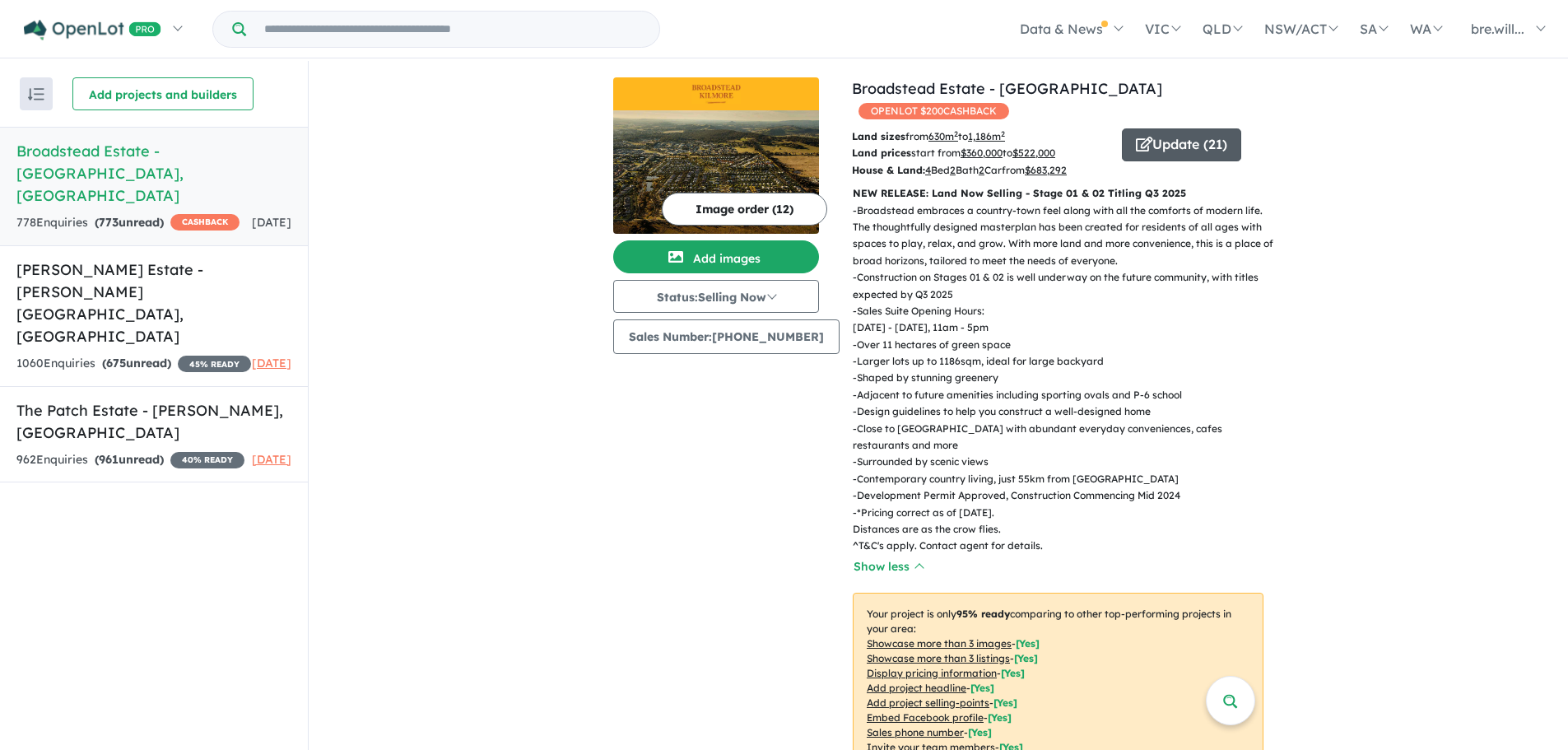
click at [1209, 128] on button "Update ( 21 )" at bounding box center [1181, 144] width 119 height 33
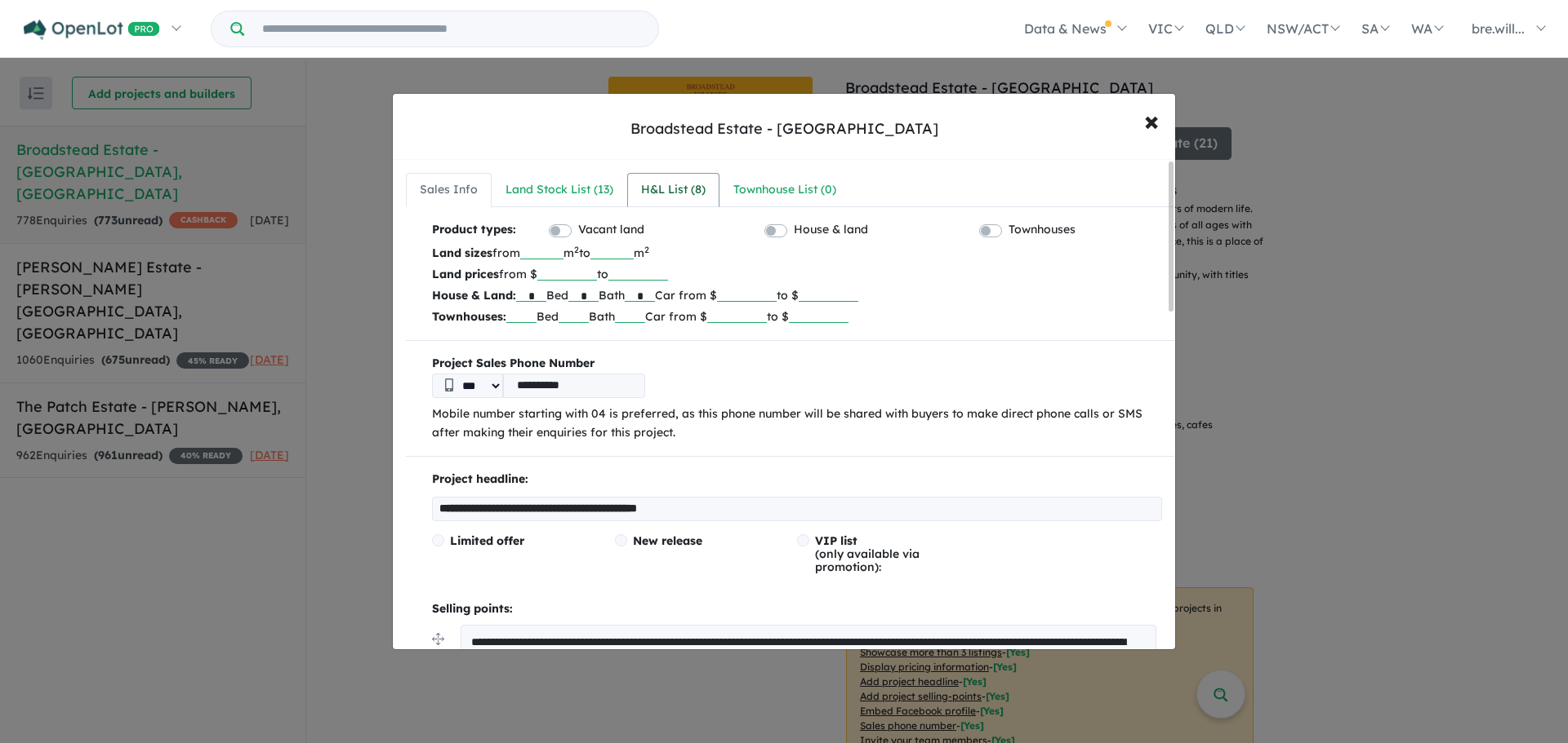
click at [633, 183] on link "H&L List ( 8 )" at bounding box center [673, 190] width 92 height 35
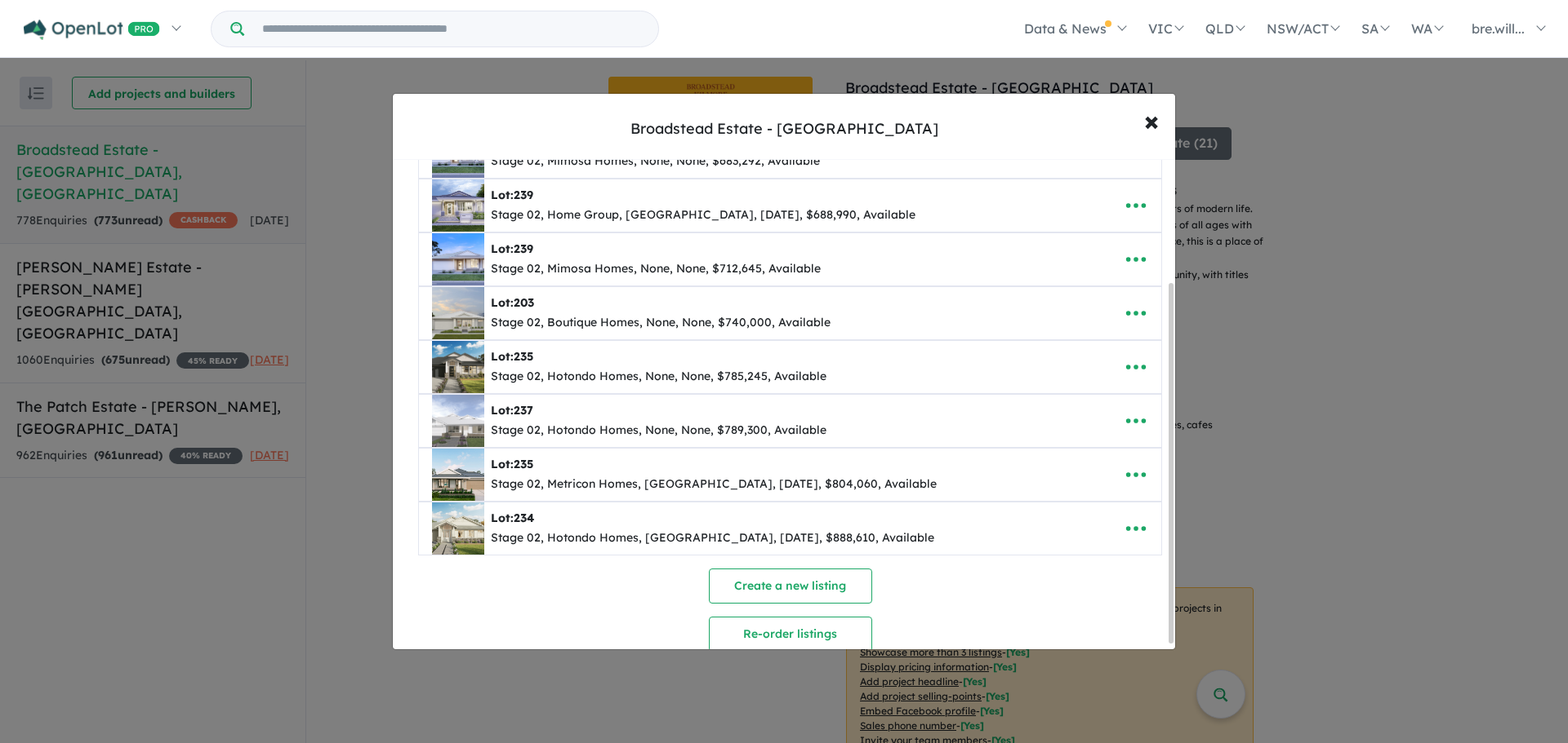
scroll to position [173, 0]
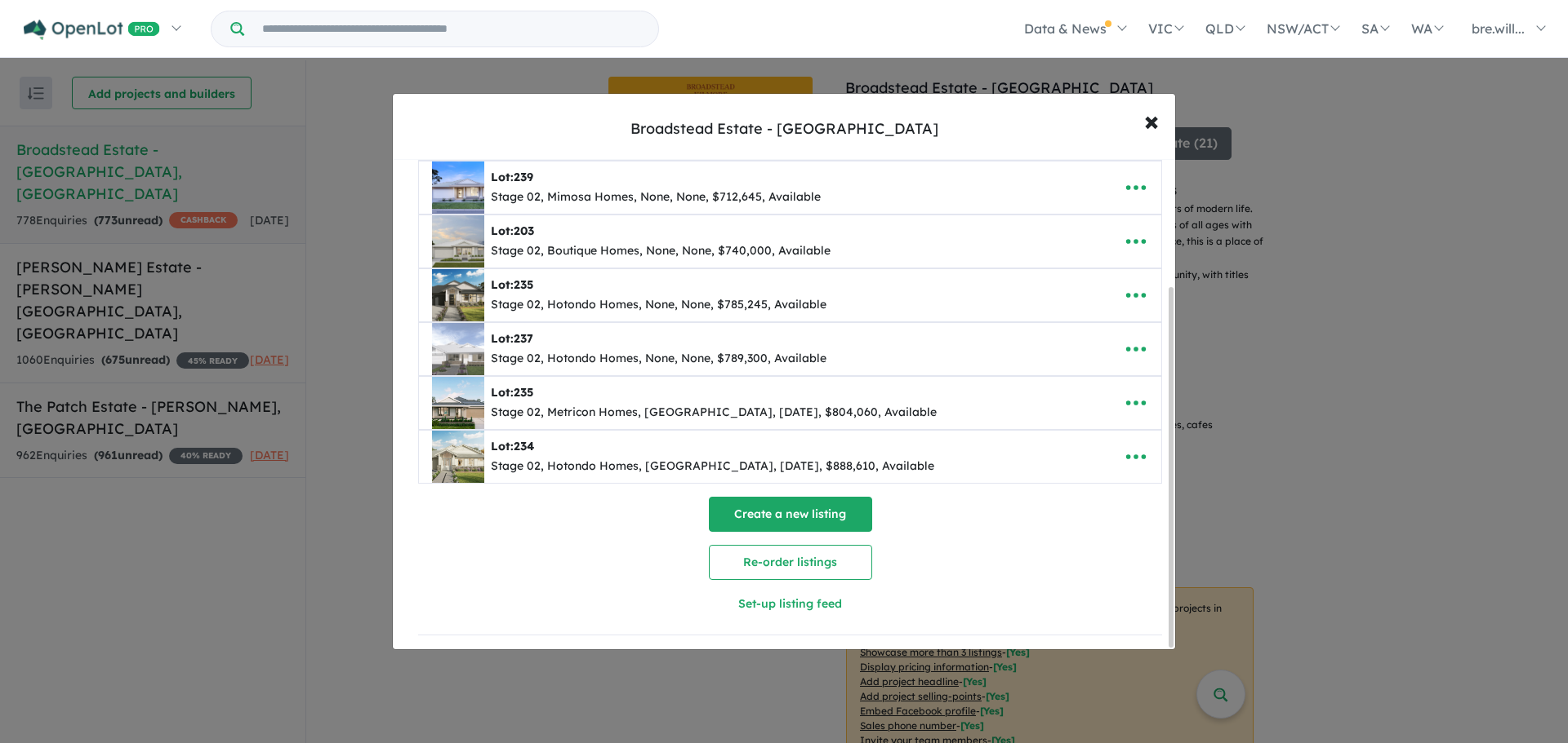
click at [798, 506] on button "Create a new listing" at bounding box center [790, 514] width 164 height 35
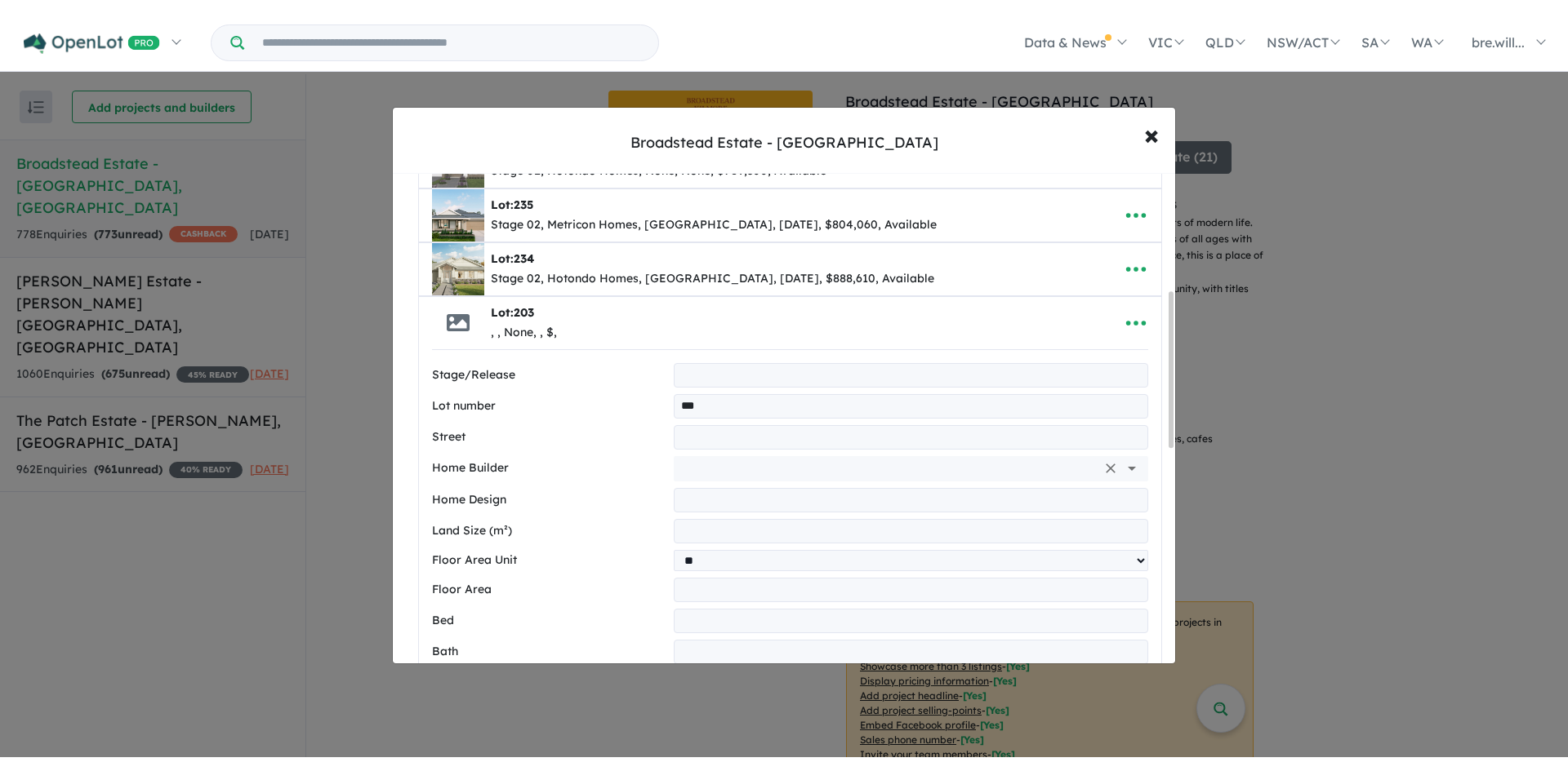
scroll to position [408, 0]
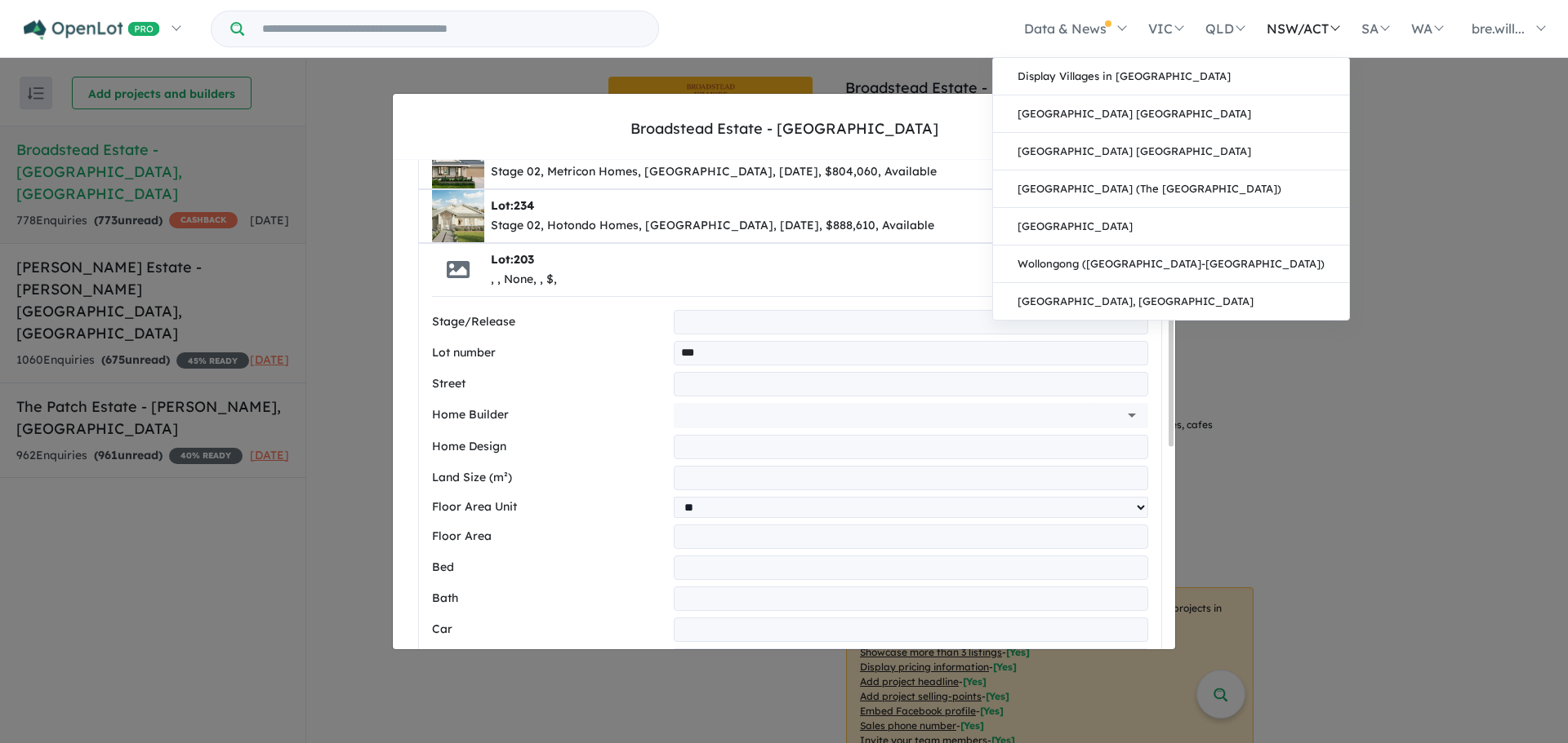
type input "***"
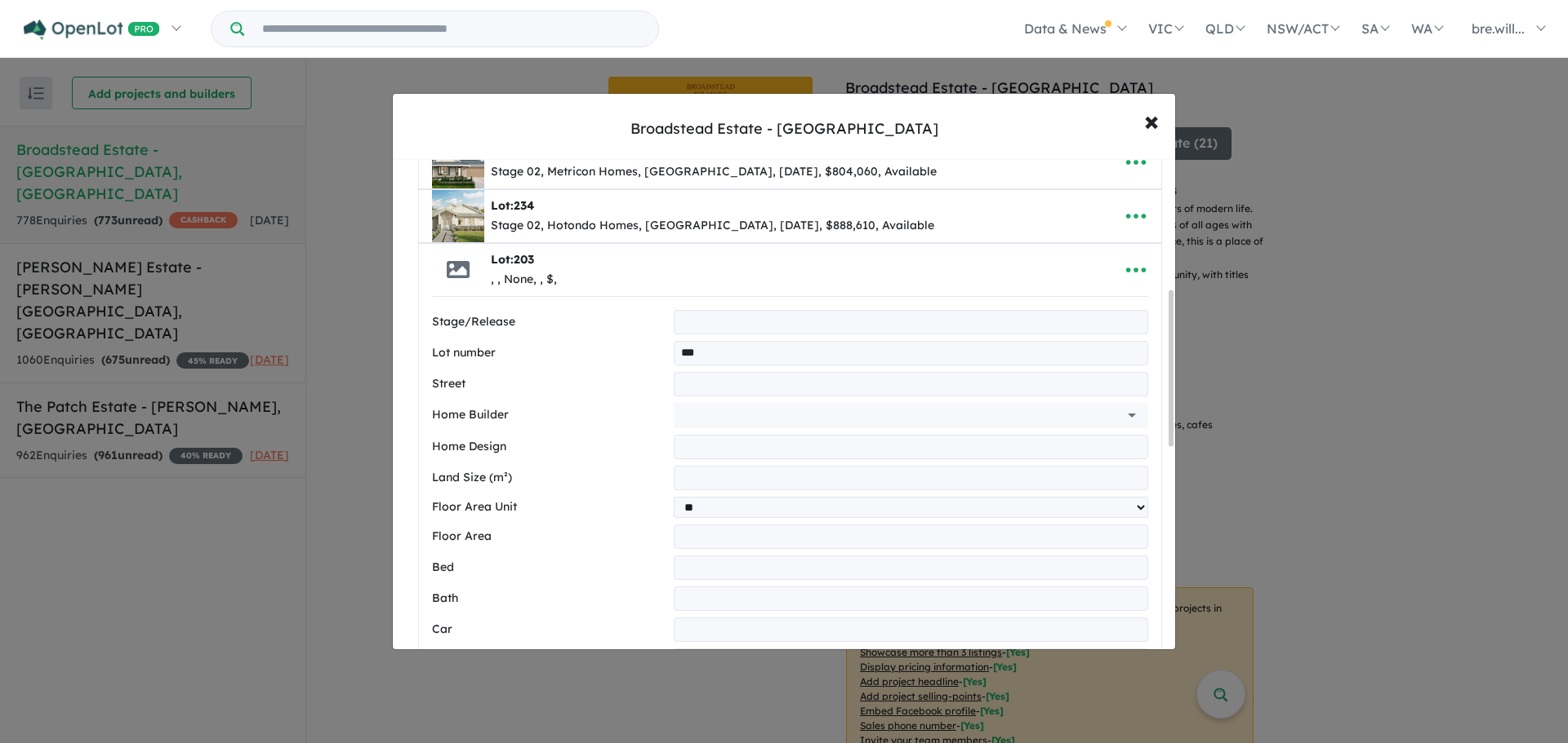
click at [764, 383] on input "text" at bounding box center [911, 384] width 475 height 25
type input "**********"
click at [810, 410] on input "text" at bounding box center [887, 415] width 415 height 25
click at [827, 453] on li "Mimosa Homes" at bounding box center [906, 453] width 458 height 30
type input "**********"
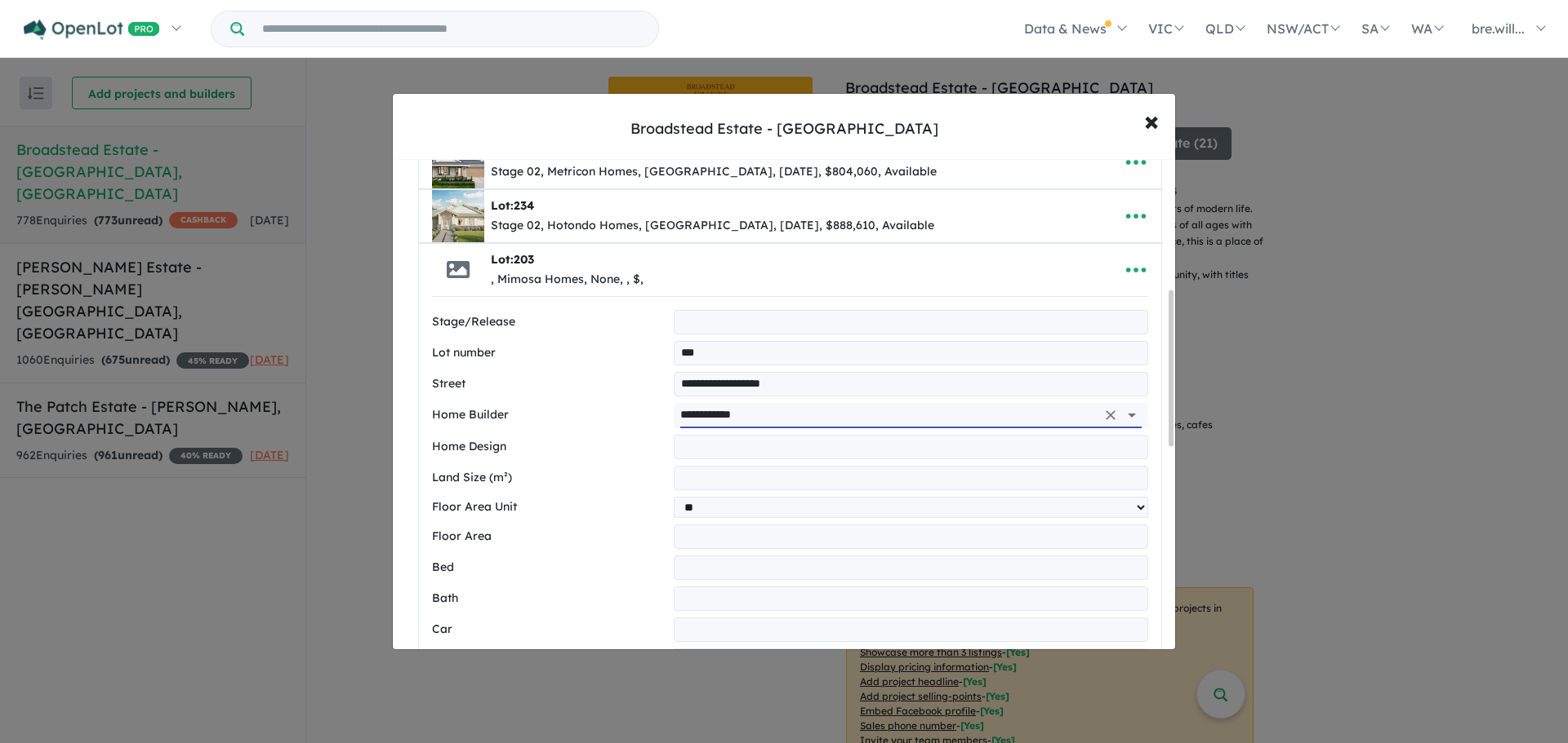
click at [827, 452] on input "text" at bounding box center [911, 447] width 475 height 25
click at [704, 446] on input "text" at bounding box center [911, 447] width 475 height 25
paste input "**********"
type input "**********"
click at [712, 479] on input "number" at bounding box center [911, 478] width 475 height 25
